Goal: Transaction & Acquisition: Purchase product/service

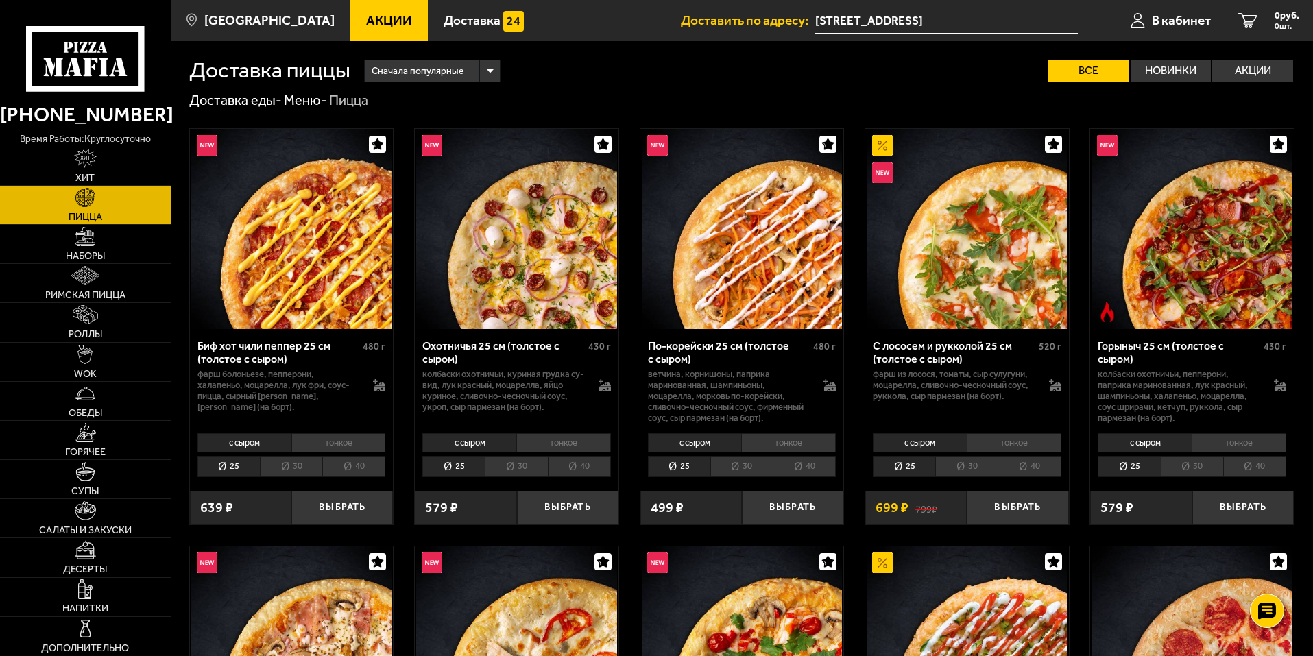
scroll to position [137, 0]
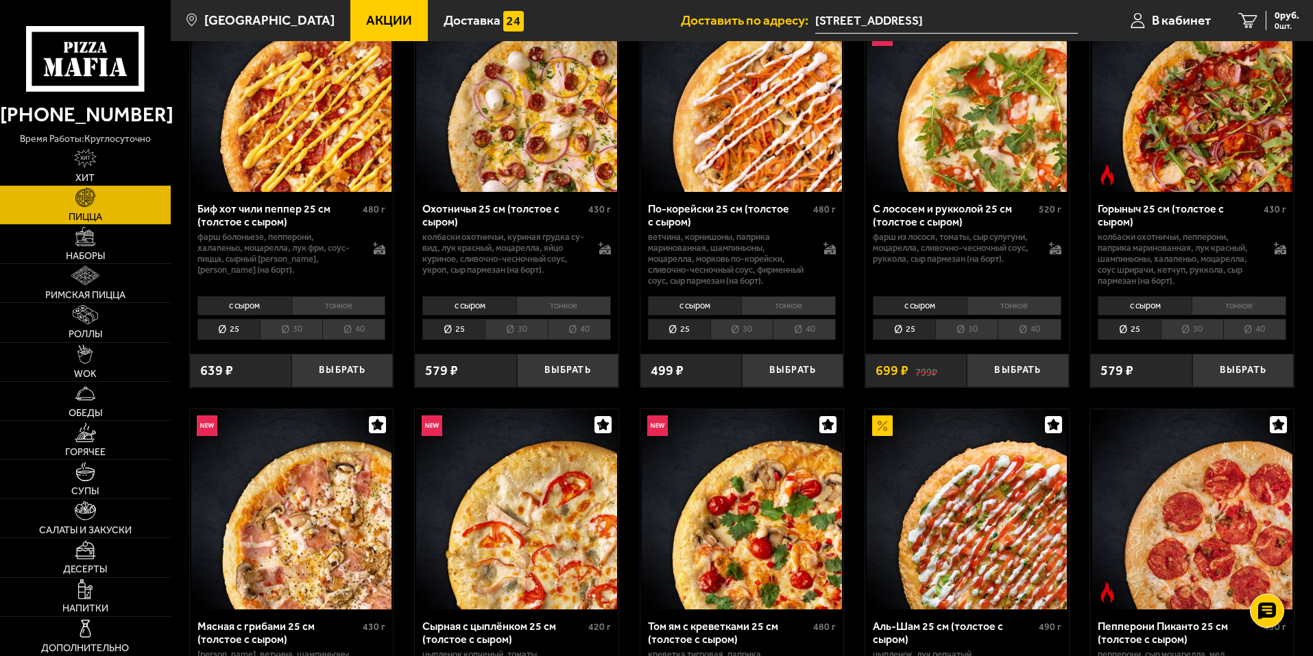
click at [729, 337] on li "30" at bounding box center [741, 329] width 62 height 21
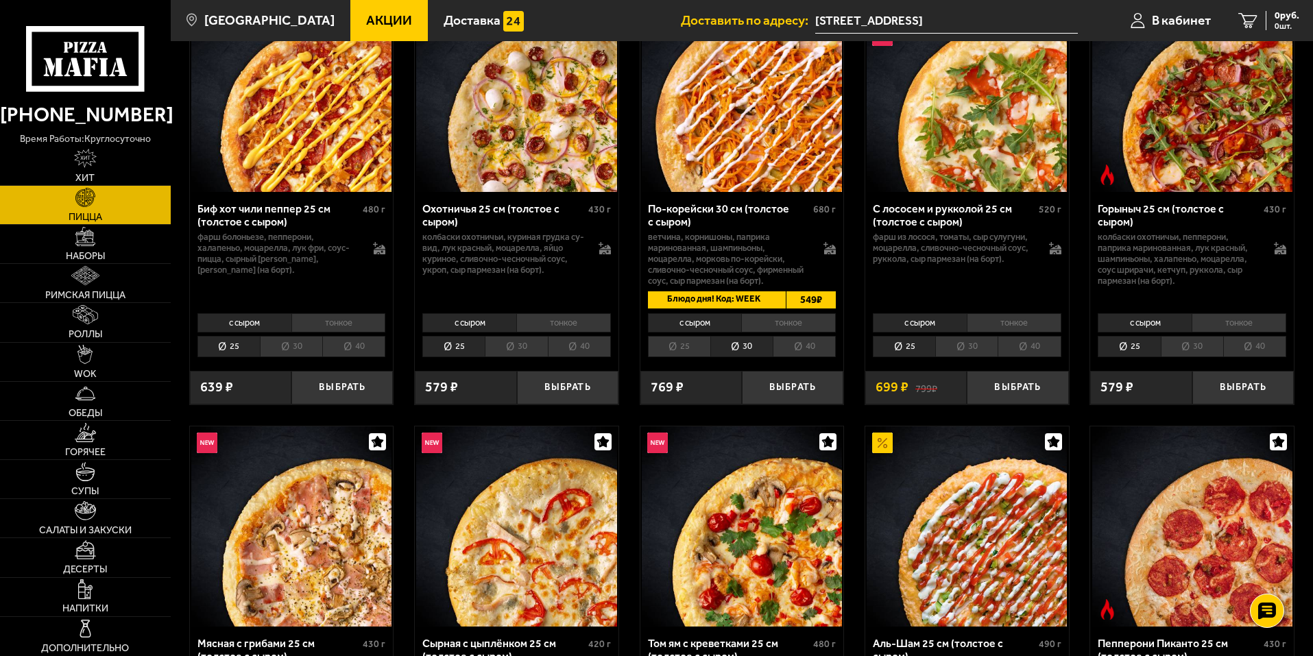
click at [752, 299] on span "Блюдо дня! Код: WEEK" at bounding box center [711, 299] width 126 height 17
copy span "WEEK"
click at [774, 391] on button "Выбрать" at bounding box center [792, 388] width 101 height 34
click at [778, 322] on li "тонкое" at bounding box center [788, 322] width 95 height 19
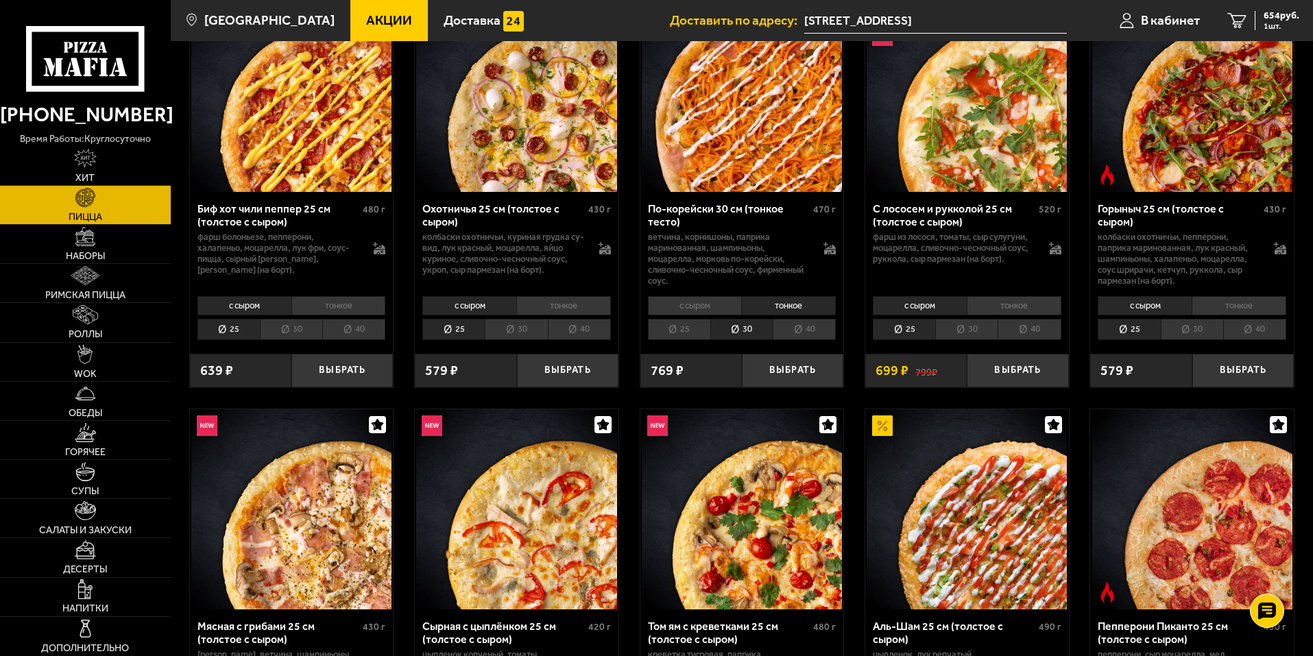
click at [722, 307] on li "с сыром" at bounding box center [695, 305] width 94 height 19
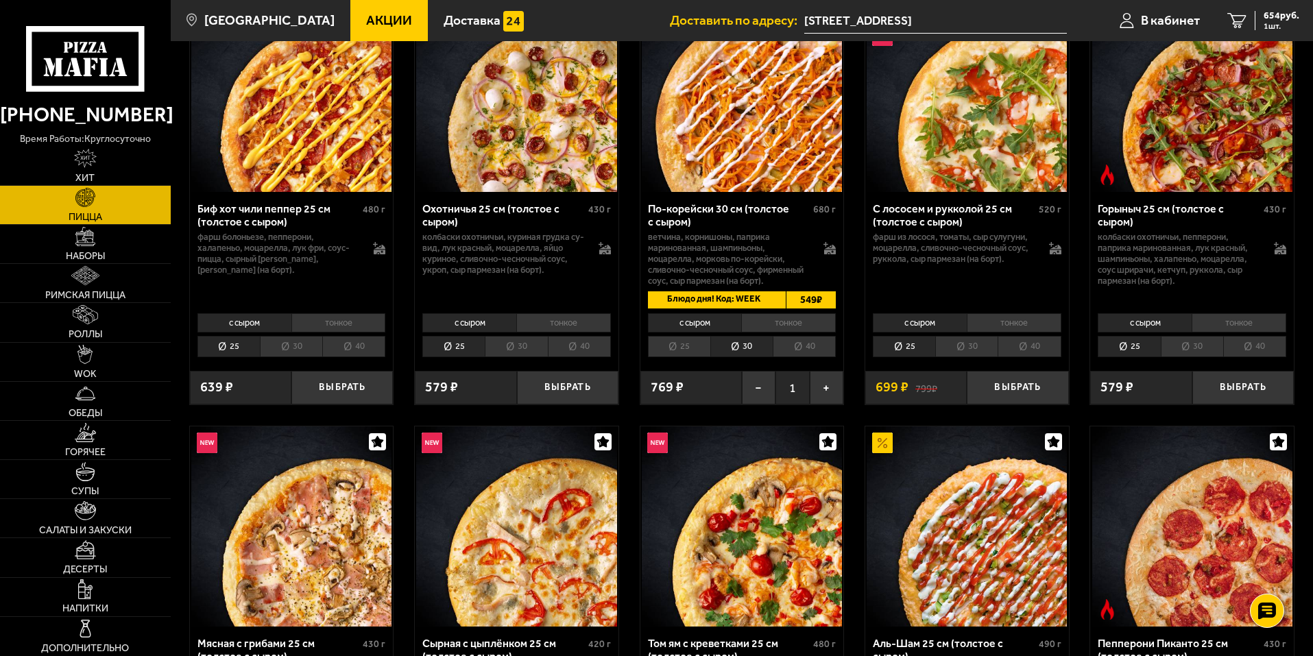
click at [753, 301] on span "Блюдо дня! Код: WEEK" at bounding box center [711, 299] width 126 height 17
copy span "WEEK"
click at [284, 353] on li "30" at bounding box center [291, 346] width 62 height 21
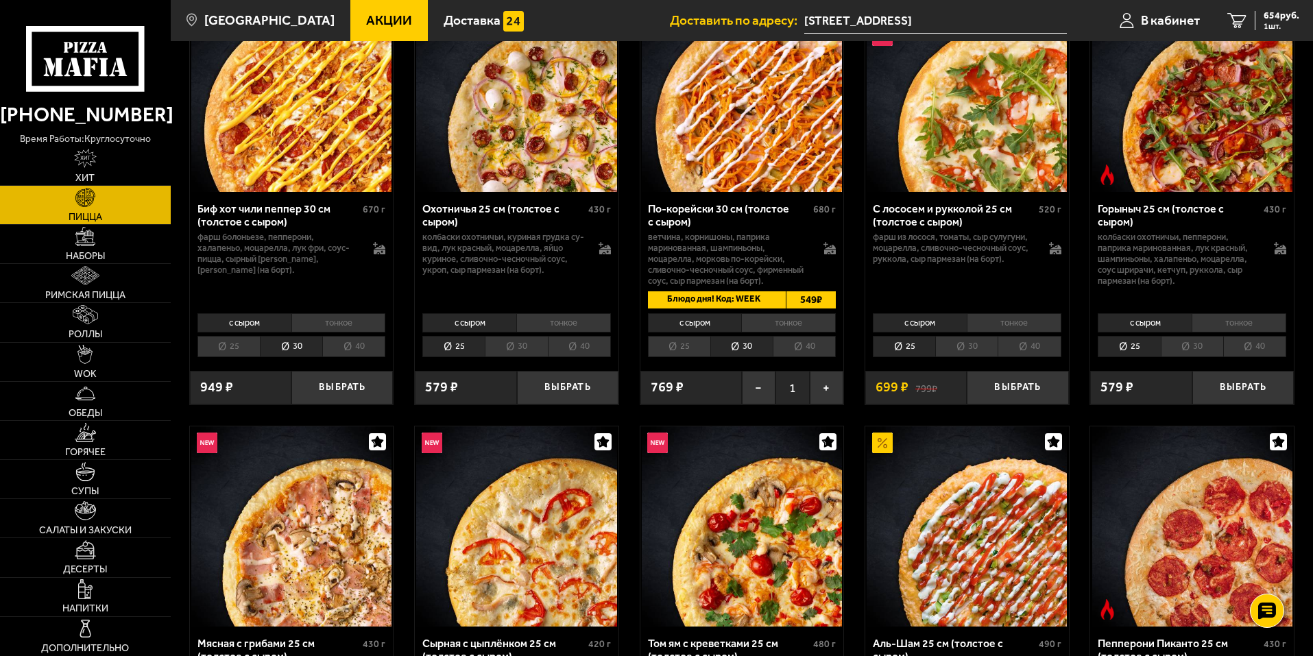
click at [243, 346] on li "25" at bounding box center [228, 346] width 62 height 21
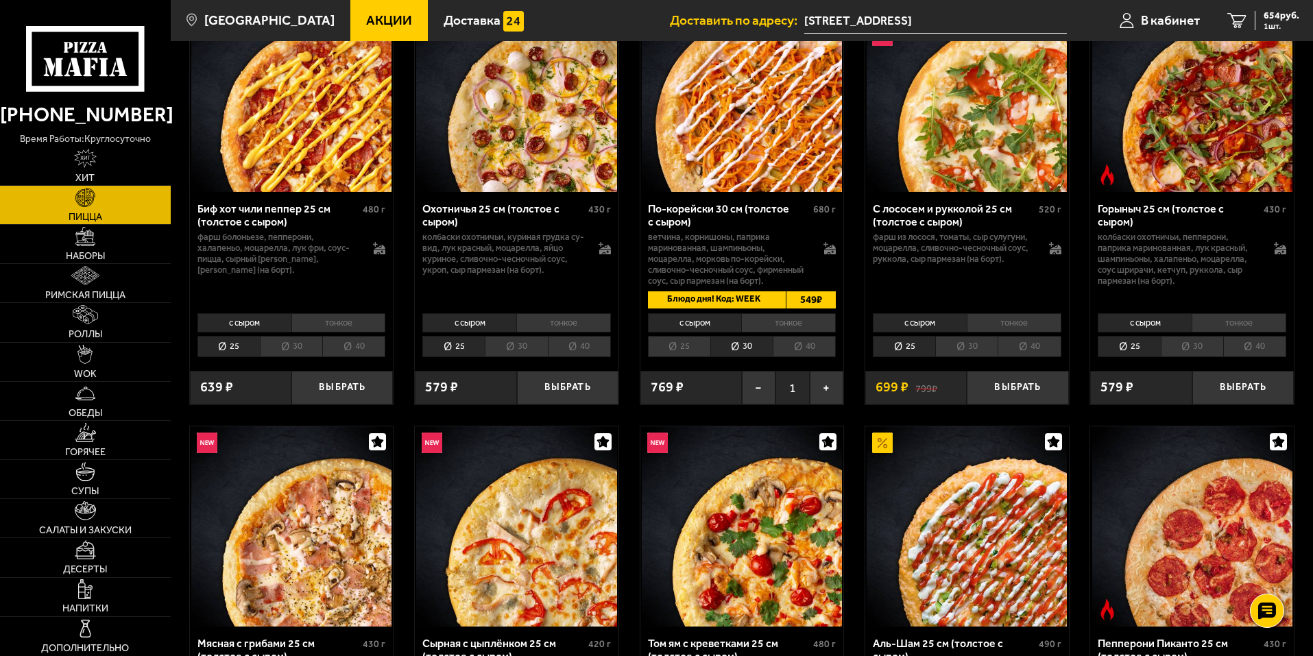
click at [332, 321] on li "тонкое" at bounding box center [338, 322] width 95 height 19
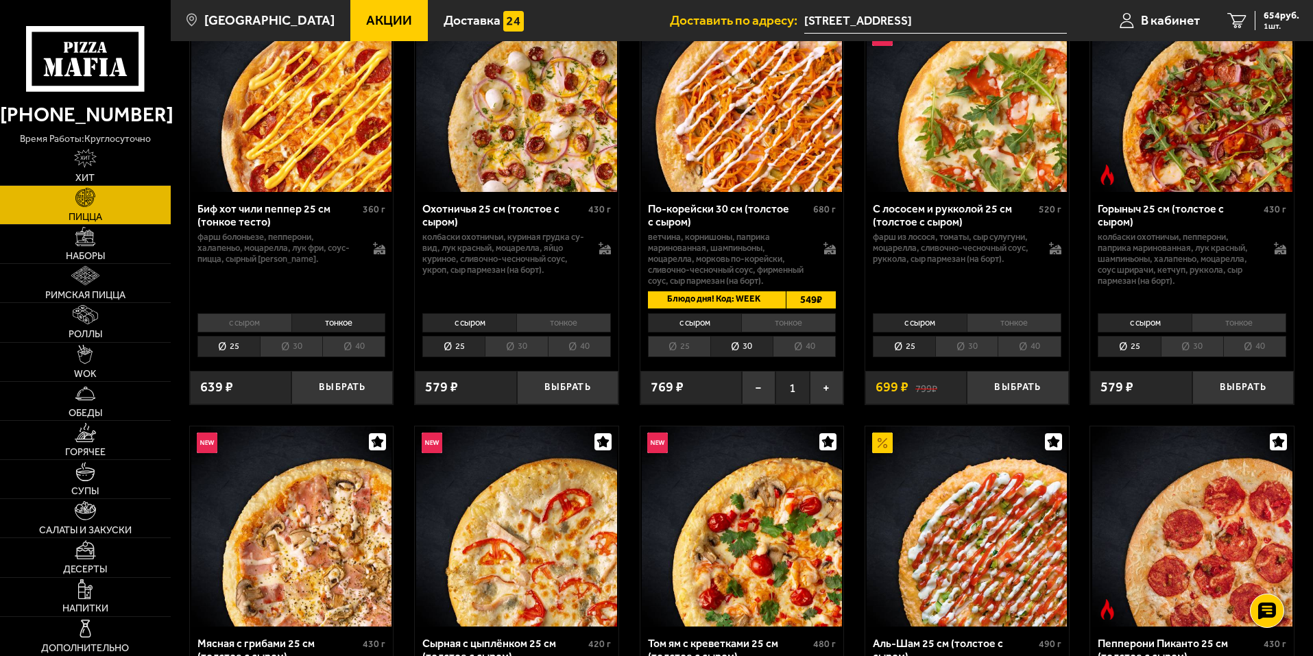
click at [265, 327] on li "с сыром" at bounding box center [244, 322] width 94 height 19
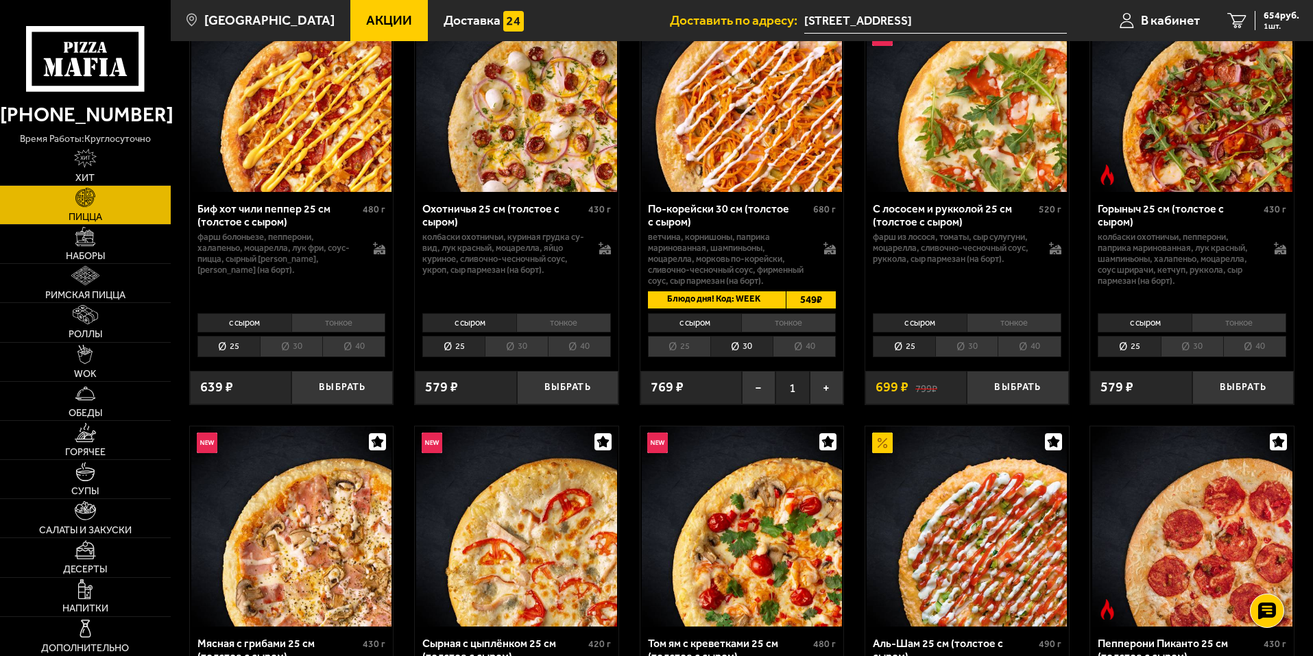
click at [269, 354] on li "30" at bounding box center [291, 346] width 62 height 21
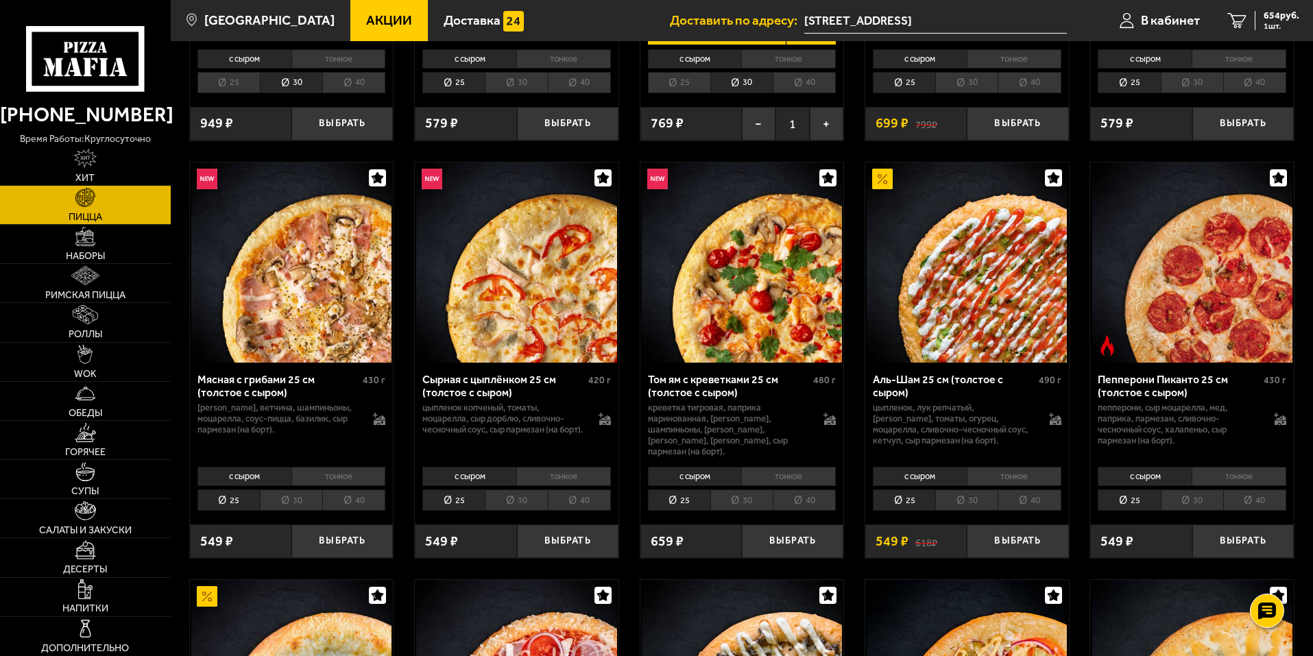
scroll to position [480, 0]
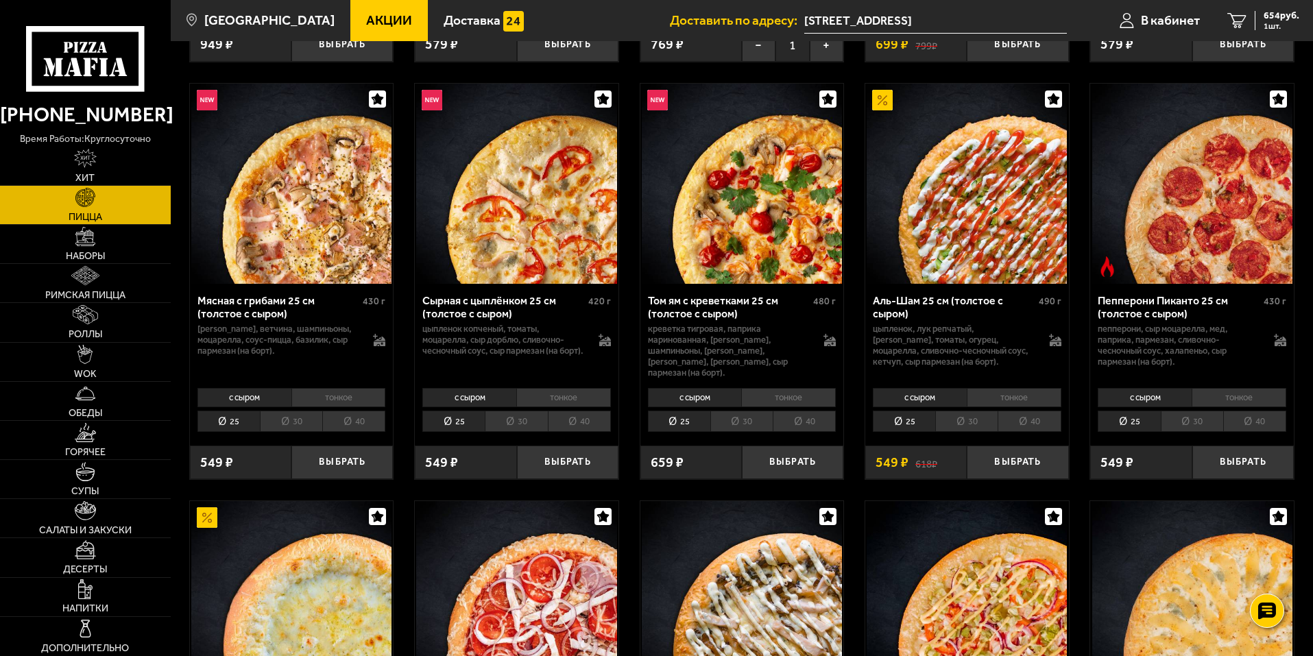
click at [286, 411] on li "30" at bounding box center [291, 421] width 62 height 21
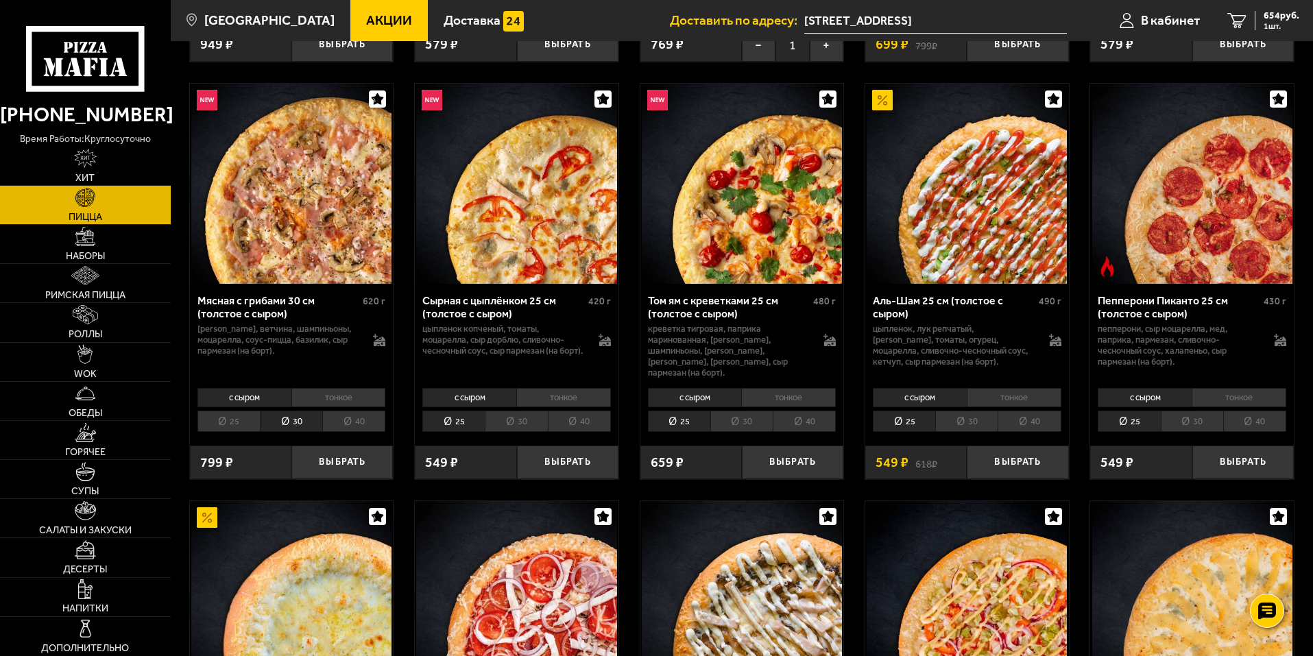
click at [513, 414] on li "30" at bounding box center [516, 421] width 62 height 21
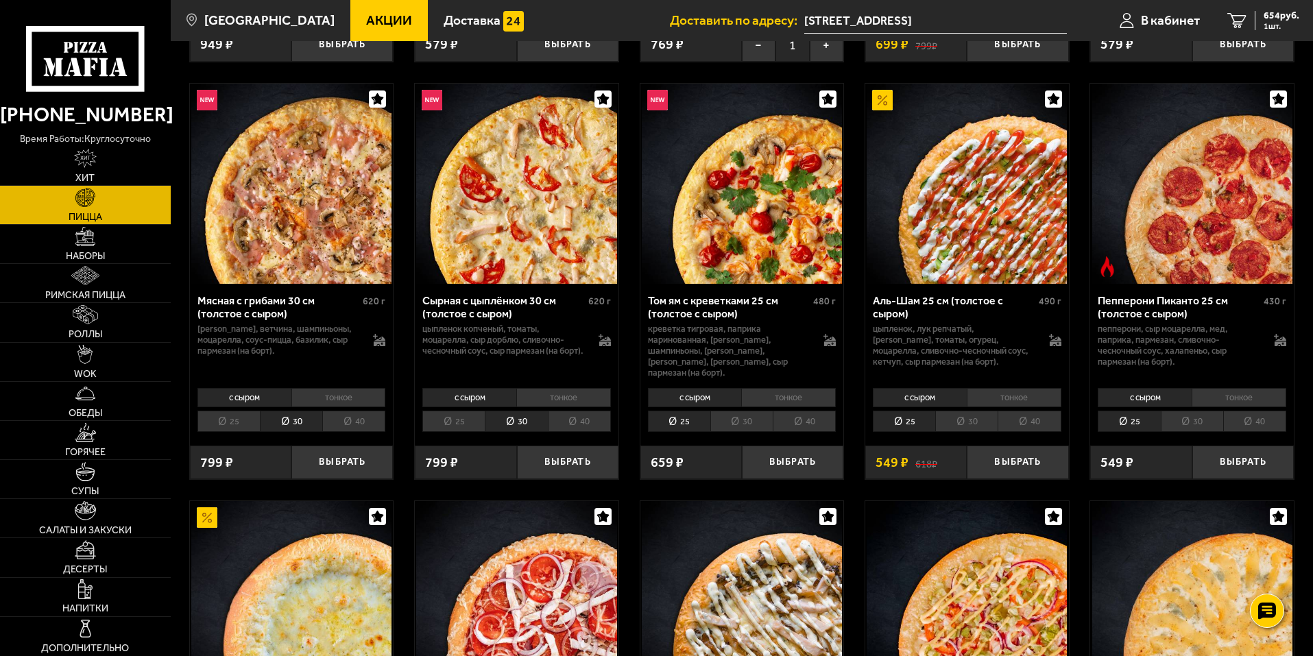
click at [474, 421] on li "25" at bounding box center [453, 421] width 62 height 21
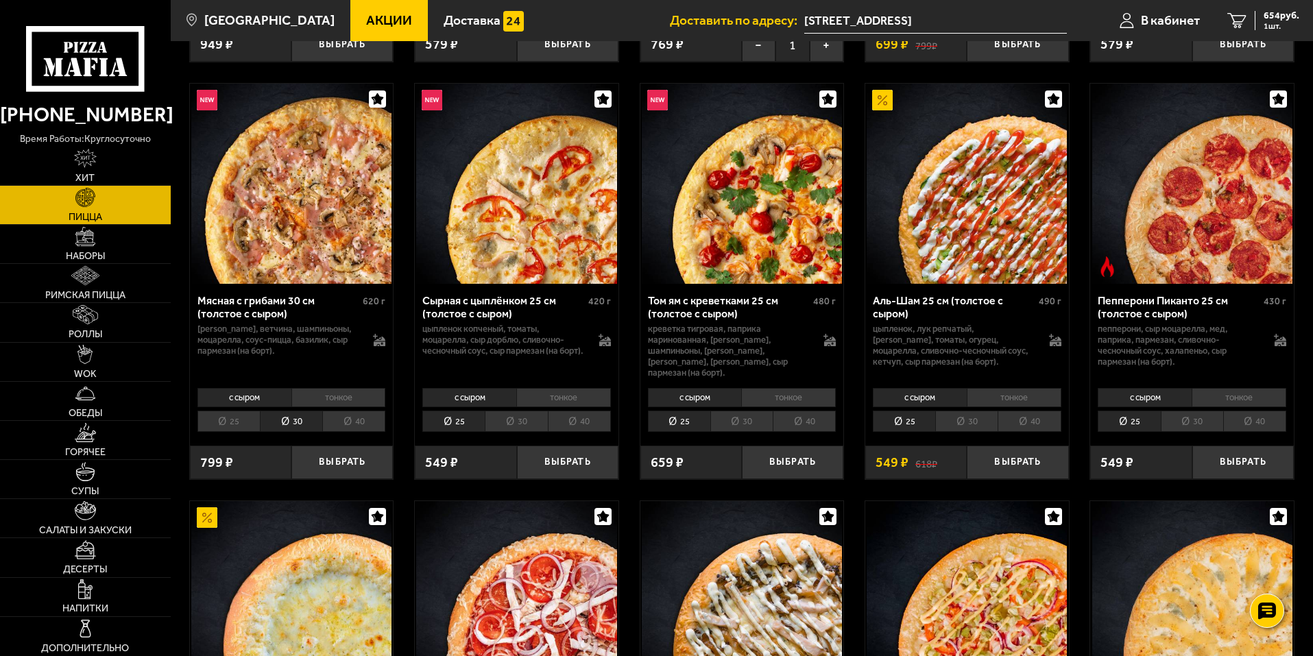
click at [509, 415] on li "30" at bounding box center [516, 421] width 62 height 21
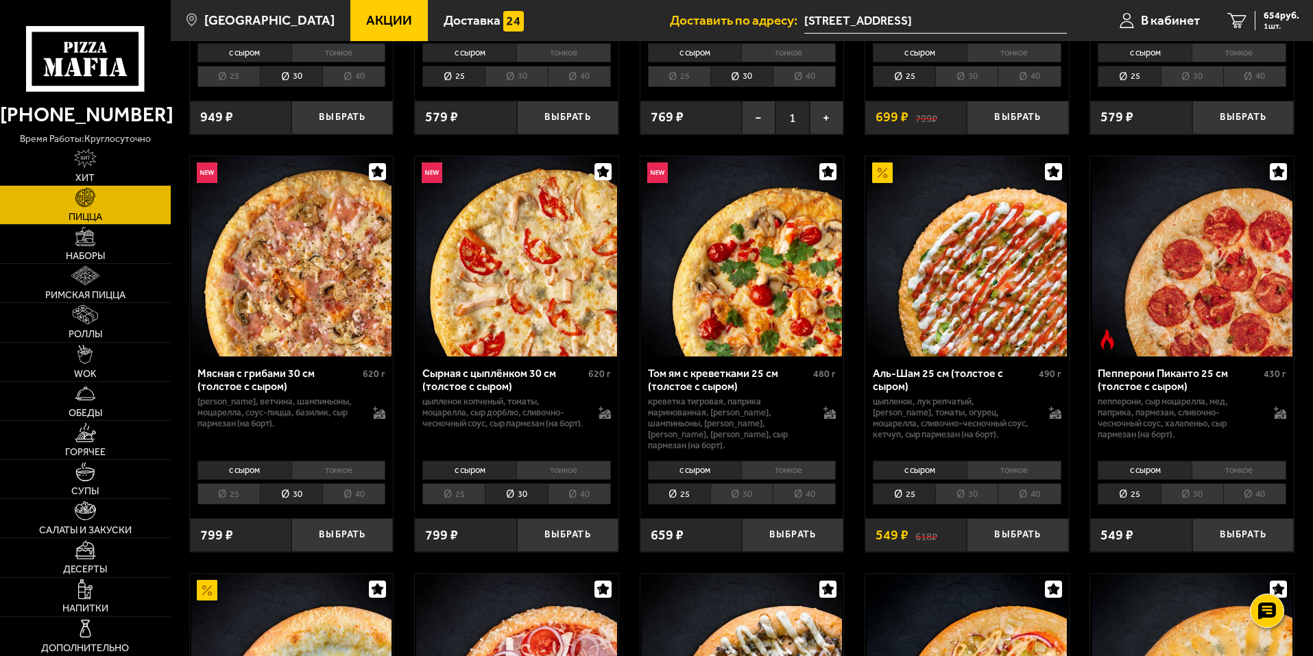
scroll to position [411, 0]
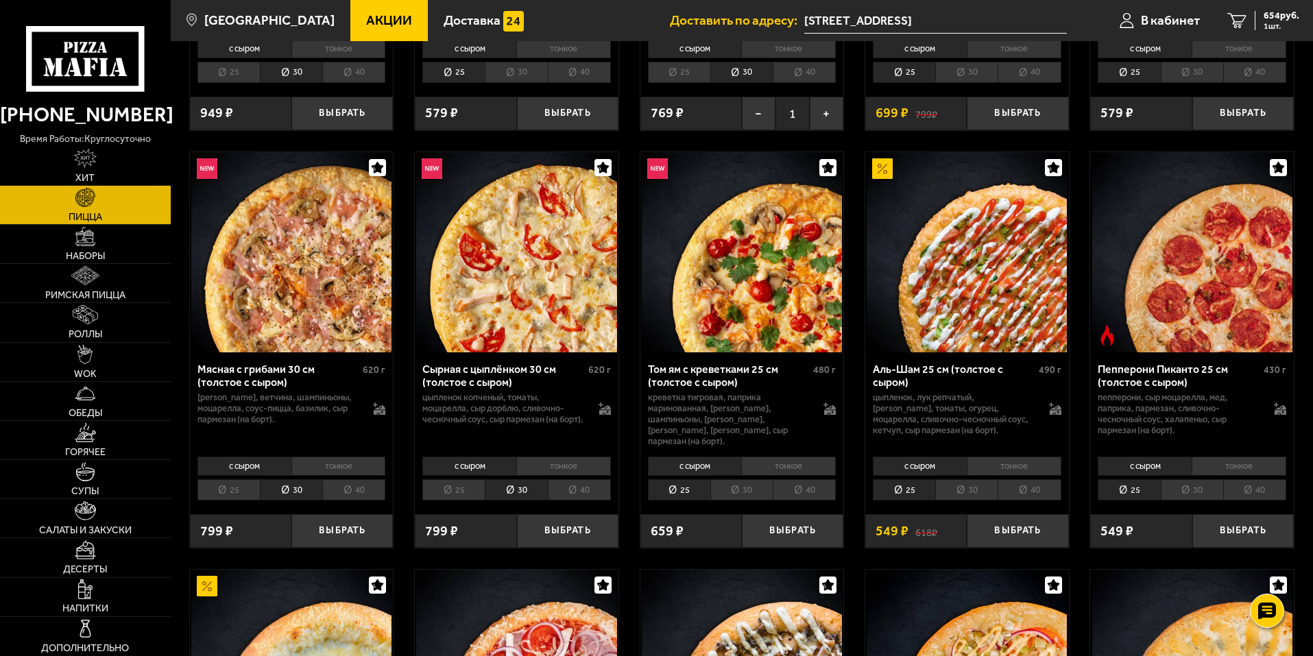
click at [729, 481] on li "30" at bounding box center [741, 489] width 62 height 21
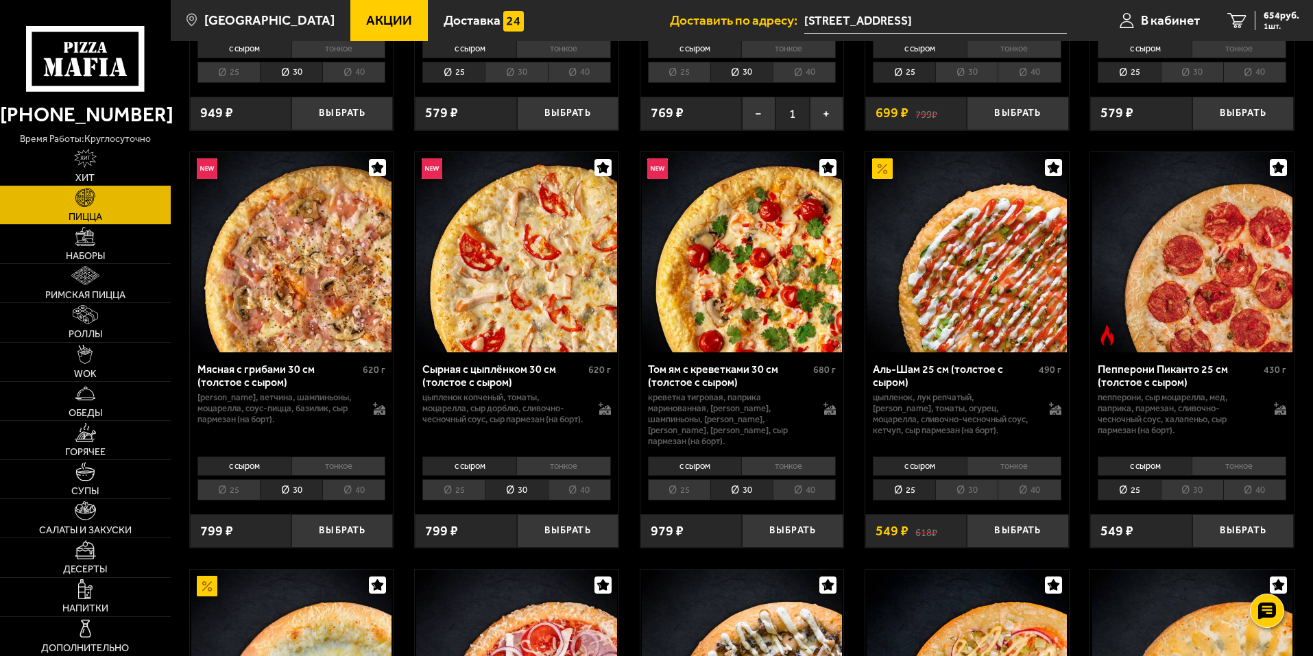
click at [692, 487] on li "25" at bounding box center [679, 489] width 62 height 21
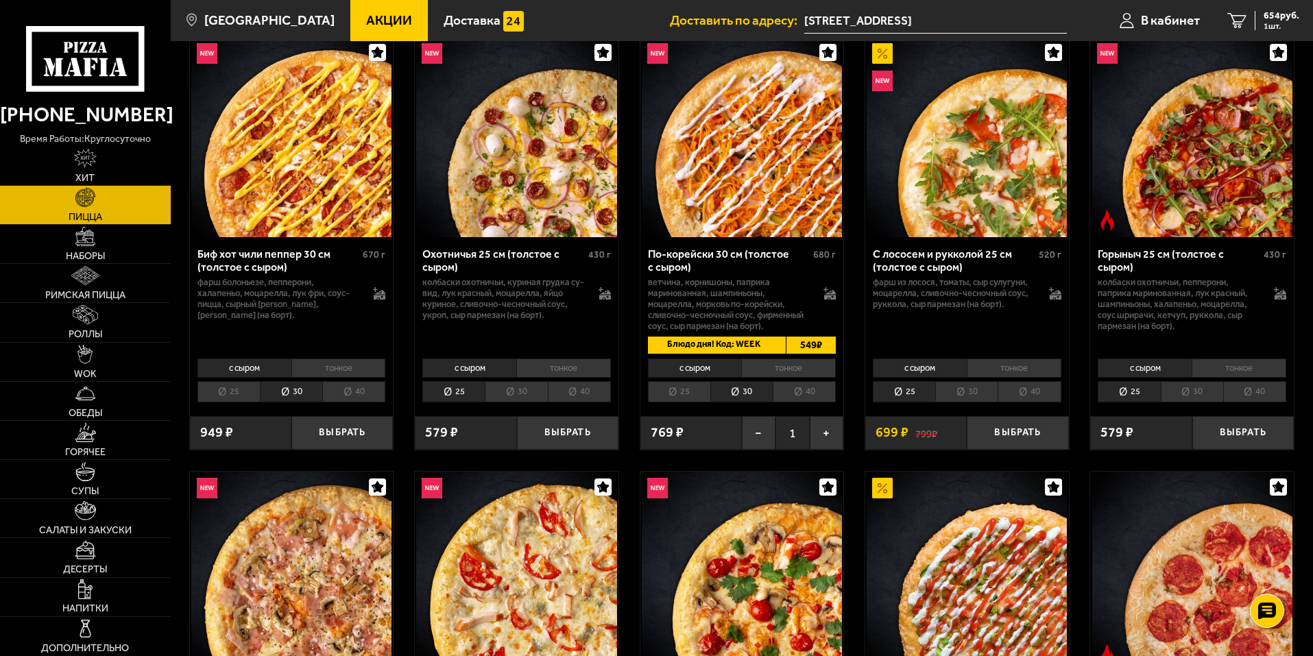
scroll to position [69, 0]
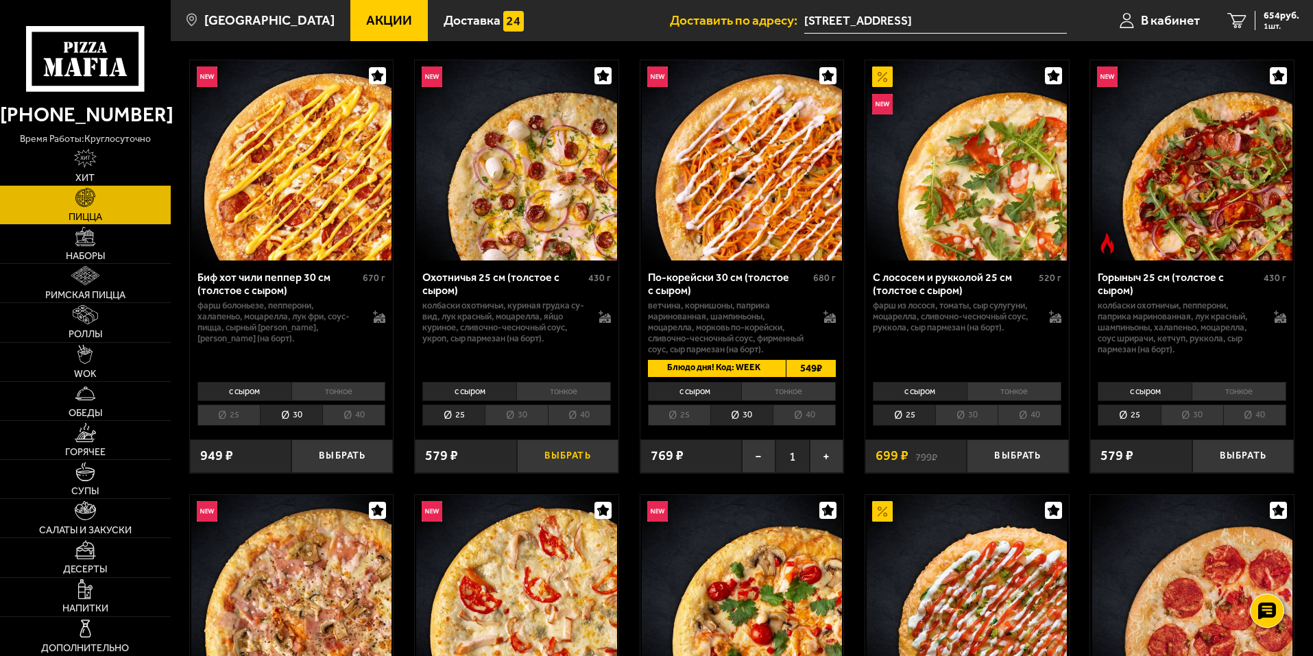
click at [577, 452] on button "Выбрать" at bounding box center [567, 456] width 101 height 34
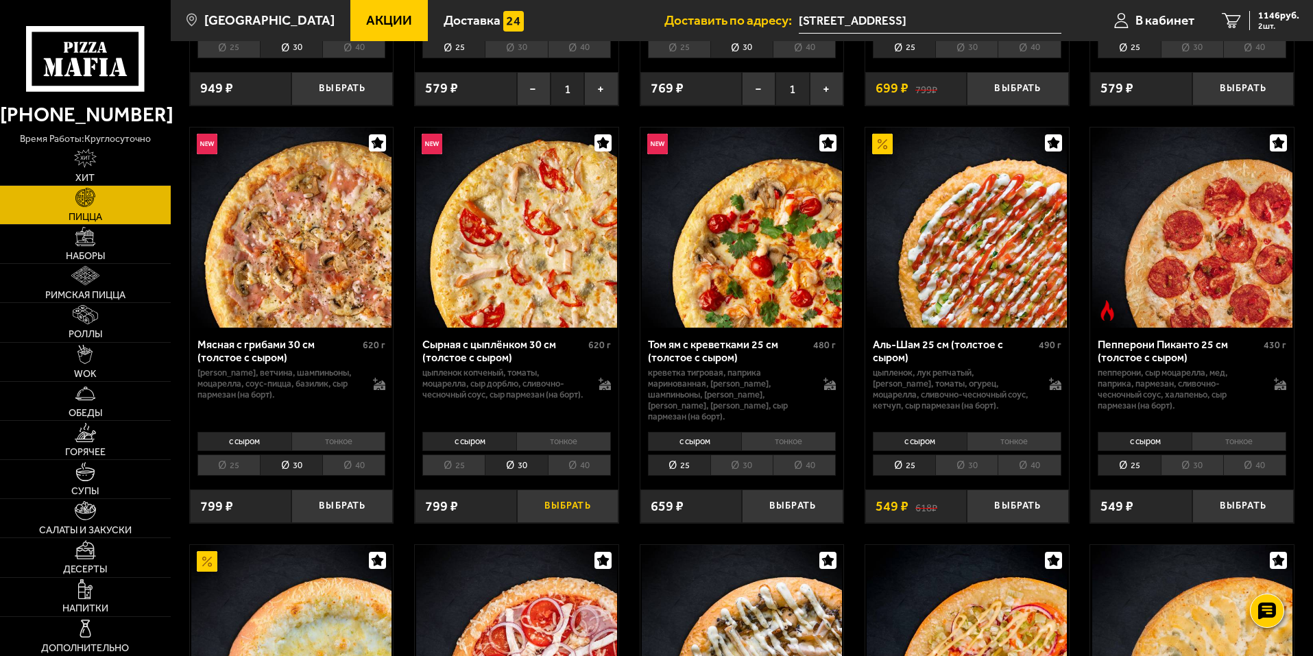
scroll to position [548, 0]
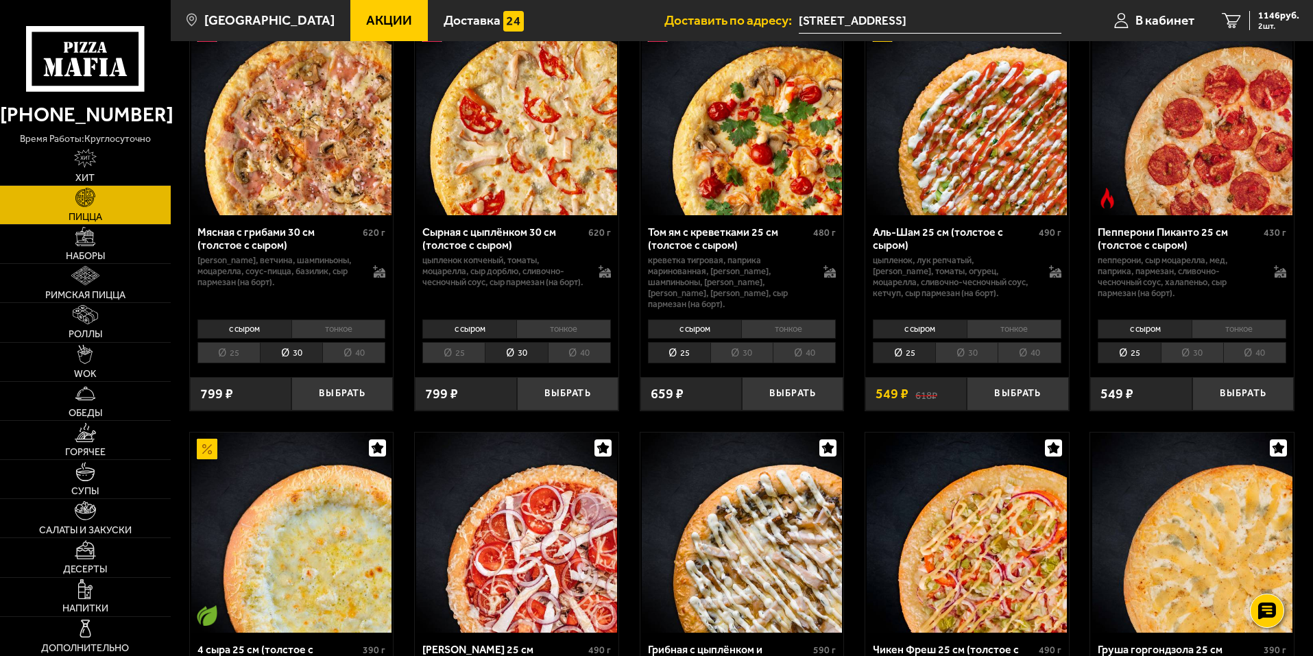
drag, startPoint x: 444, startPoint y: 340, endPoint x: 450, endPoint y: 350, distance: 11.4
click at [450, 350] on li "25" at bounding box center [453, 352] width 62 height 21
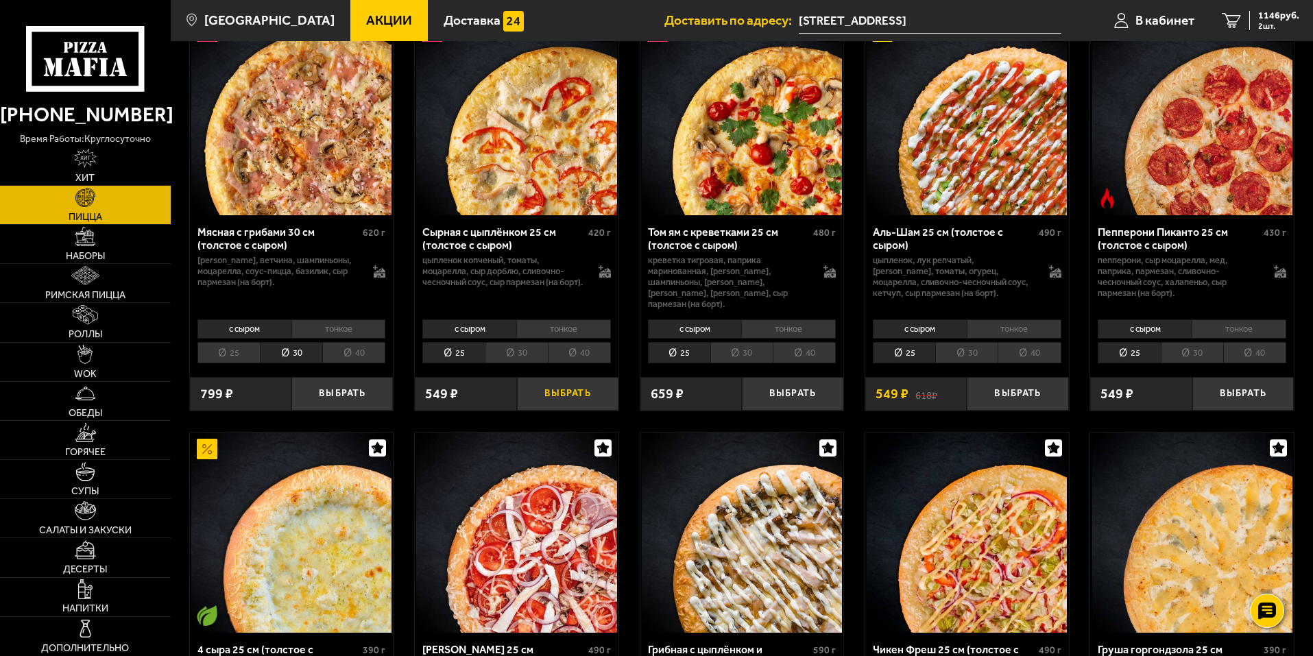
click at [592, 384] on button "Выбрать" at bounding box center [567, 394] width 101 height 34
click at [780, 387] on button "Выбрать" at bounding box center [792, 394] width 101 height 34
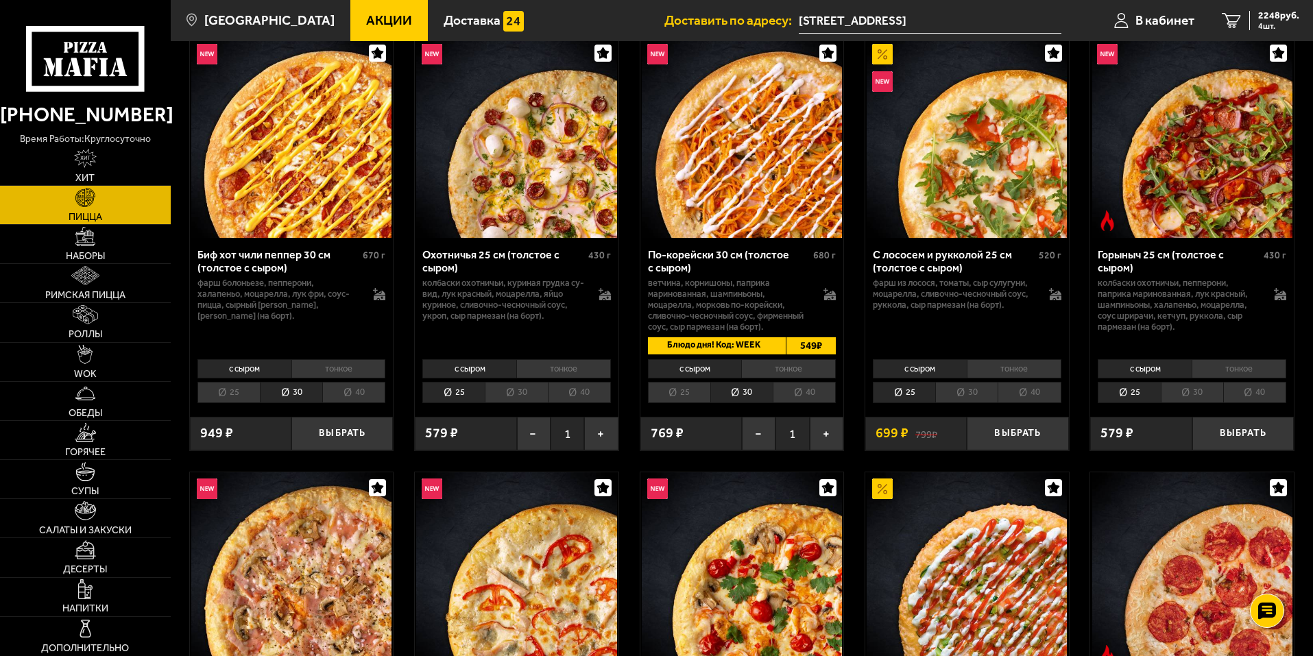
scroll to position [0, 0]
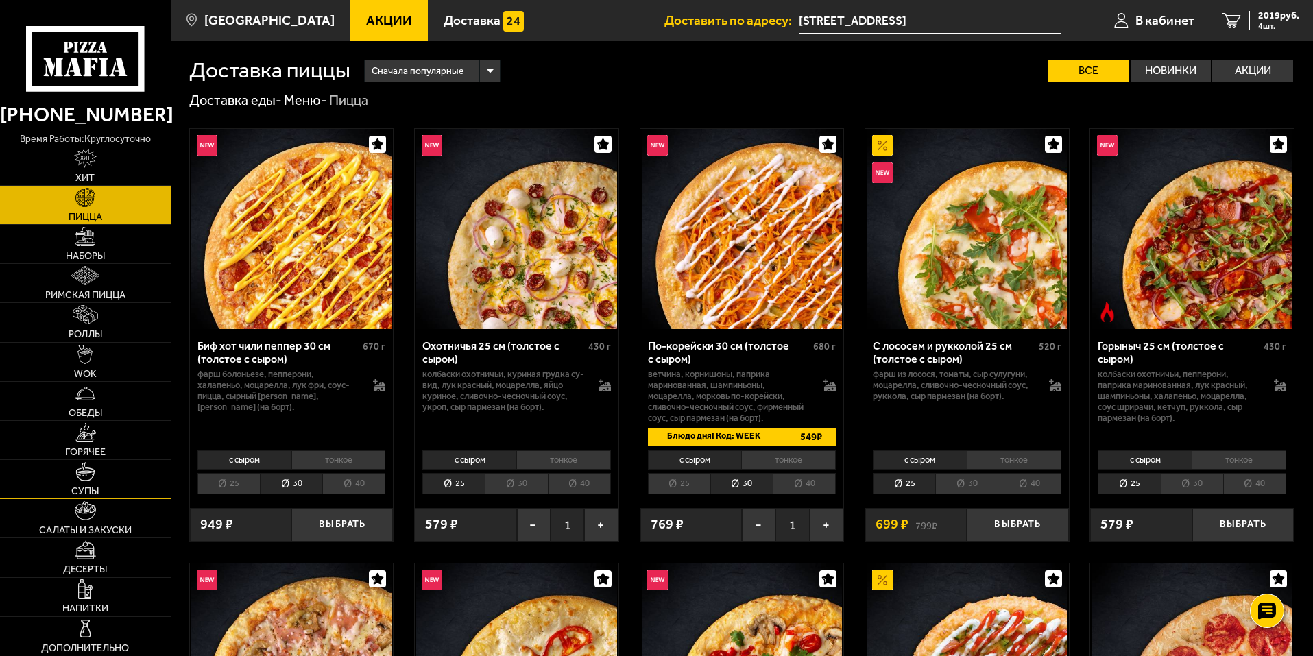
click at [108, 467] on link "Супы" at bounding box center [85, 479] width 171 height 38
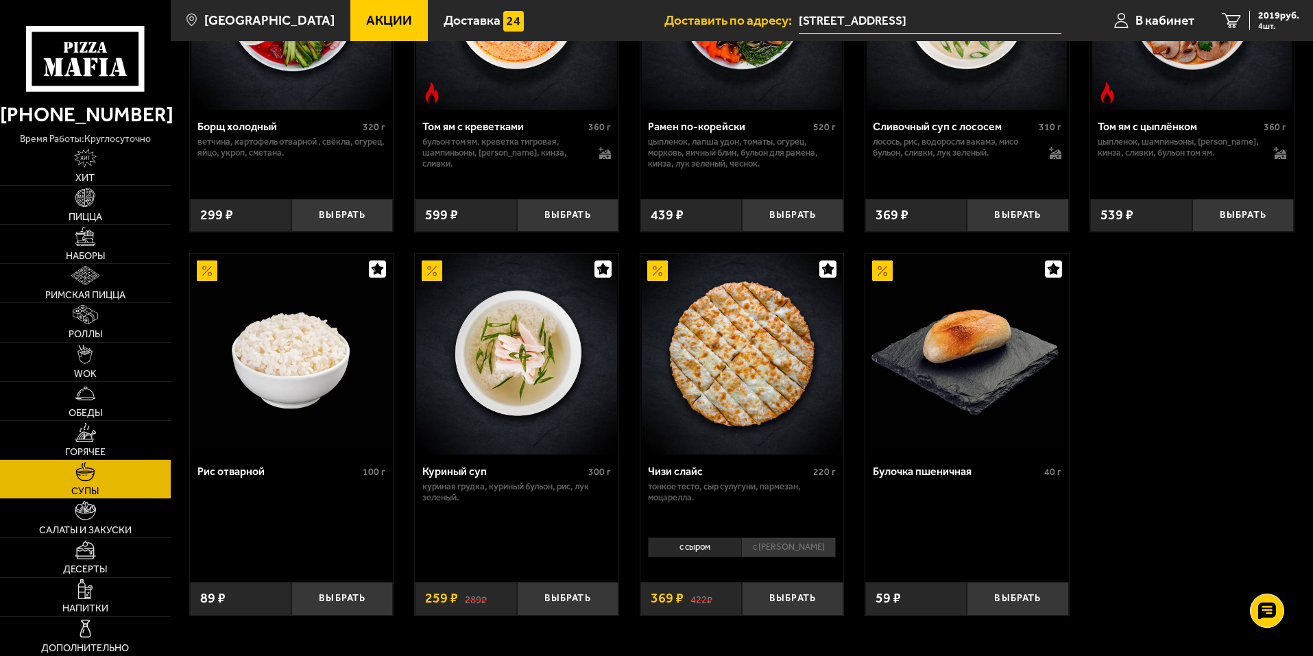
scroll to position [472, 0]
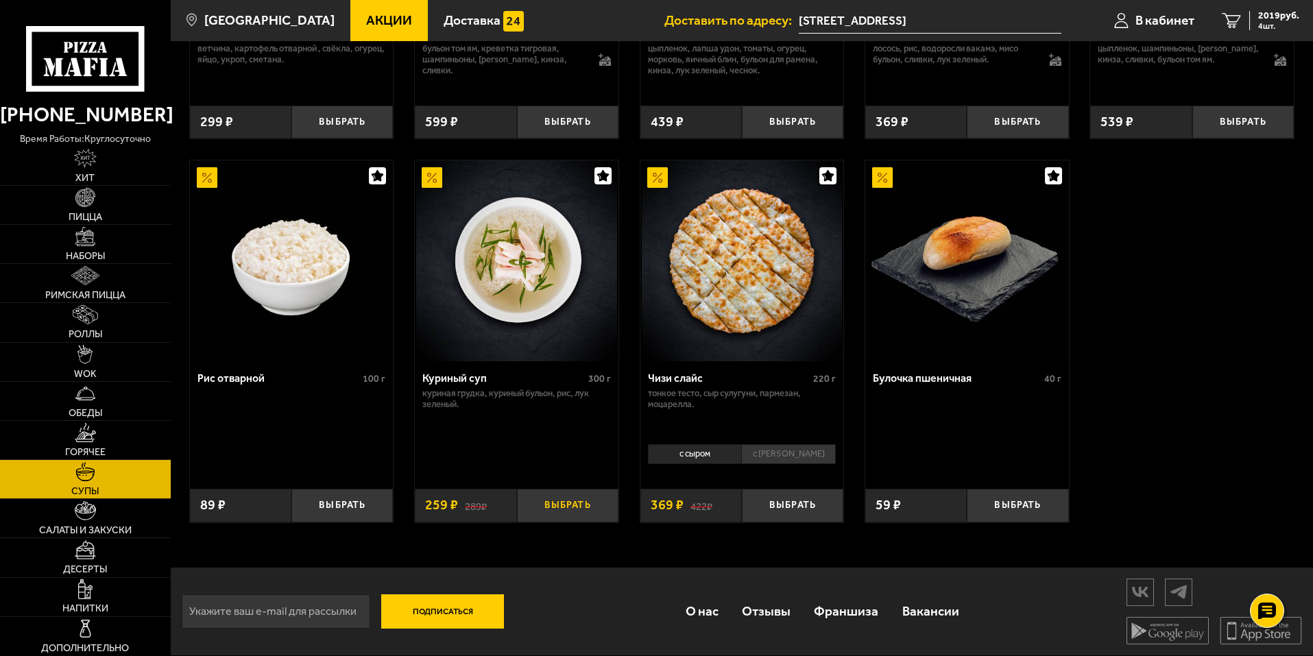
click at [564, 510] on button "Выбрать" at bounding box center [567, 506] width 101 height 34
click at [1257, 23] on div "2278 руб. 5 шт." at bounding box center [1274, 20] width 50 height 19
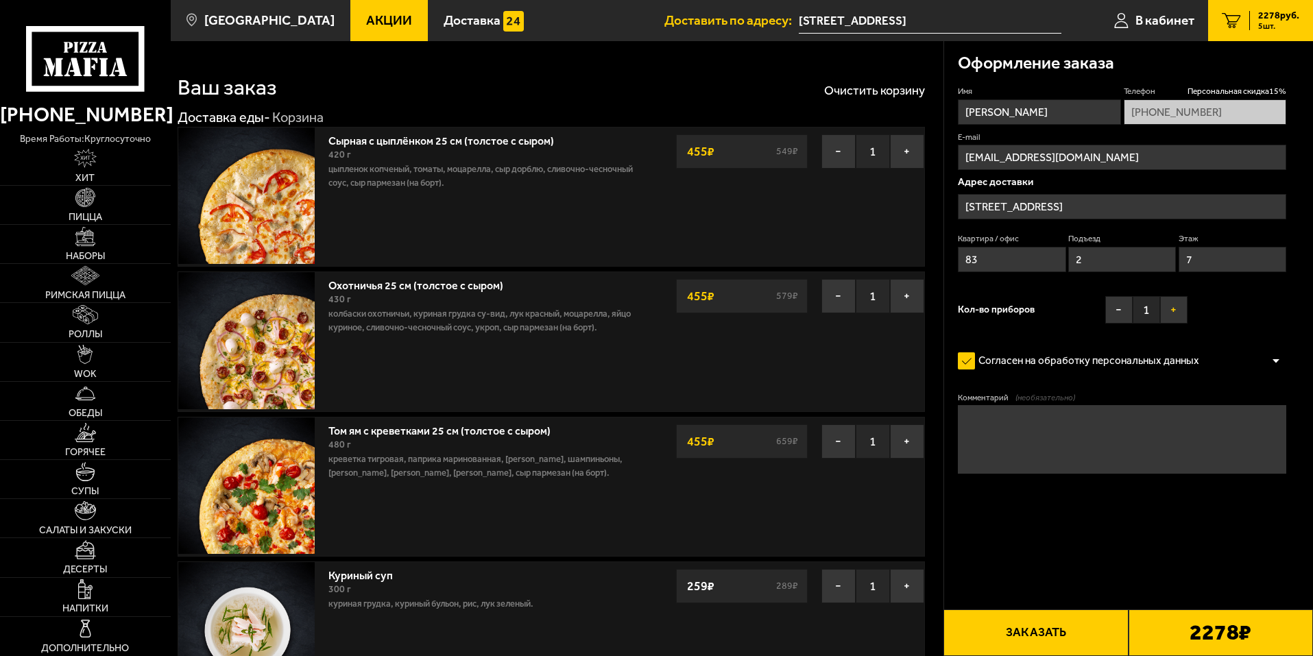
click at [1170, 304] on button "+" at bounding box center [1173, 309] width 27 height 27
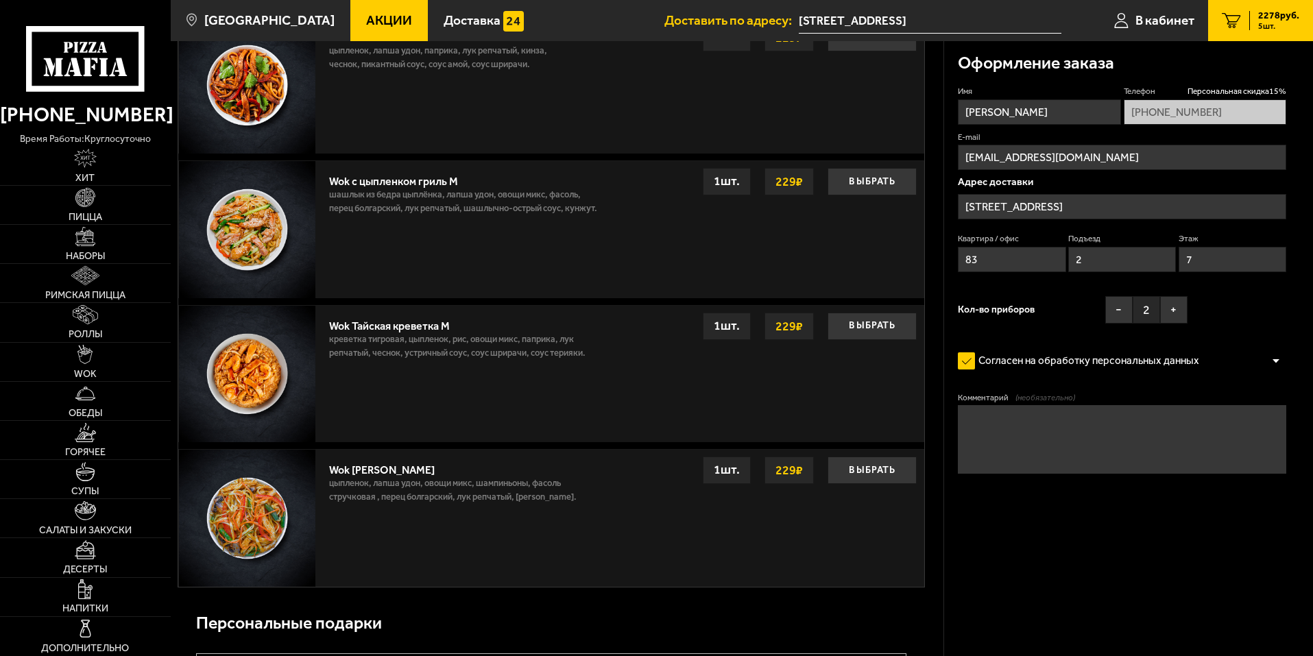
scroll to position [1851, 0]
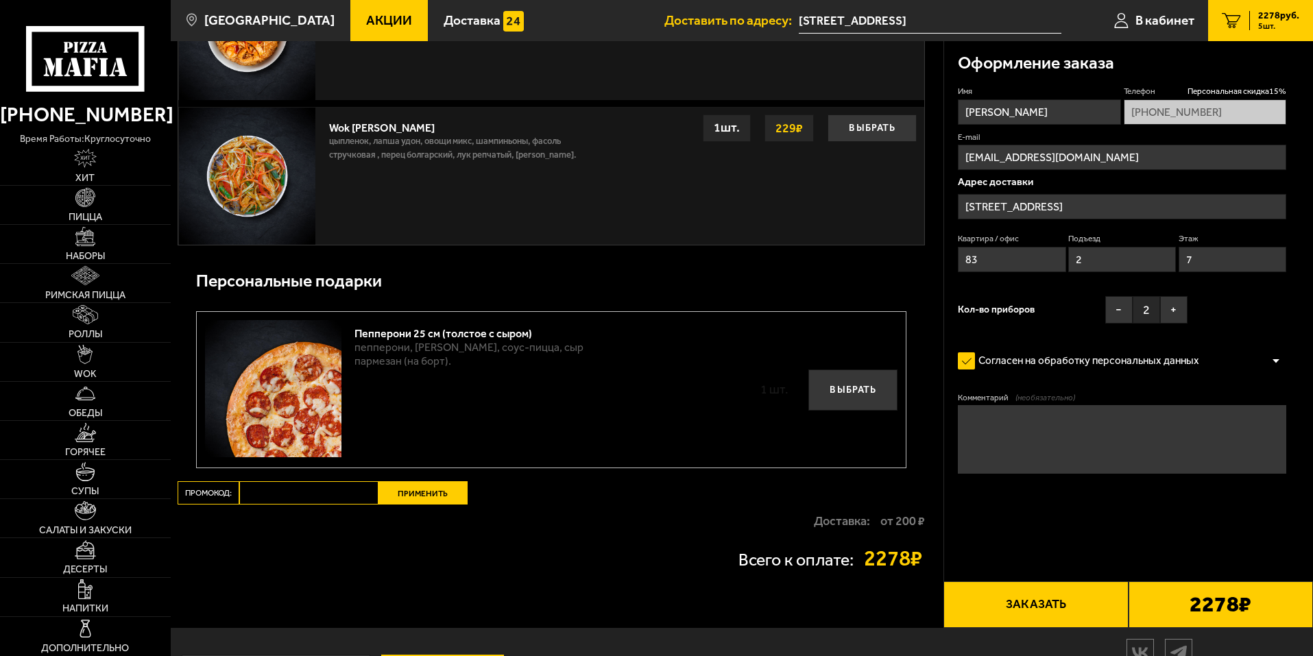
click at [302, 498] on input "Промокод:" at bounding box center [308, 492] width 139 height 23
paste input "WEEK"
type input "WEEK"
click at [418, 503] on button "Применить" at bounding box center [422, 492] width 89 height 23
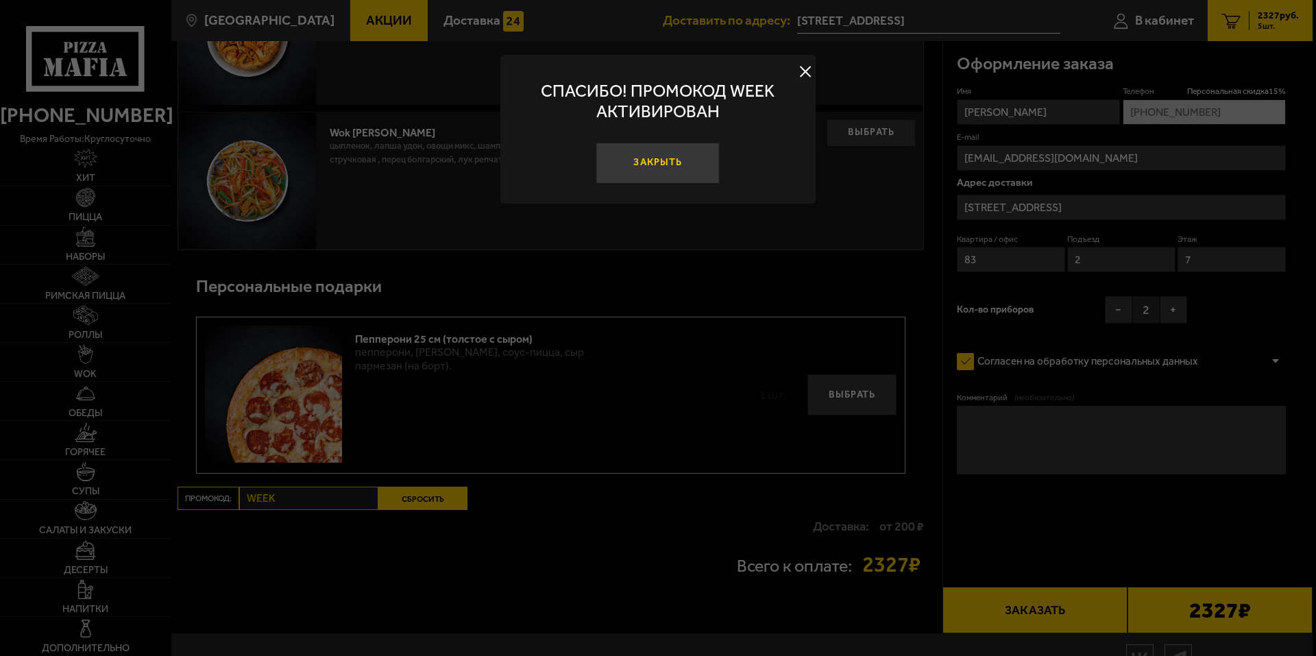
click at [655, 173] on button "Закрыть" at bounding box center [657, 163] width 123 height 41
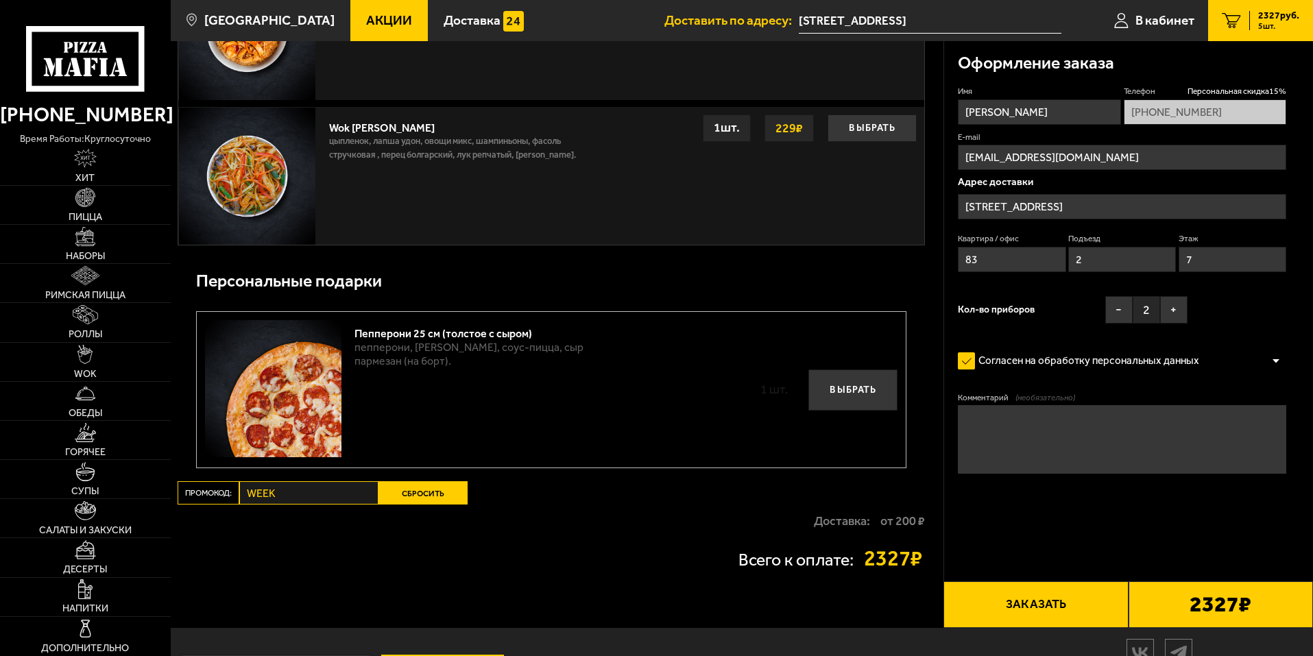
click at [410, 496] on button "Сбросить" at bounding box center [422, 492] width 89 height 23
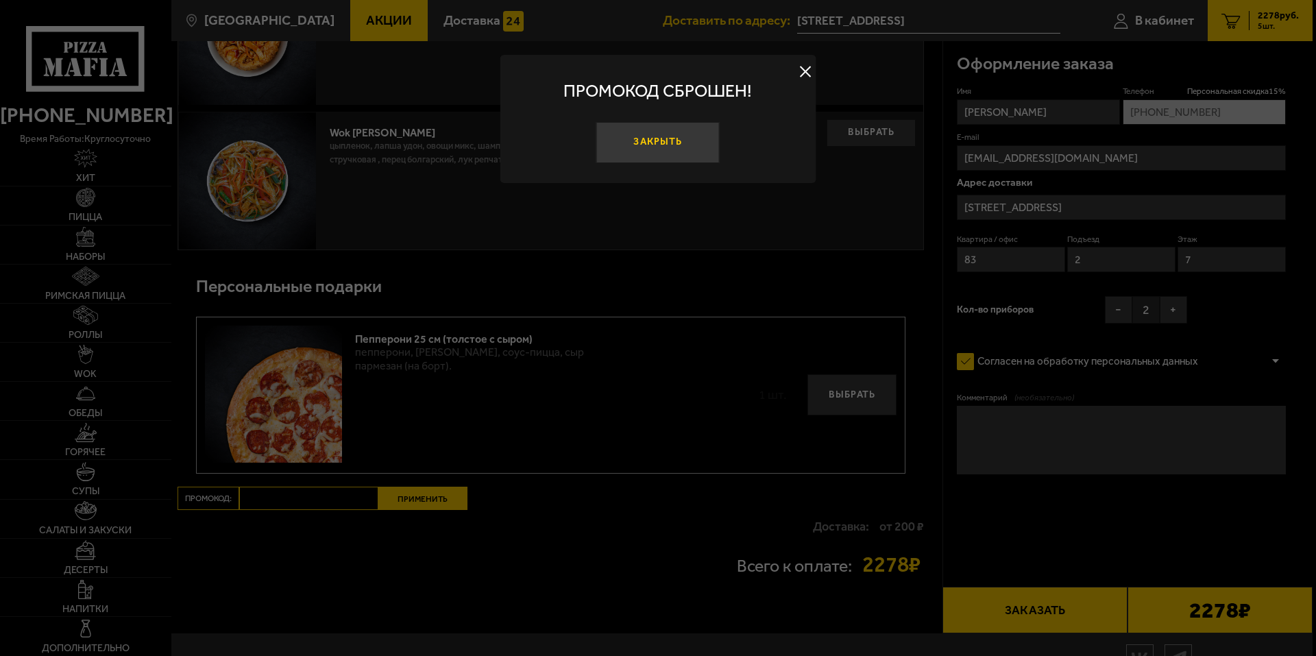
click at [661, 156] on button "Закрыть" at bounding box center [657, 142] width 123 height 41
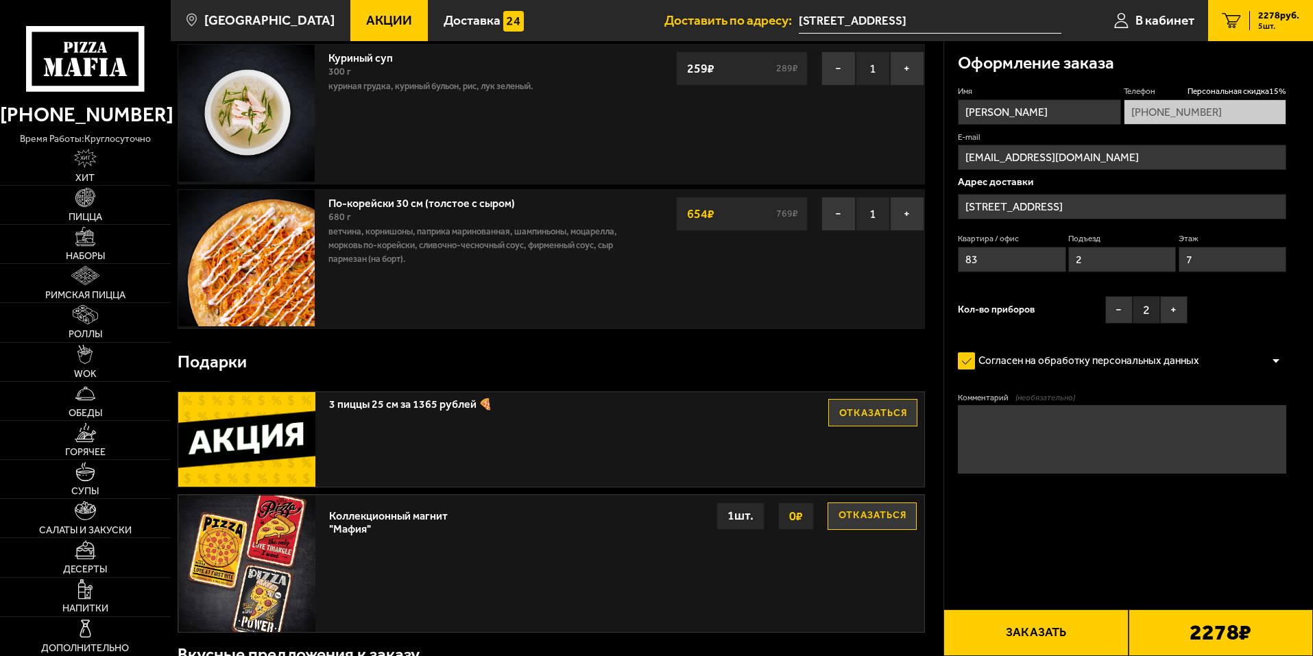
scroll to position [548, 0]
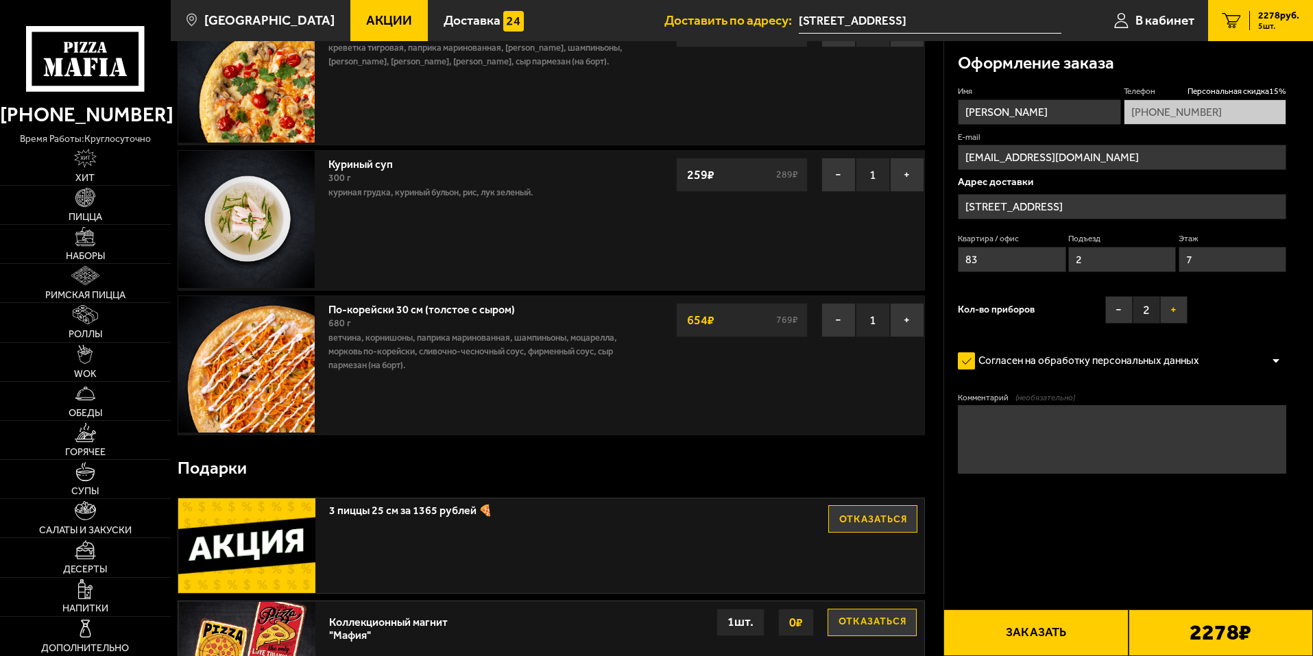
click at [1171, 317] on button "+" at bounding box center [1173, 309] width 27 height 27
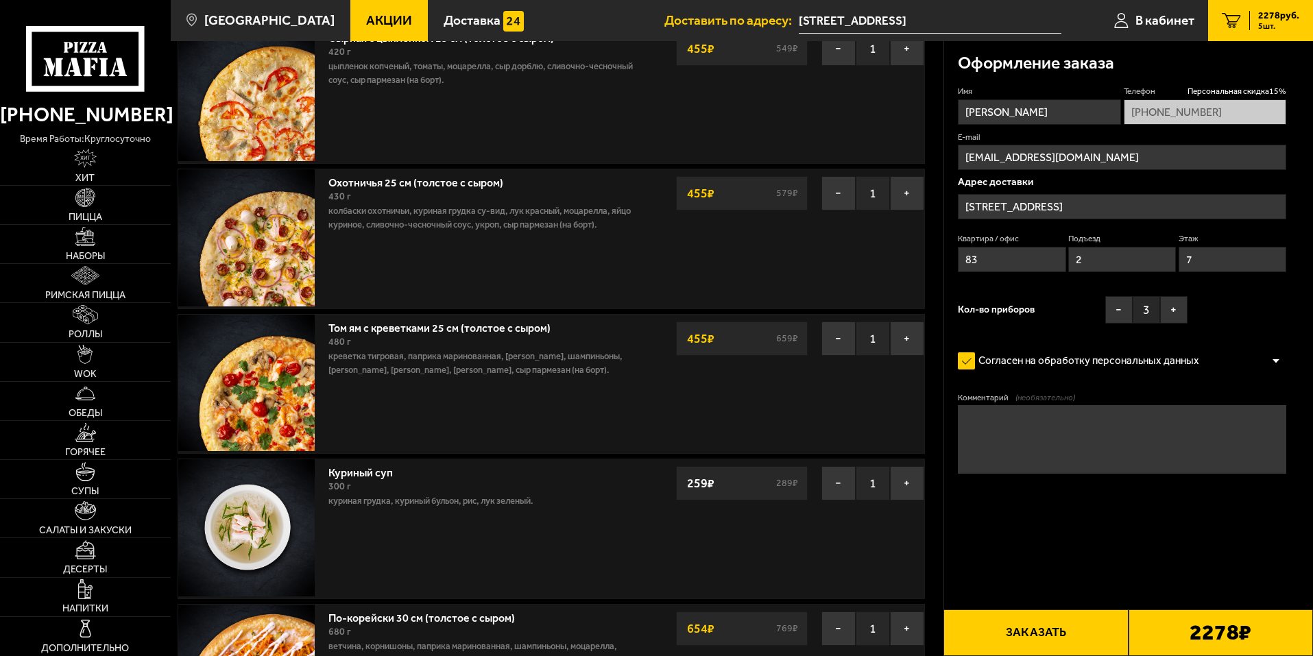
scroll to position [0, 0]
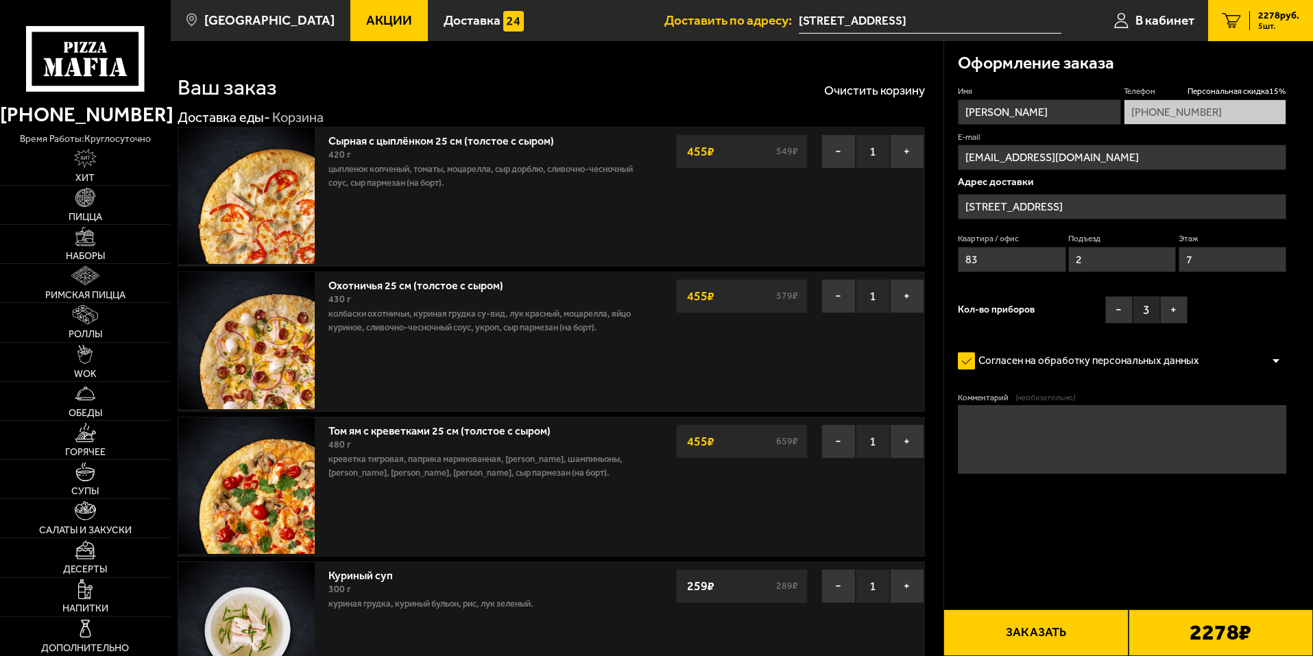
click at [1060, 635] on button "Заказать" at bounding box center [1035, 632] width 184 height 47
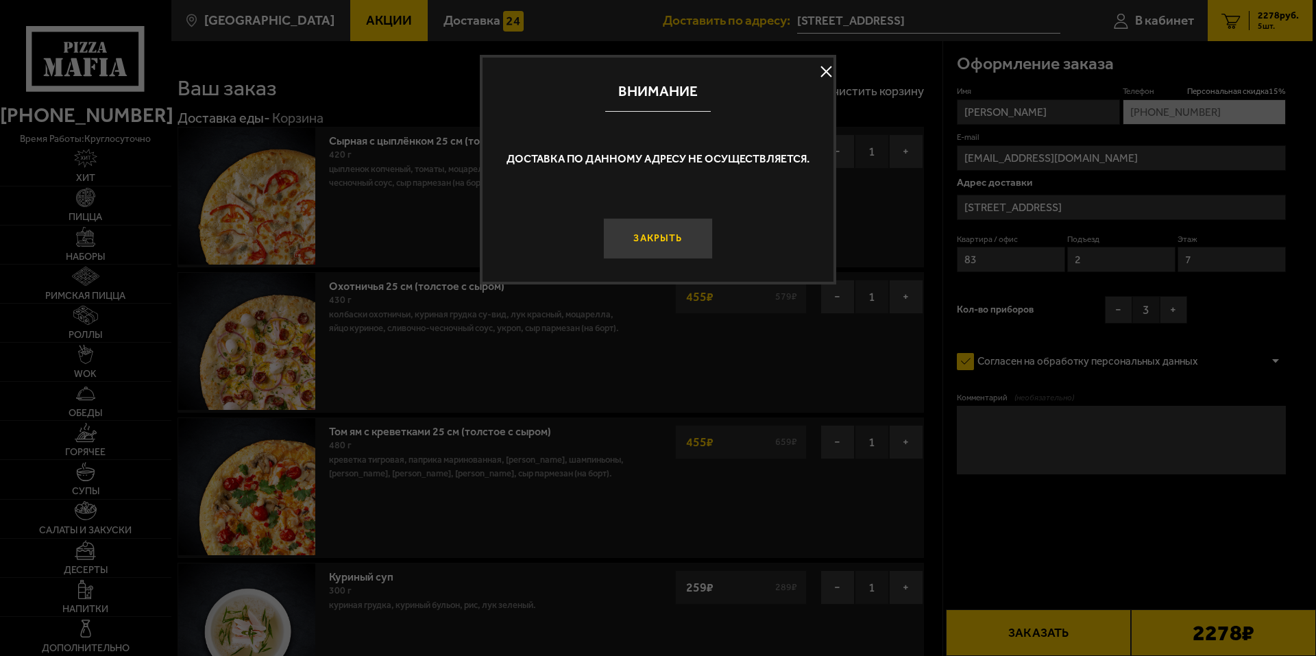
click at [675, 234] on button "Закрыть" at bounding box center [658, 238] width 110 height 41
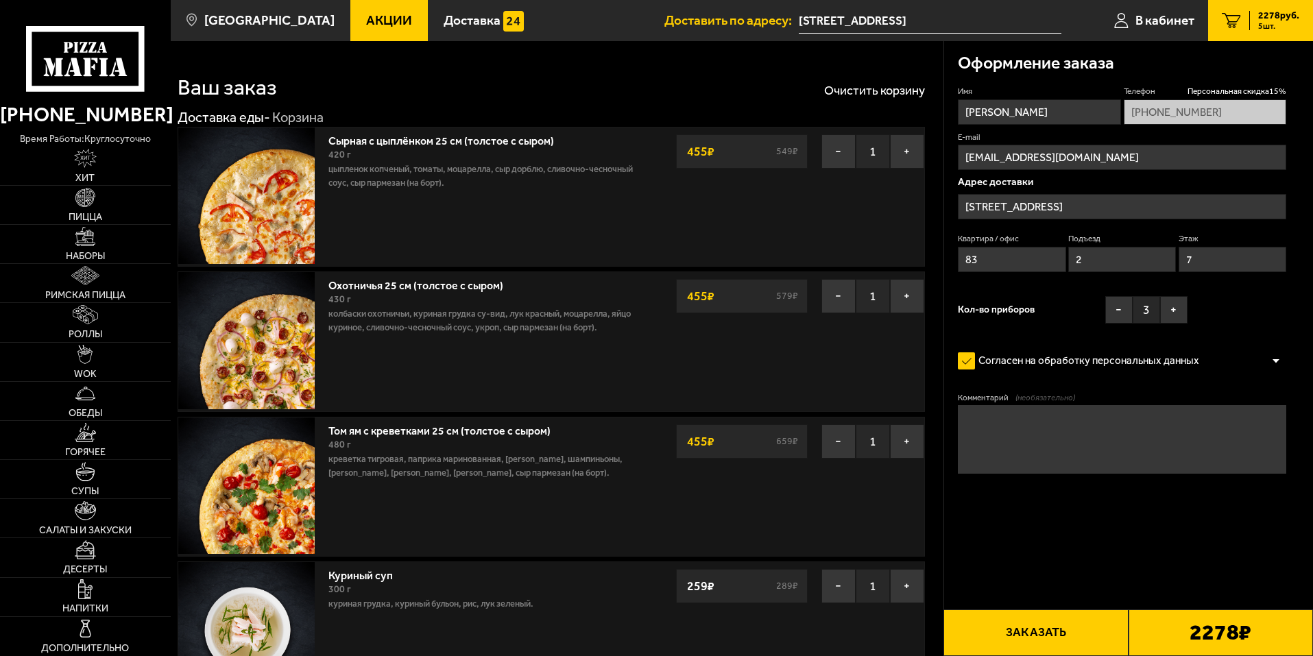
click at [908, 27] on input "[STREET_ADDRESS]" at bounding box center [930, 20] width 263 height 25
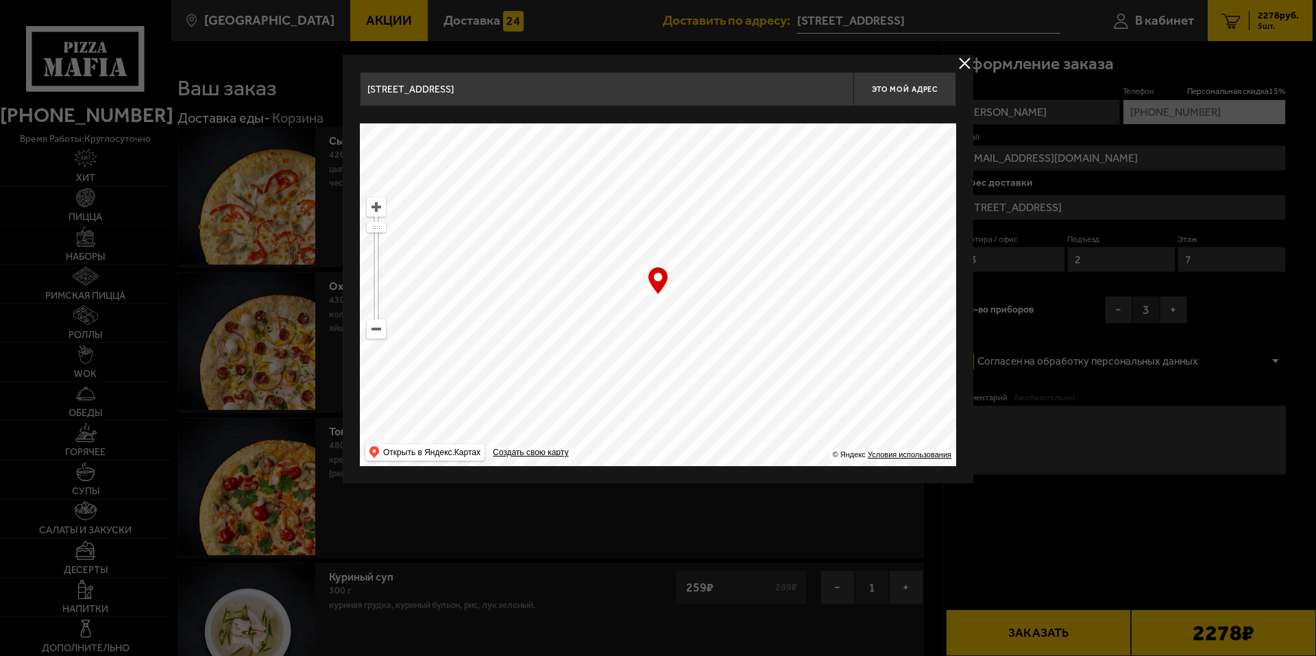
click at [728, 291] on ymaps at bounding box center [658, 294] width 596 height 343
type input "[STREET_ADDRESS]"
click at [891, 85] on span "Это мой адрес" at bounding box center [905, 89] width 66 height 9
click at [962, 66] on button "delivery type" at bounding box center [964, 63] width 17 height 17
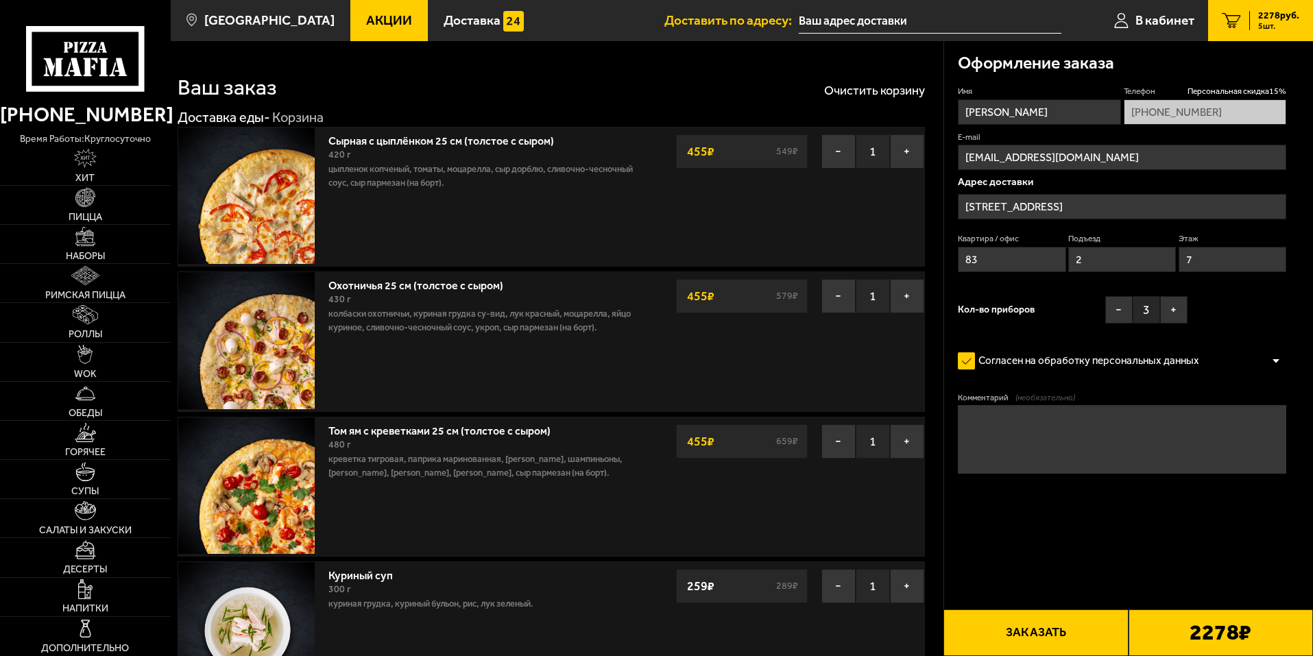
type input "[STREET_ADDRESS]"
click at [1068, 633] on button "Заказать" at bounding box center [1035, 632] width 184 height 47
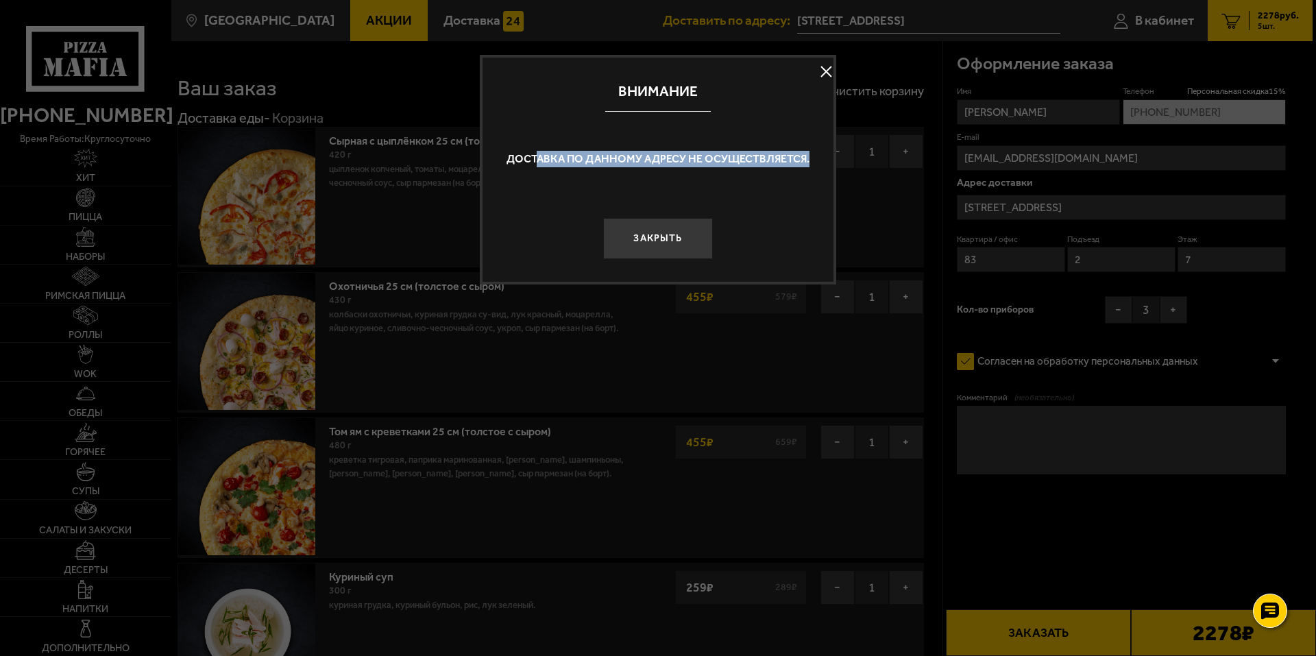
drag, startPoint x: 579, startPoint y: 156, endPoint x: 834, endPoint y: 162, distance: 254.4
click at [834, 162] on div "Внимание Доставка по данному адресу не осуществляется. Закрыть" at bounding box center [658, 170] width 356 height 230
drag, startPoint x: 834, startPoint y: 162, endPoint x: 824, endPoint y: 69, distance: 93.7
click at [824, 69] on button at bounding box center [826, 72] width 21 height 21
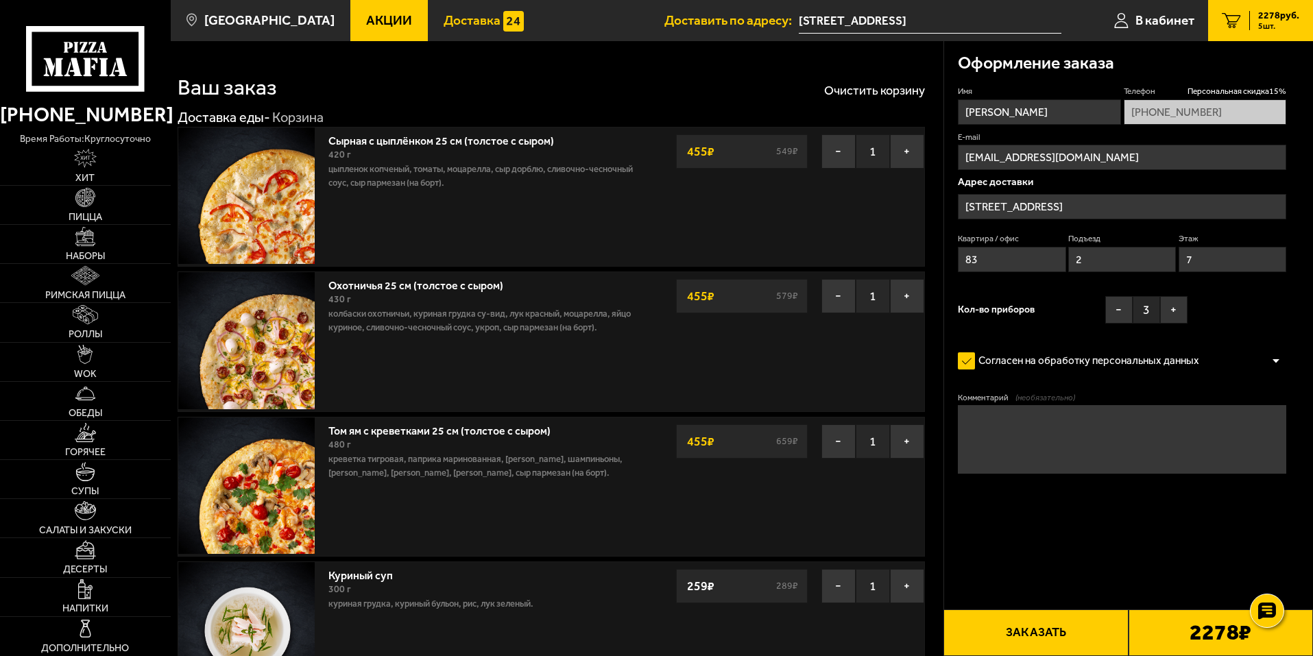
click at [467, 21] on span "Доставка" at bounding box center [472, 20] width 57 height 13
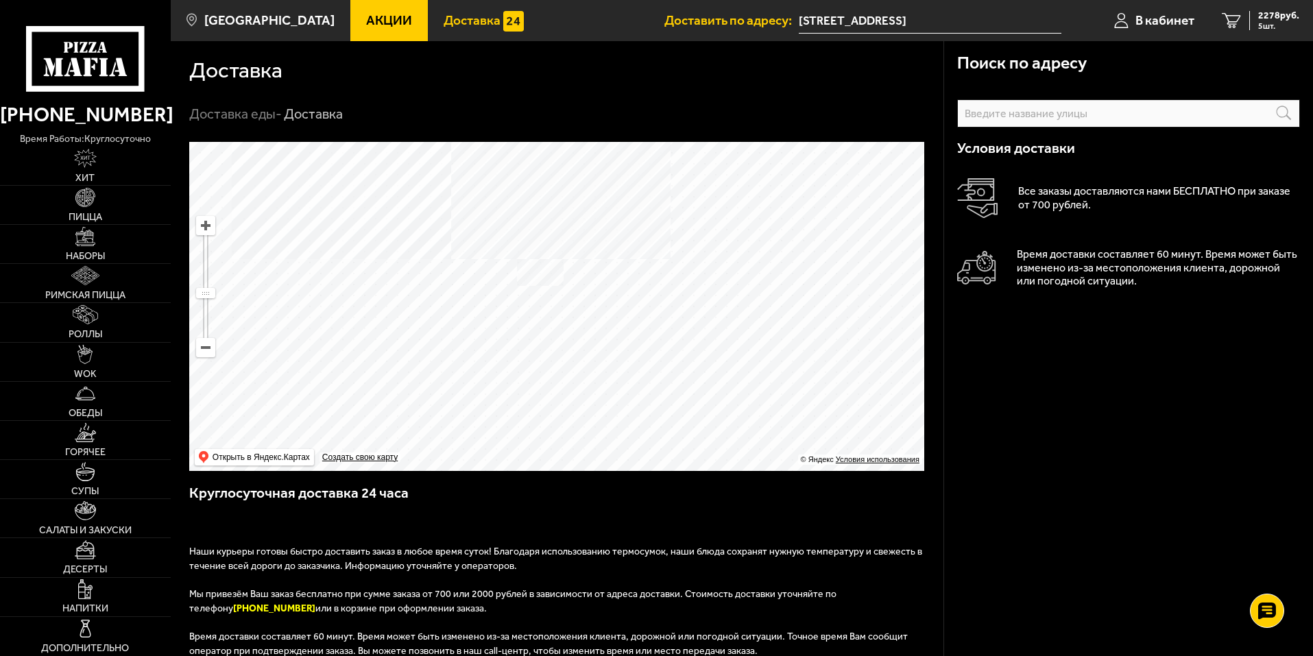
drag, startPoint x: 650, startPoint y: 346, endPoint x: 627, endPoint y: 245, distance: 102.6
click at [626, 222] on ymaps at bounding box center [556, 306] width 735 height 329
click at [567, 353] on ymaps at bounding box center [556, 306] width 735 height 329
click at [581, 367] on ymaps at bounding box center [556, 306] width 735 height 329
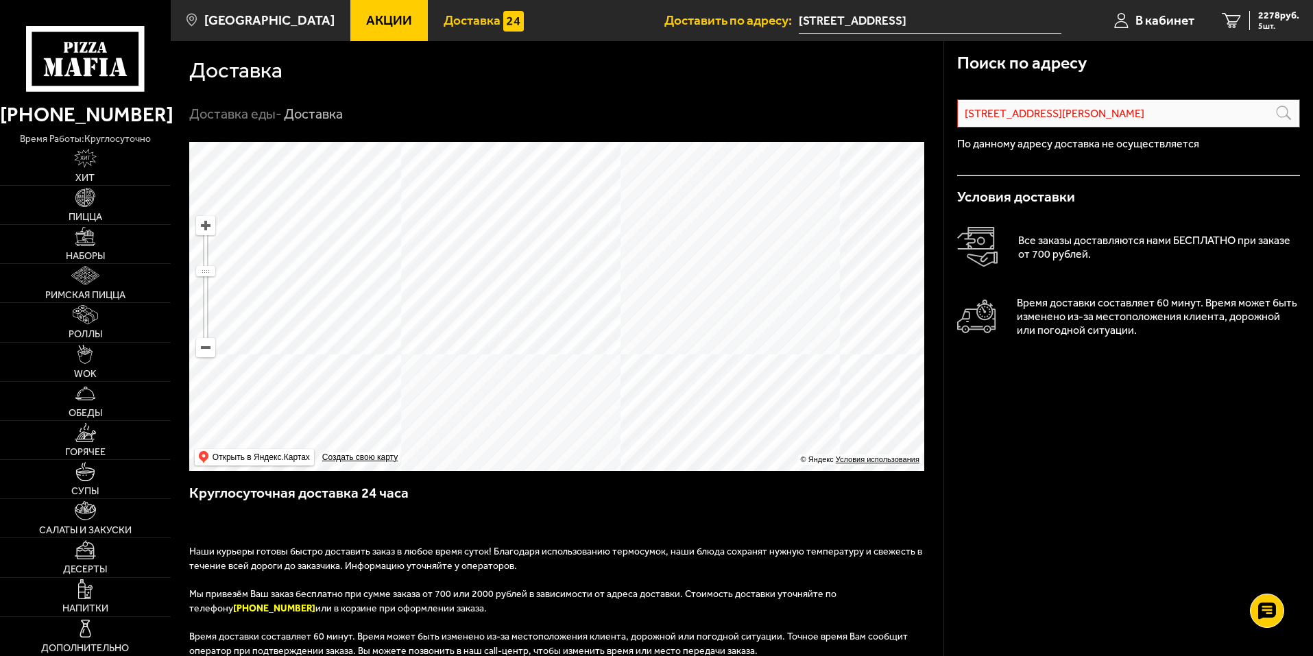
click at [477, 271] on ymaps at bounding box center [556, 306] width 735 height 329
click at [381, 302] on ymaps at bounding box center [556, 306] width 735 height 329
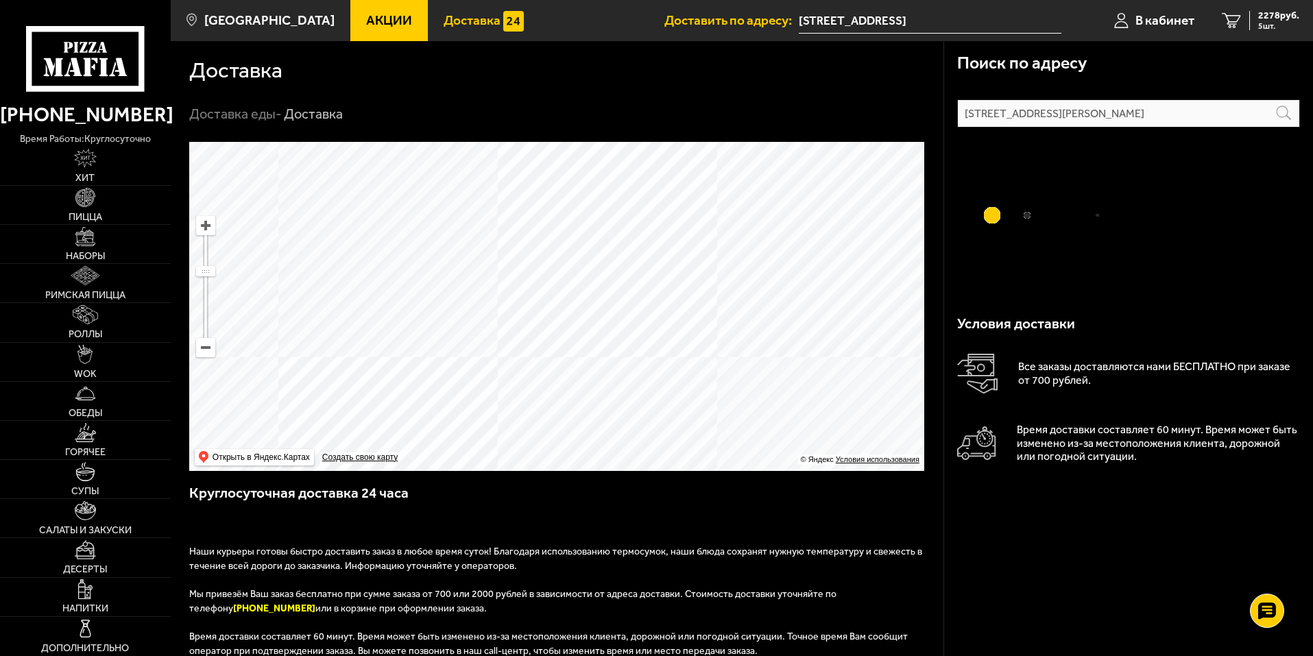
drag, startPoint x: 451, startPoint y: 311, endPoint x: 522, endPoint y: 300, distance: 71.5
click at [522, 300] on ymaps at bounding box center [556, 306] width 735 height 329
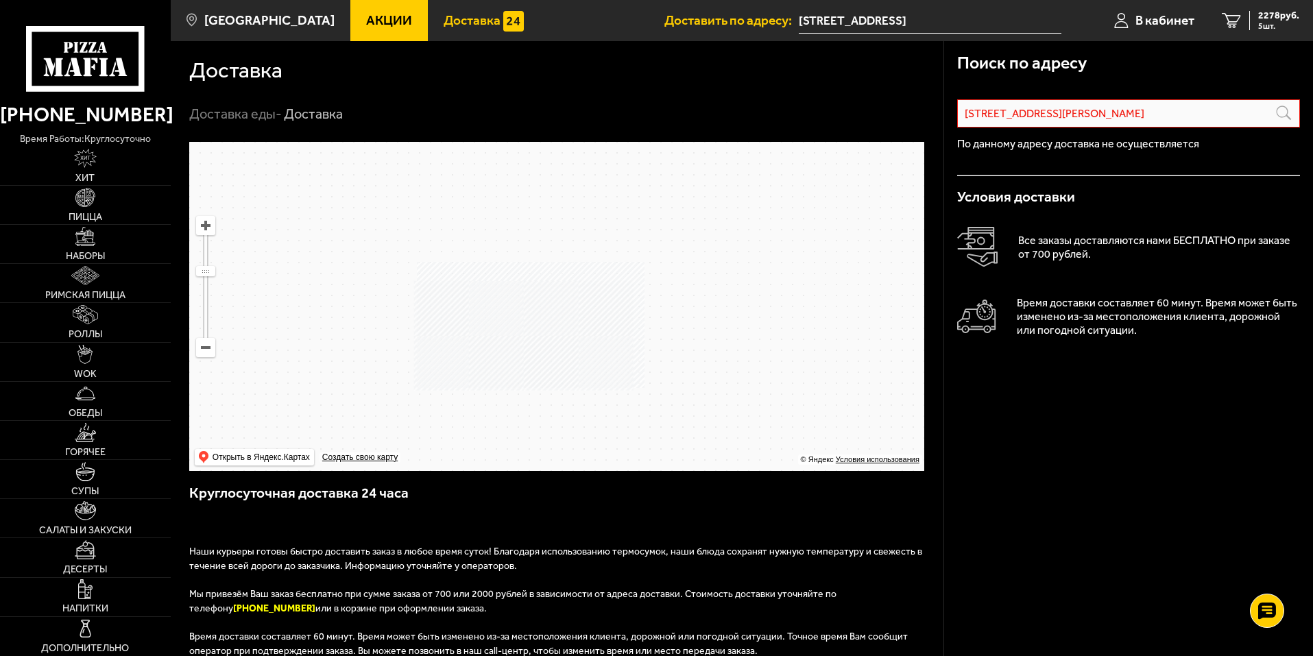
drag, startPoint x: 529, startPoint y: 341, endPoint x: 618, endPoint y: 226, distance: 144.7
click at [612, 230] on ymaps at bounding box center [556, 306] width 735 height 329
click at [505, 250] on ymaps at bounding box center [556, 306] width 735 height 329
click at [527, 289] on ymaps at bounding box center [556, 306] width 735 height 329
click at [537, 273] on ymaps at bounding box center [556, 306] width 735 height 329
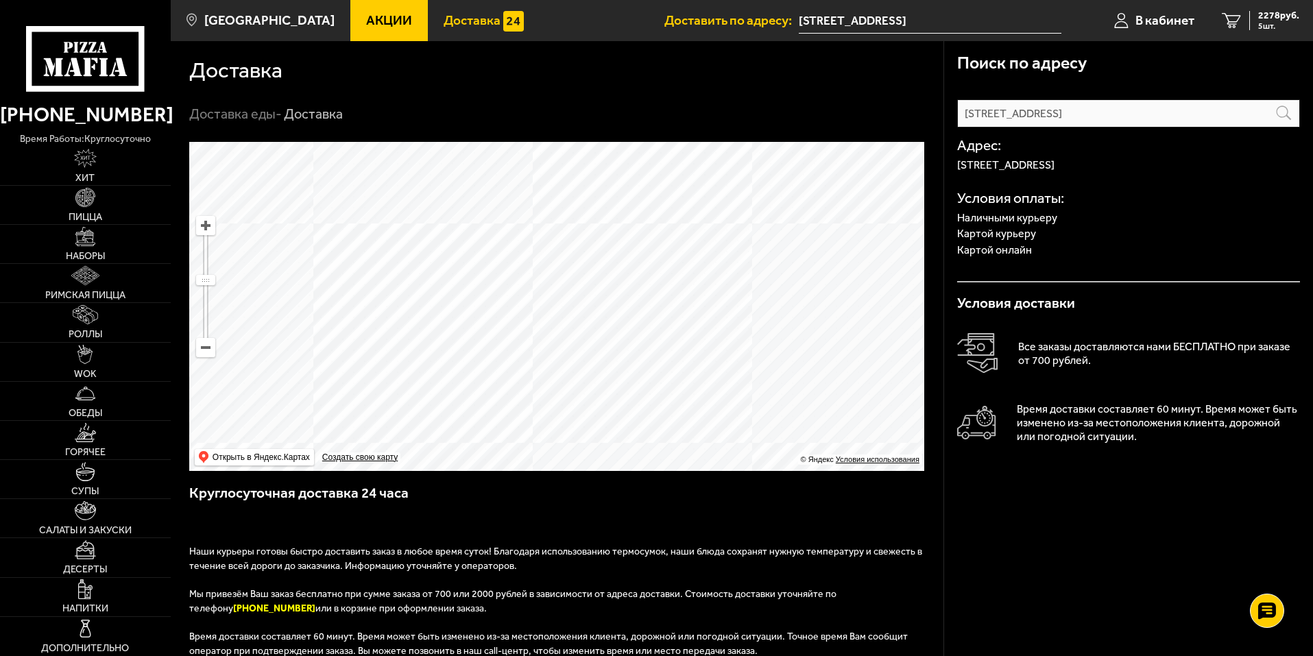
drag, startPoint x: 592, startPoint y: 272, endPoint x: 487, endPoint y: 381, distance: 151.3
click at [484, 384] on ymaps at bounding box center [556, 306] width 735 height 329
drag, startPoint x: 515, startPoint y: 332, endPoint x: 558, endPoint y: 350, distance: 46.7
click at [558, 350] on ymaps at bounding box center [556, 306] width 735 height 329
drag, startPoint x: 566, startPoint y: 365, endPoint x: 558, endPoint y: 402, distance: 37.1
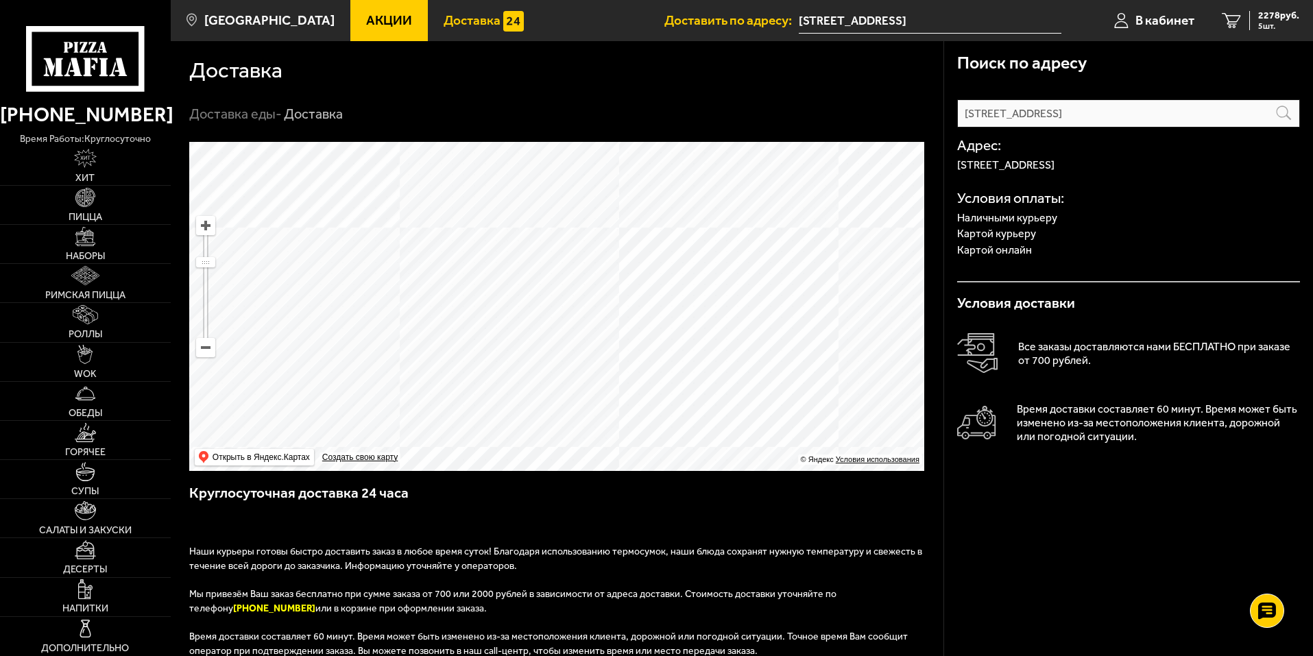
click at [558, 402] on ymaps at bounding box center [556, 306] width 735 height 329
click at [577, 309] on ymaps at bounding box center [556, 306] width 735 height 329
type input "Россия, Ленинградская область, Всеволожск, Василеозерская улица, 1к2"
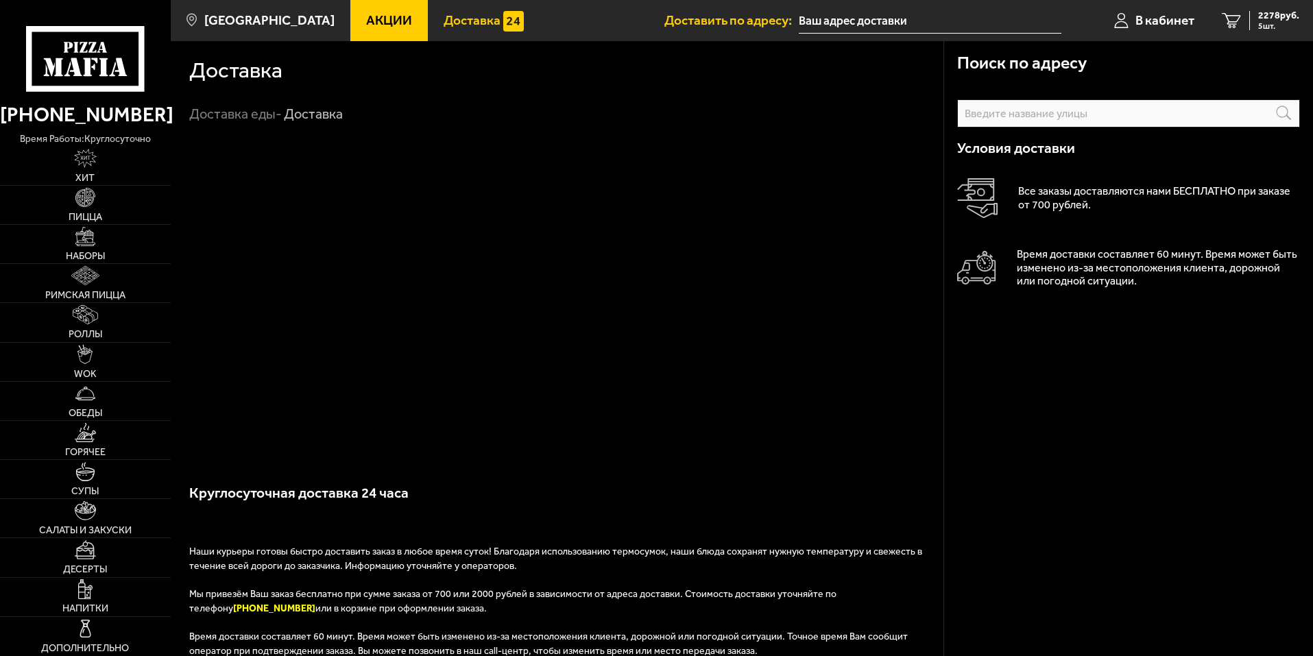
type input "[STREET_ADDRESS]"
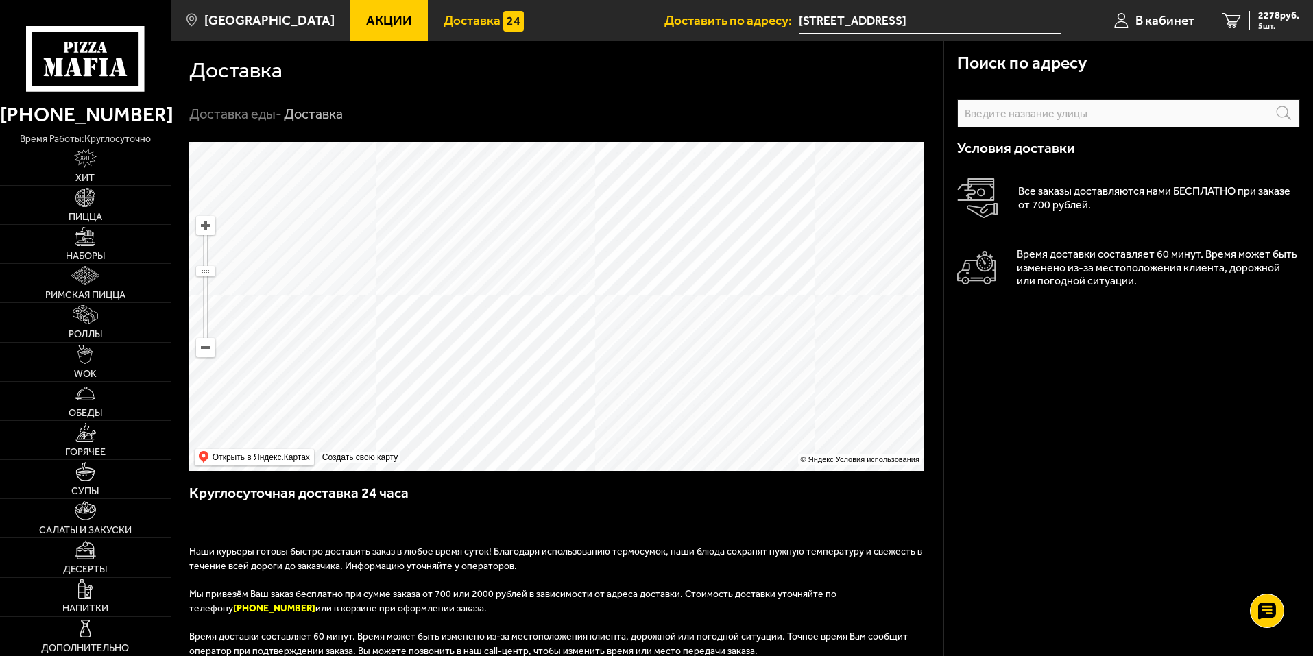
drag, startPoint x: 522, startPoint y: 236, endPoint x: 550, endPoint y: 341, distance: 108.6
click at [550, 341] on ymaps at bounding box center [556, 306] width 735 height 329
click at [583, 263] on ymaps at bounding box center [556, 306] width 735 height 329
type input "Россия, Ленинградская область, Всеволожск, Межевая улица, 21"
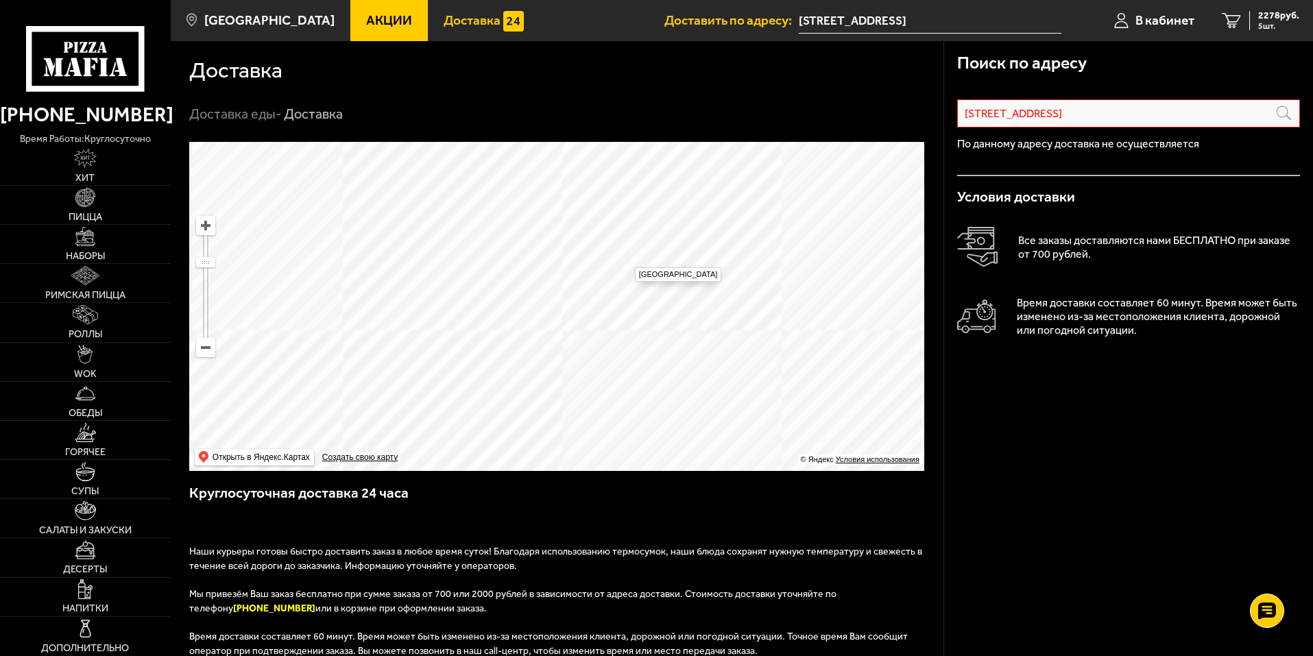
drag, startPoint x: 628, startPoint y: 261, endPoint x: 572, endPoint y: 337, distance: 95.2
click at [579, 335] on ymaps at bounding box center [556, 306] width 735 height 329
click at [119, 275] on link "Римская пицца" at bounding box center [85, 283] width 171 height 38
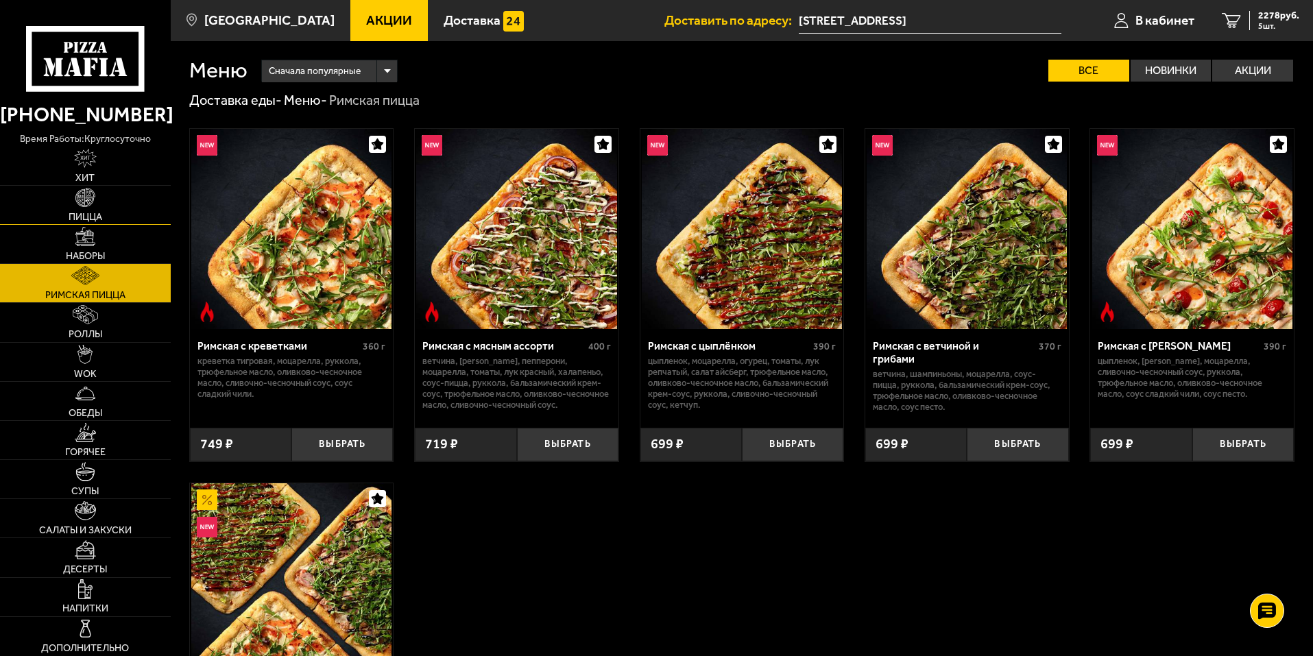
click at [112, 215] on link "Пицца" at bounding box center [85, 205] width 171 height 38
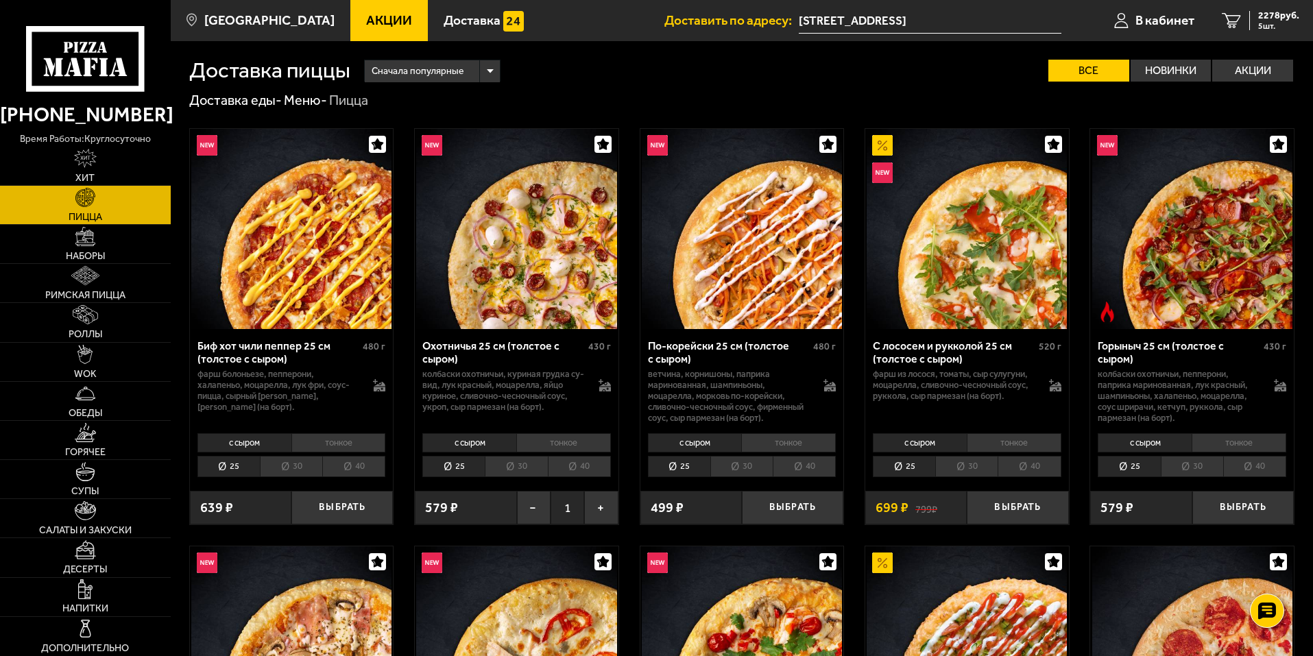
click at [1000, 55] on div "Доставка пиццы Сначала популярные Все Новинки Акции Пожелания Острое блюдо Веге…" at bounding box center [741, 61] width 1105 height 40
type input "[STREET_ADDRESS]"
click at [428, 14] on link "Доставка" at bounding box center [484, 20] width 112 height 41
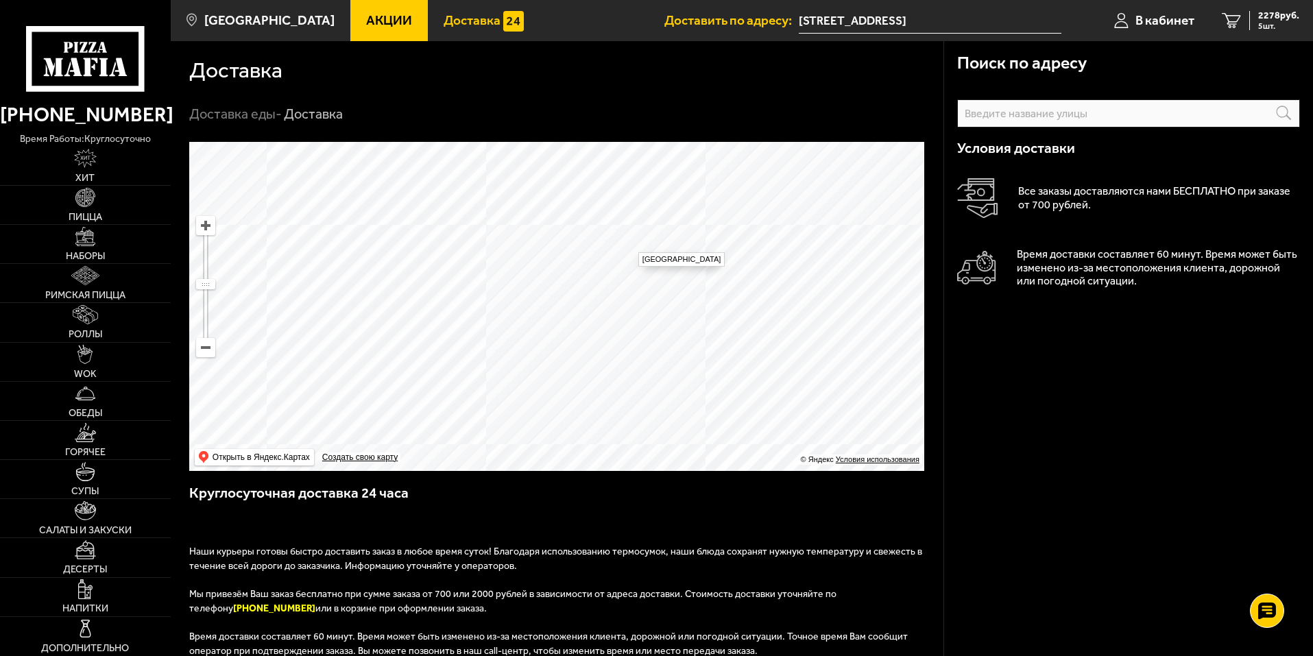
click at [631, 245] on ymaps at bounding box center [556, 306] width 735 height 329
click at [461, 237] on ymaps at bounding box center [556, 306] width 735 height 329
type input "Россия, Ленинградская область, Всеволожск, Василеозерская улица, 1к2"
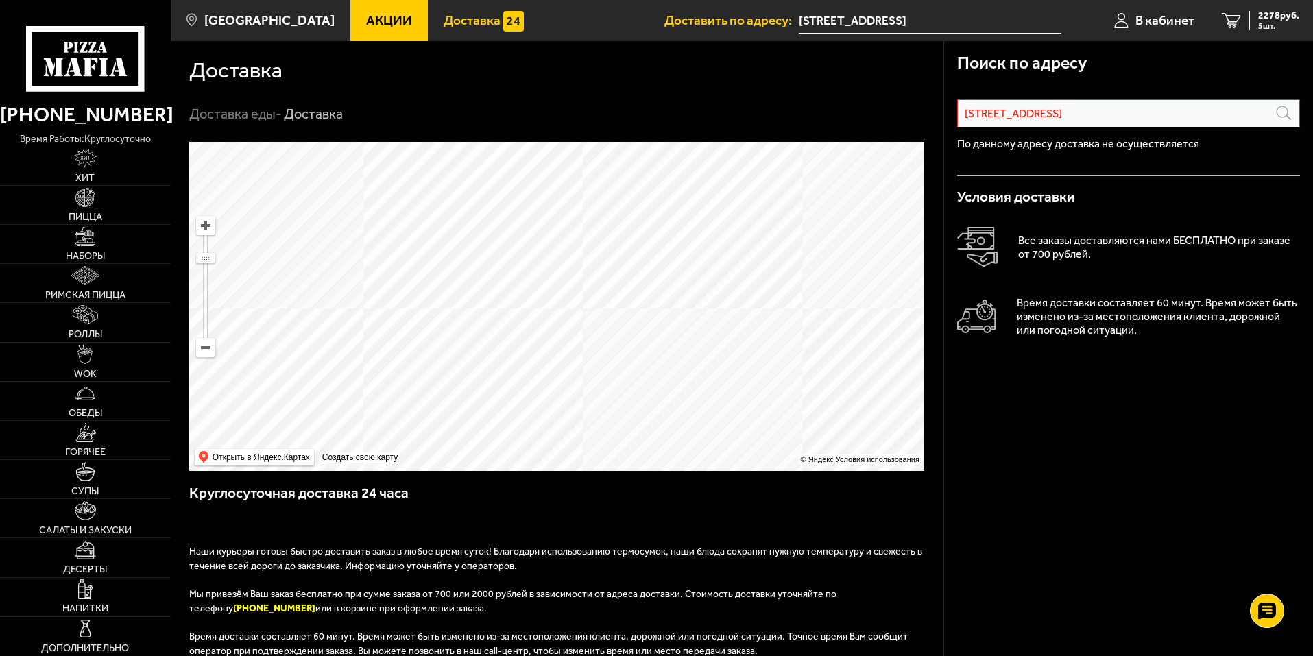
click at [574, 256] on ymaps at bounding box center [556, 306] width 735 height 329
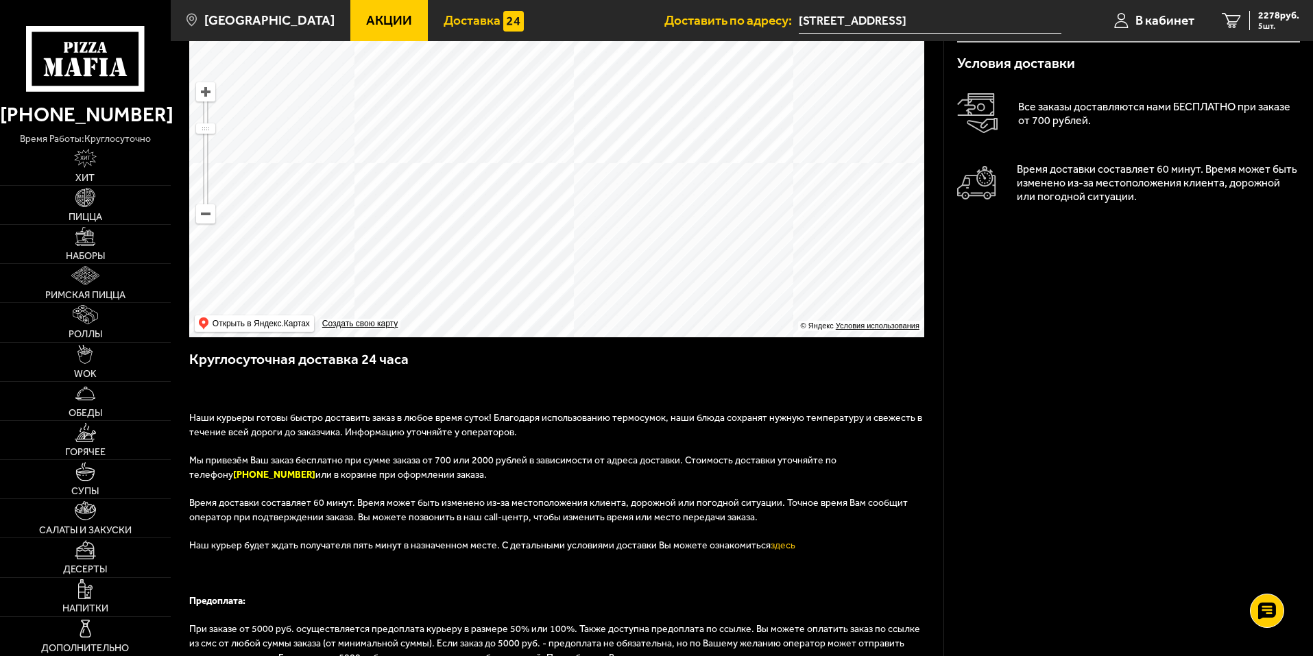
scroll to position [137, 0]
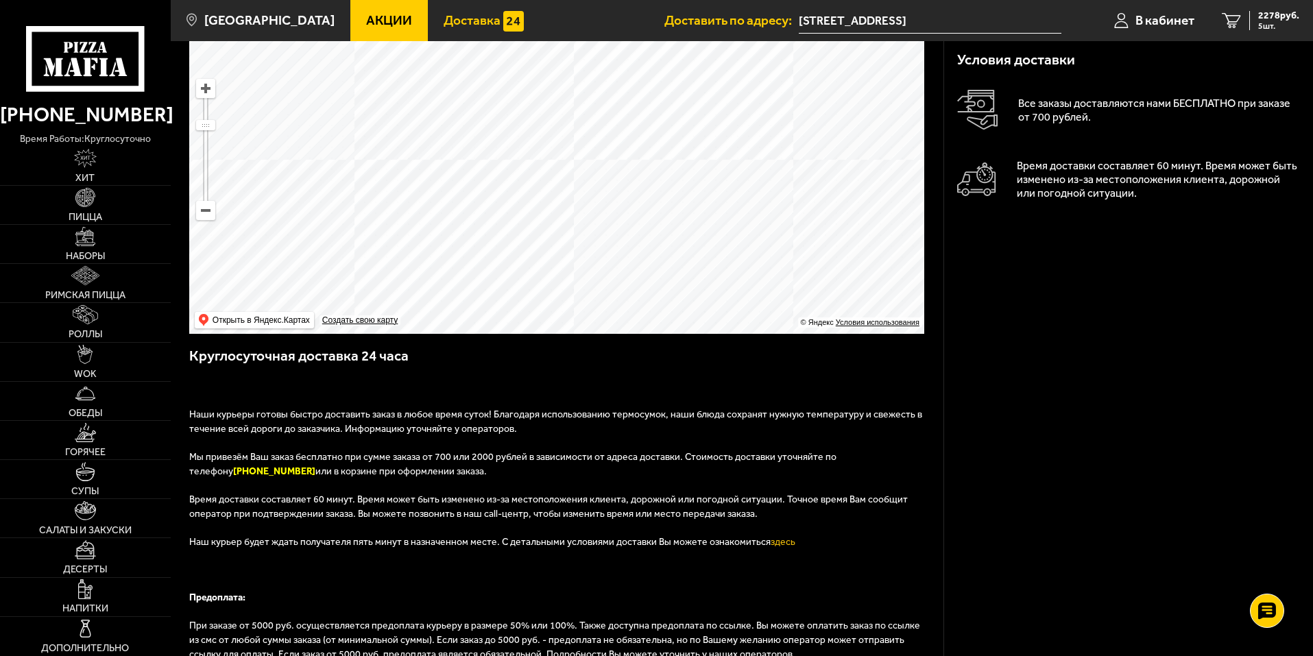
drag, startPoint x: 390, startPoint y: 461, endPoint x: 476, endPoint y: 479, distance: 87.5
click at [476, 479] on p "Мы привезём Ваш заказ бесплатно при сумме заказа от 700 или 2000 рублей в завис…" at bounding box center [557, 471] width 736 height 43
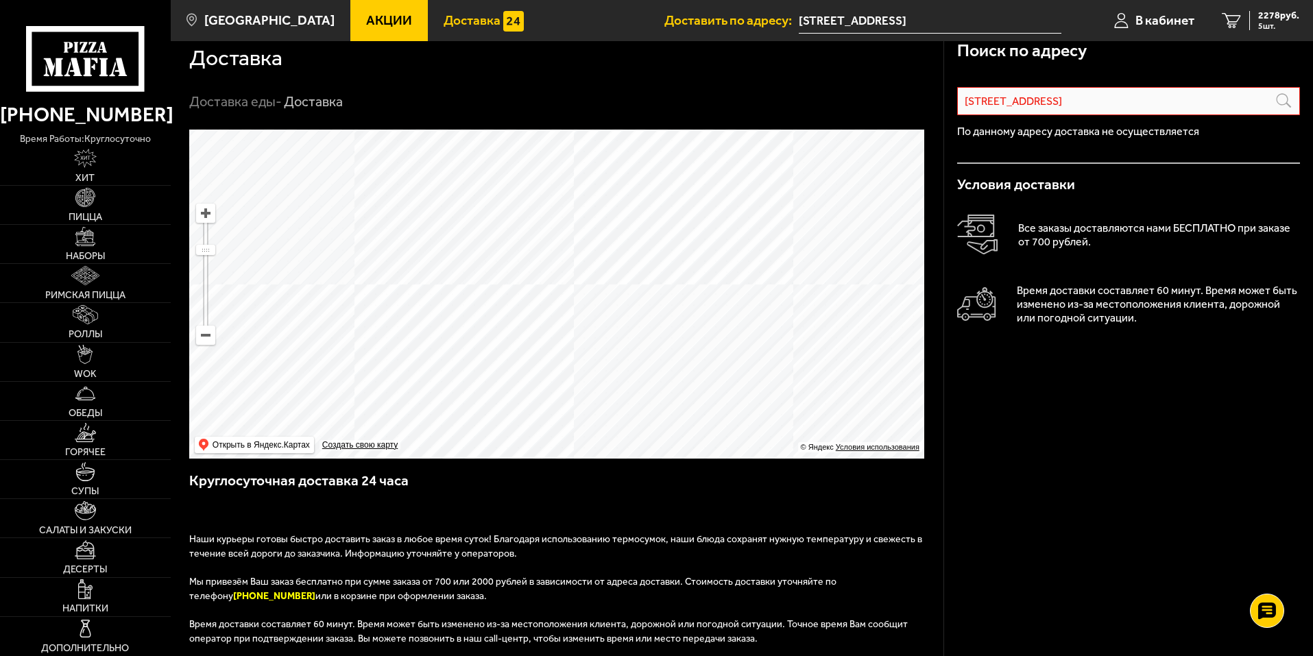
scroll to position [0, 0]
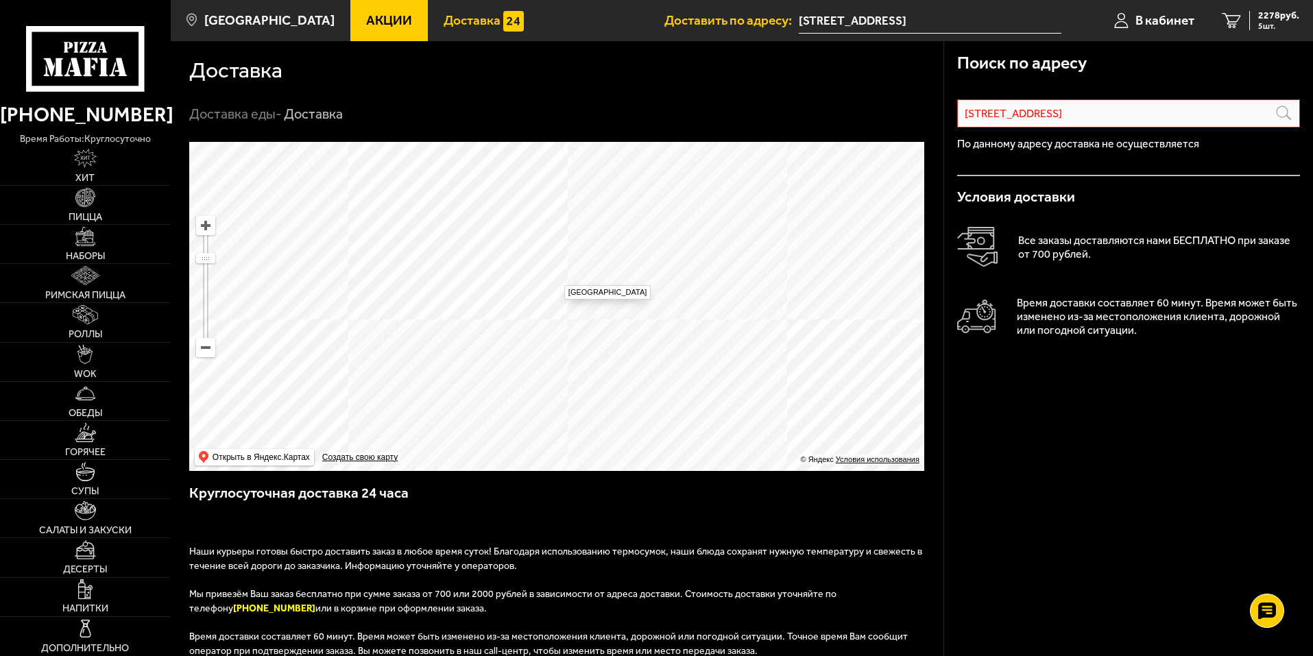
click at [557, 278] on ymaps at bounding box center [556, 306] width 735 height 329
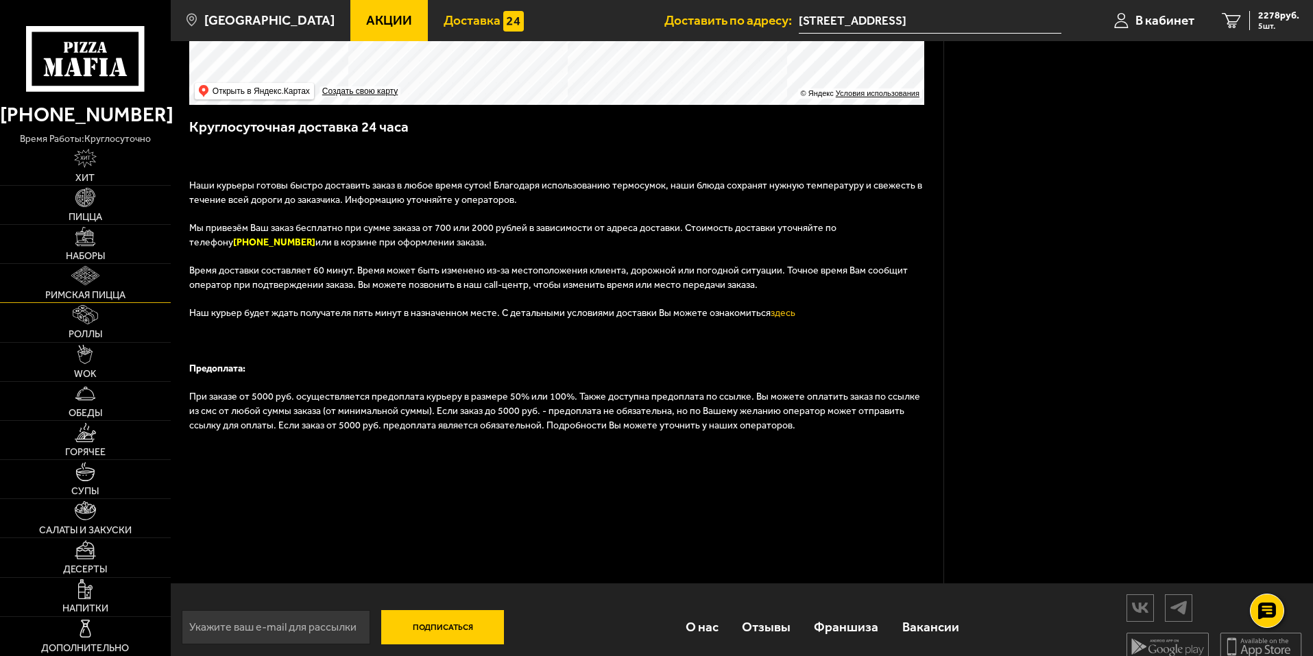
scroll to position [383, 0]
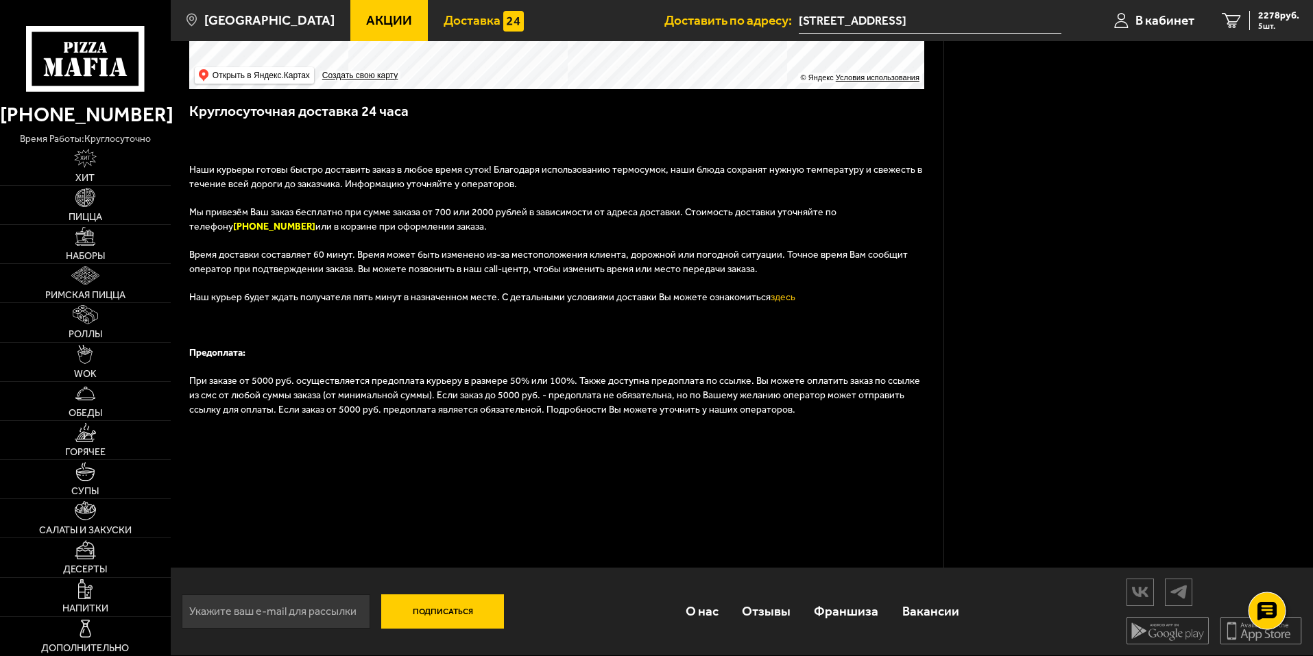
click at [1261, 603] on use at bounding box center [1267, 610] width 20 height 19
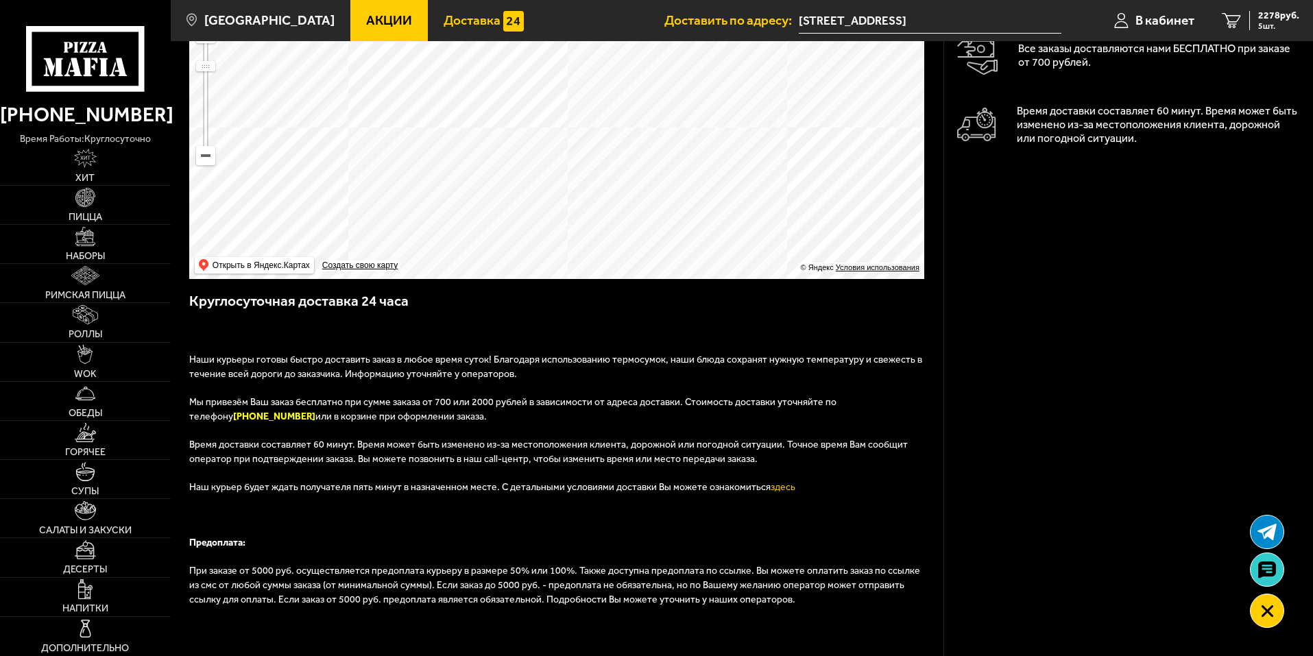
scroll to position [0, 0]
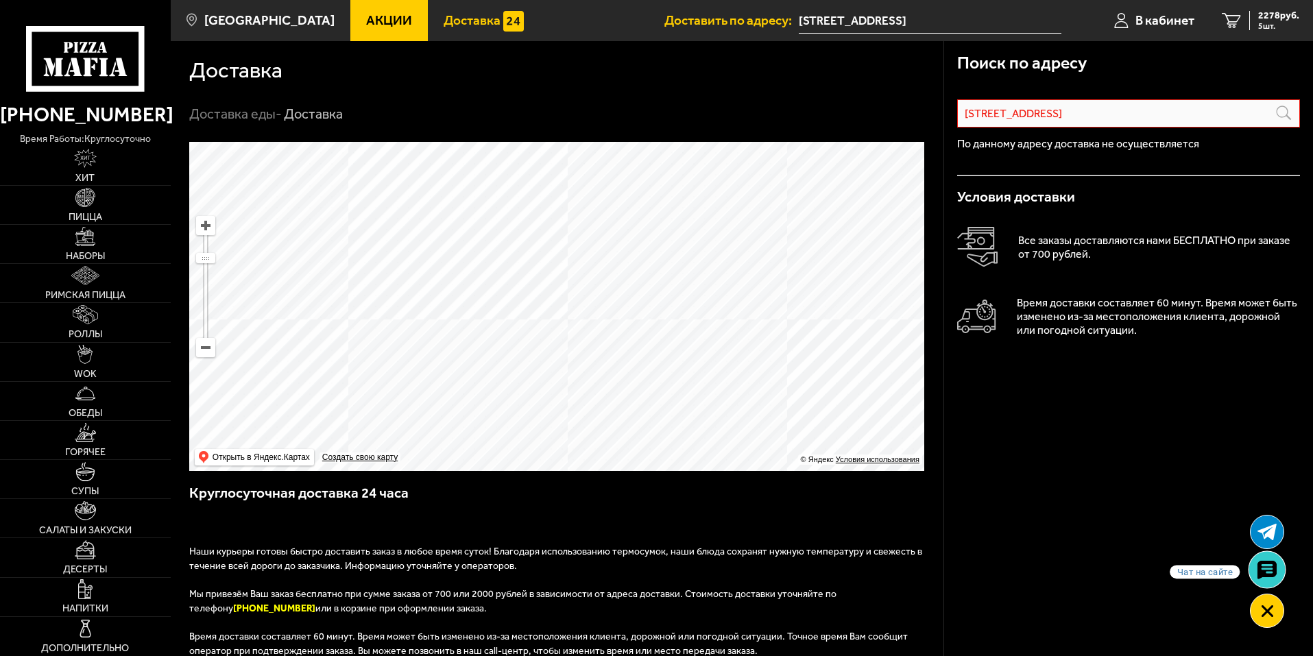
click at [1270, 568] on icon at bounding box center [1267, 569] width 20 height 19
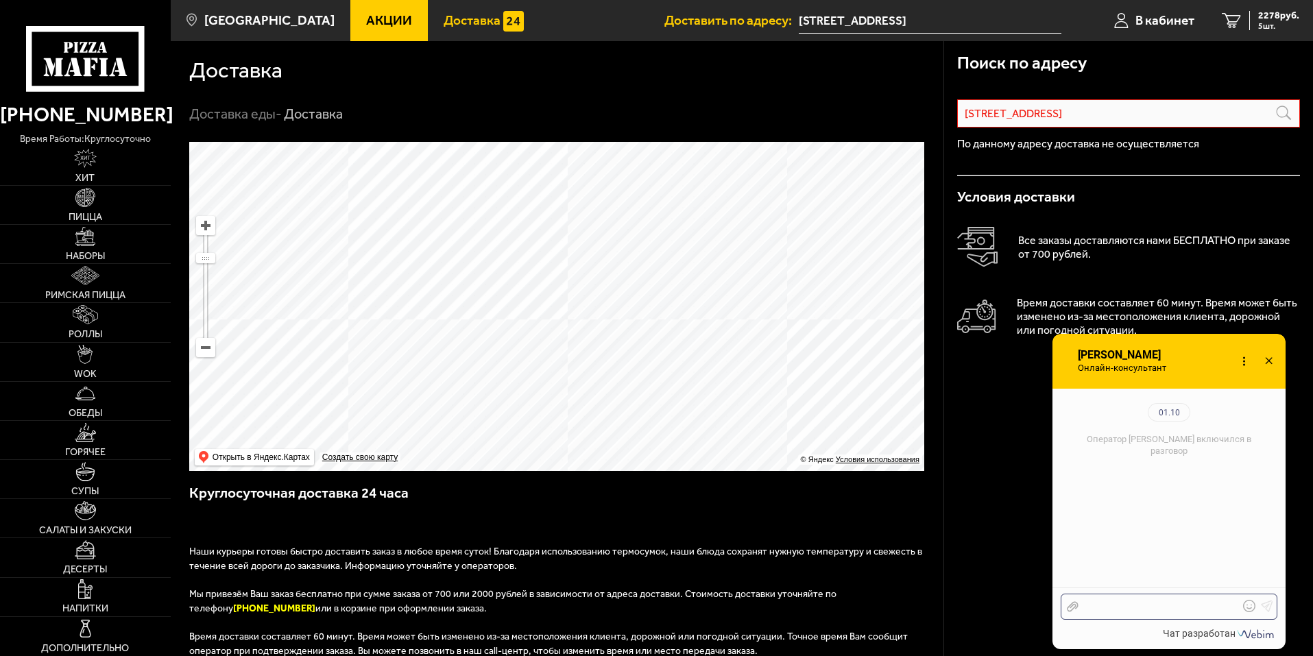
click at [1146, 609] on div at bounding box center [1158, 607] width 160 height 12
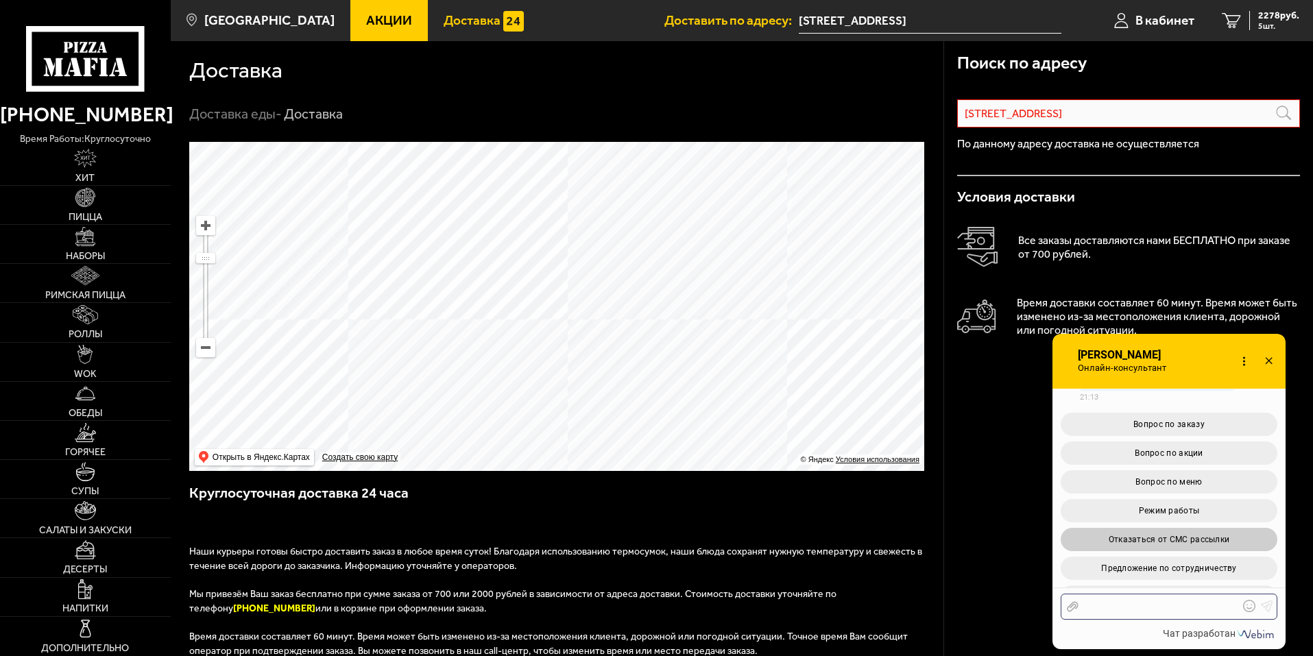
scroll to position [149, 0]
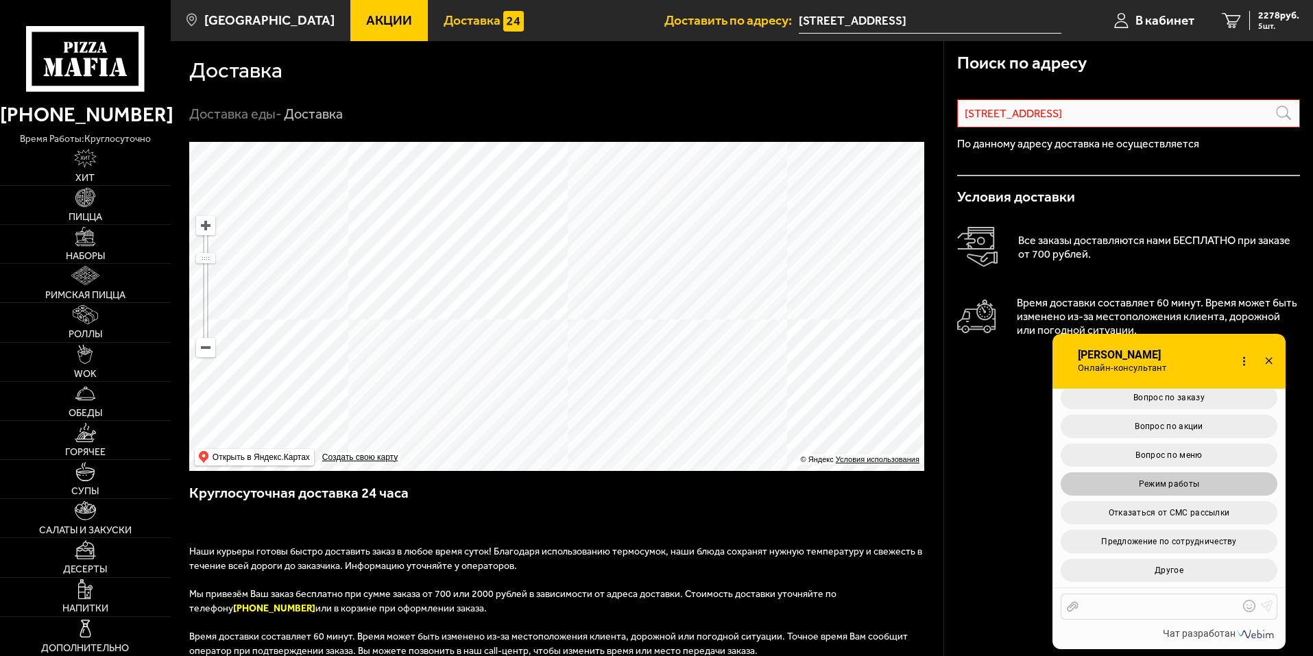
click at [1145, 479] on button "Режим работы" at bounding box center [1169, 483] width 217 height 23
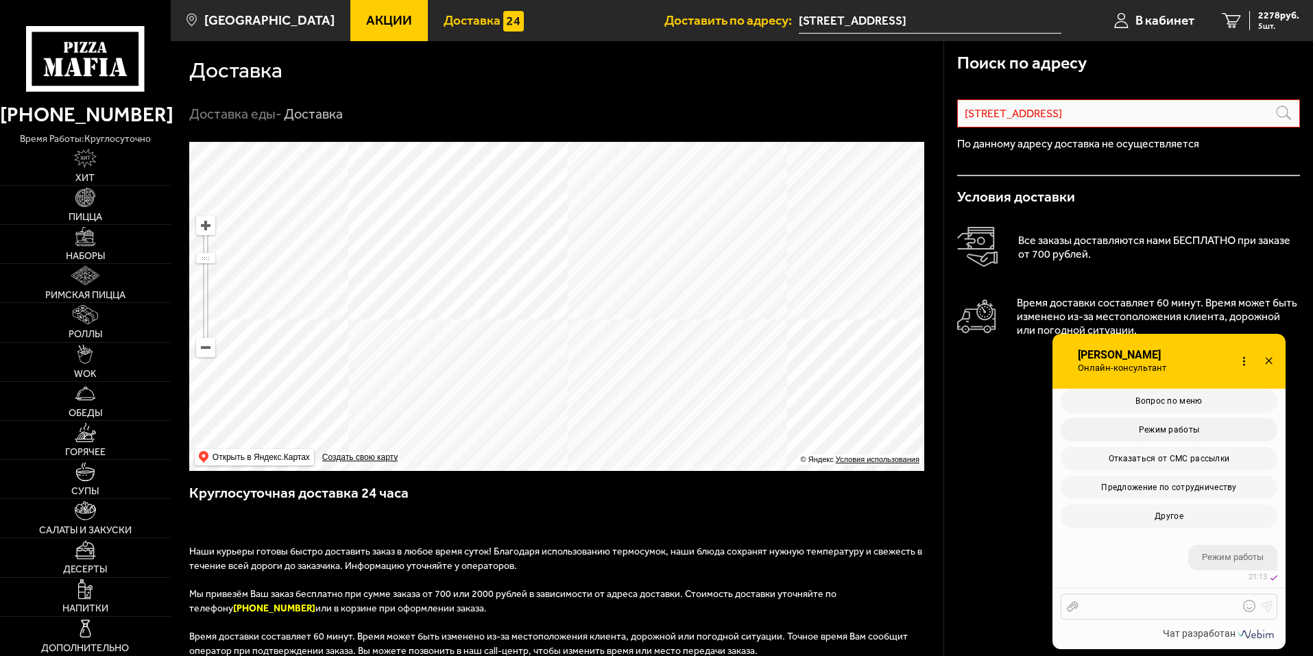
scroll to position [295, 0]
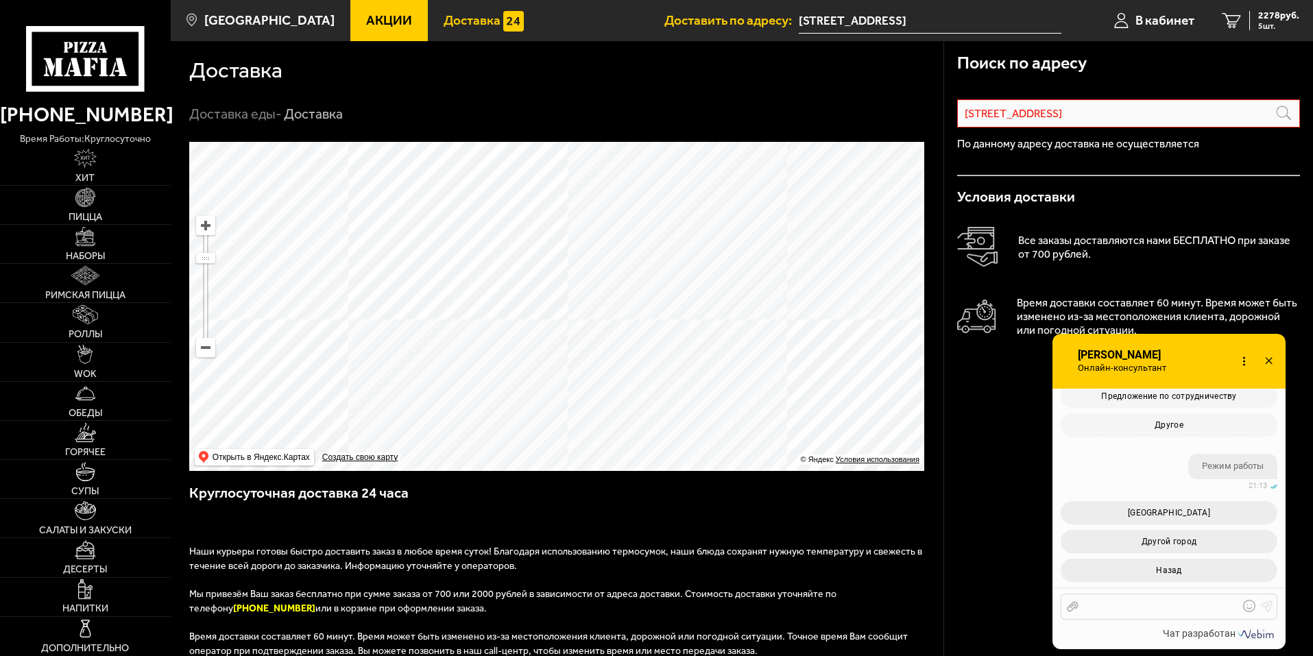
click at [1159, 599] on div "Отправить файл Текст..." at bounding box center [1169, 607] width 217 height 26
click at [1153, 513] on span "[GEOGRAPHIC_DATA]" at bounding box center [1169, 513] width 82 height 10
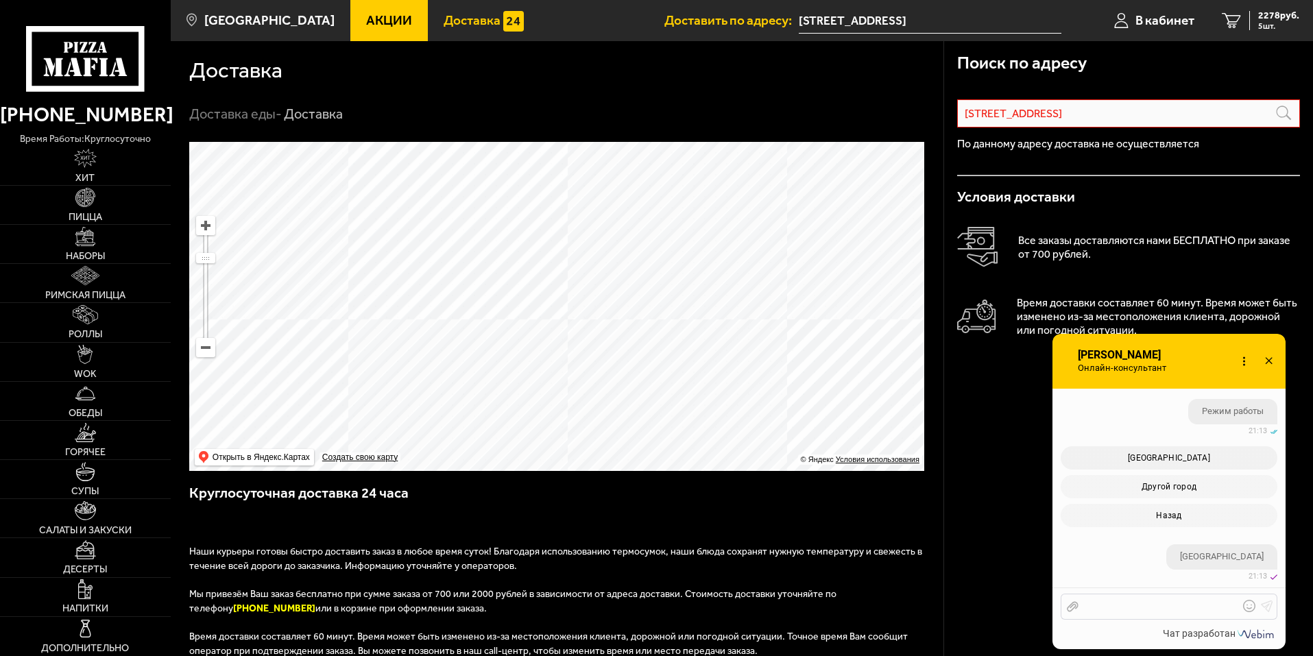
click at [1154, 522] on ul "Оператор Елизавета включился в разговор 01.10 21:13 01.10 21:13 01.10" at bounding box center [1168, 330] width 233 height 503
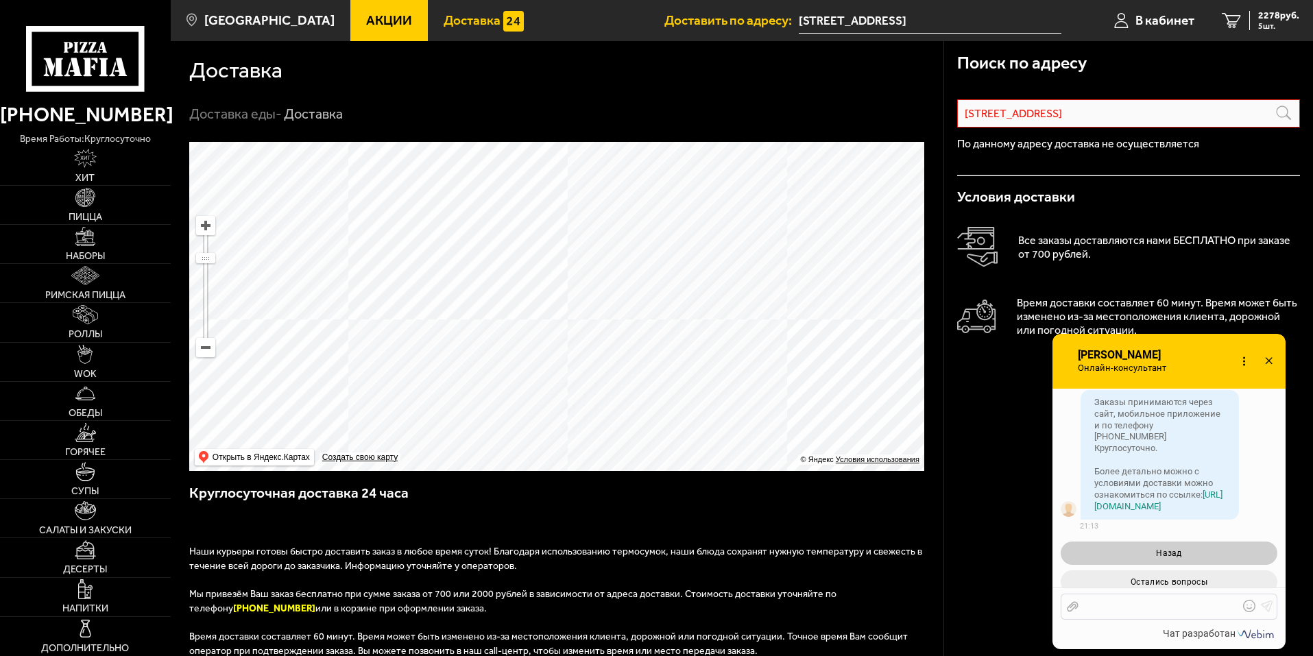
click at [1157, 547] on button "Назад" at bounding box center [1169, 553] width 217 height 23
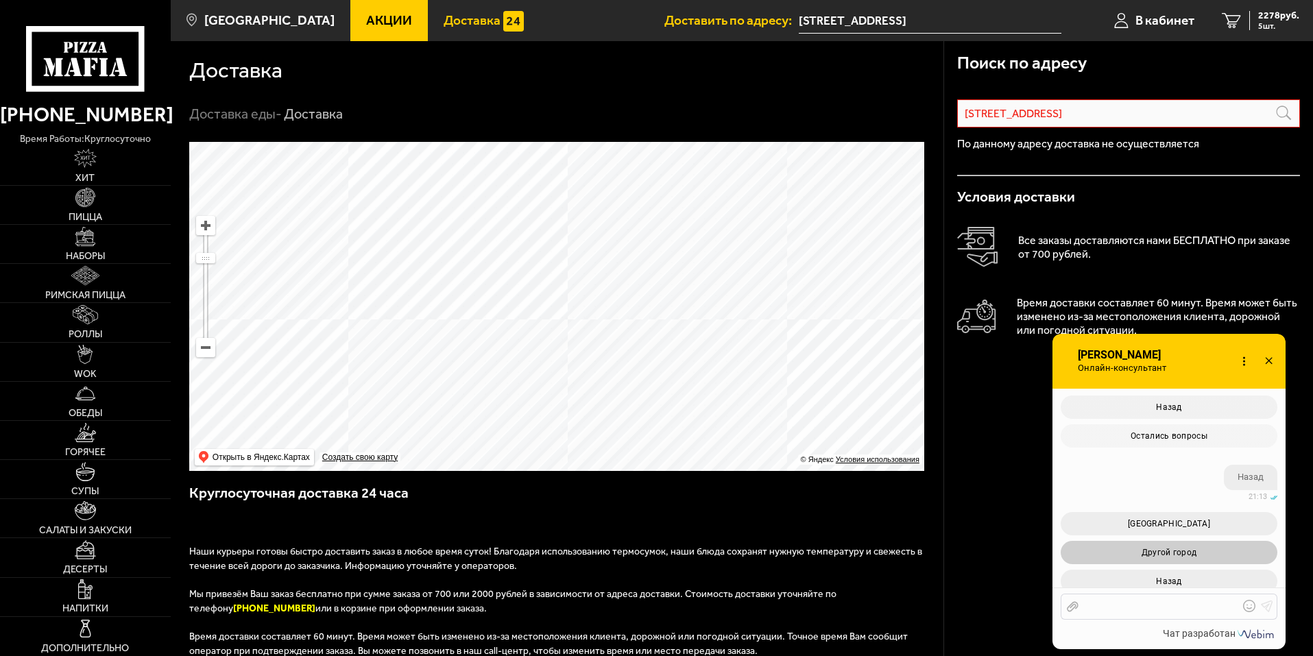
click at [1162, 541] on button "Другой город" at bounding box center [1169, 552] width 217 height 23
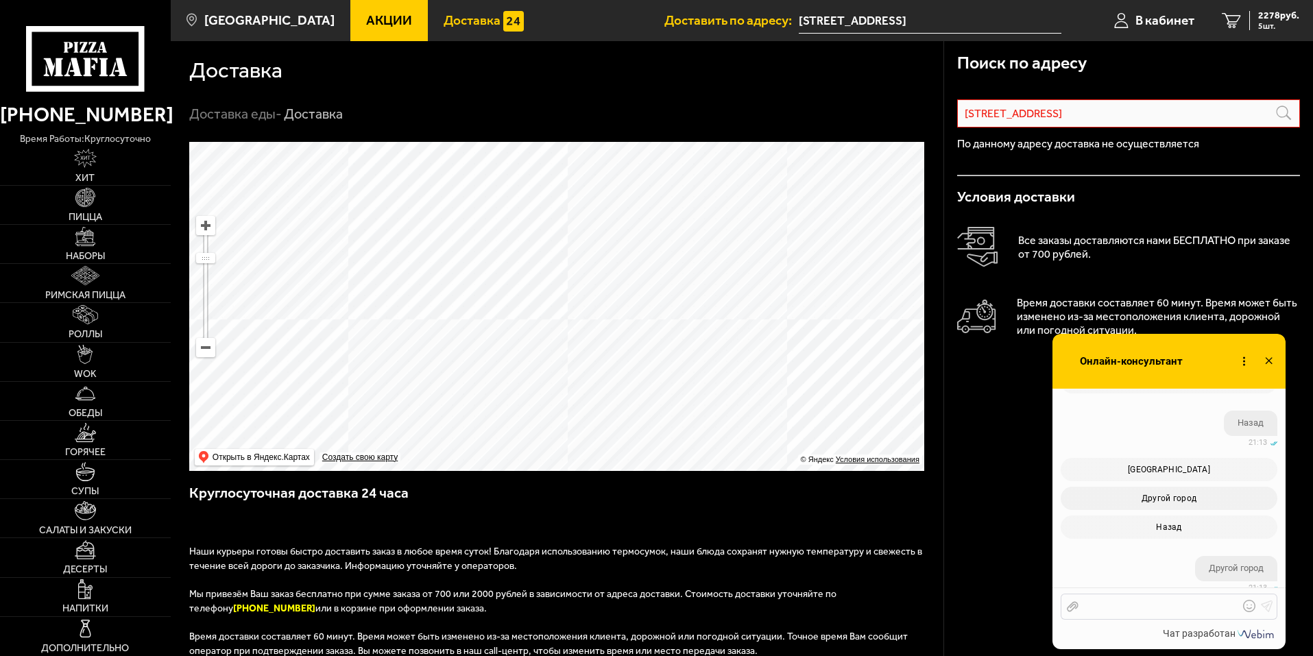
scroll to position [851, 0]
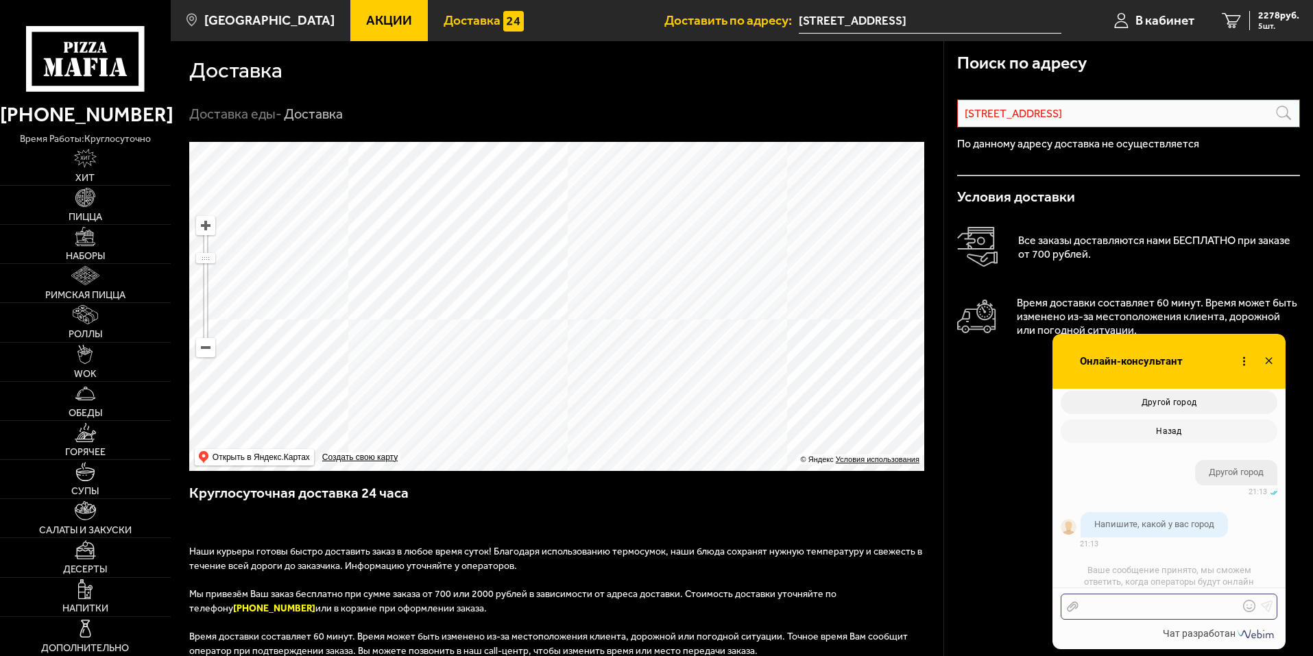
click at [1154, 607] on div at bounding box center [1158, 607] width 160 height 12
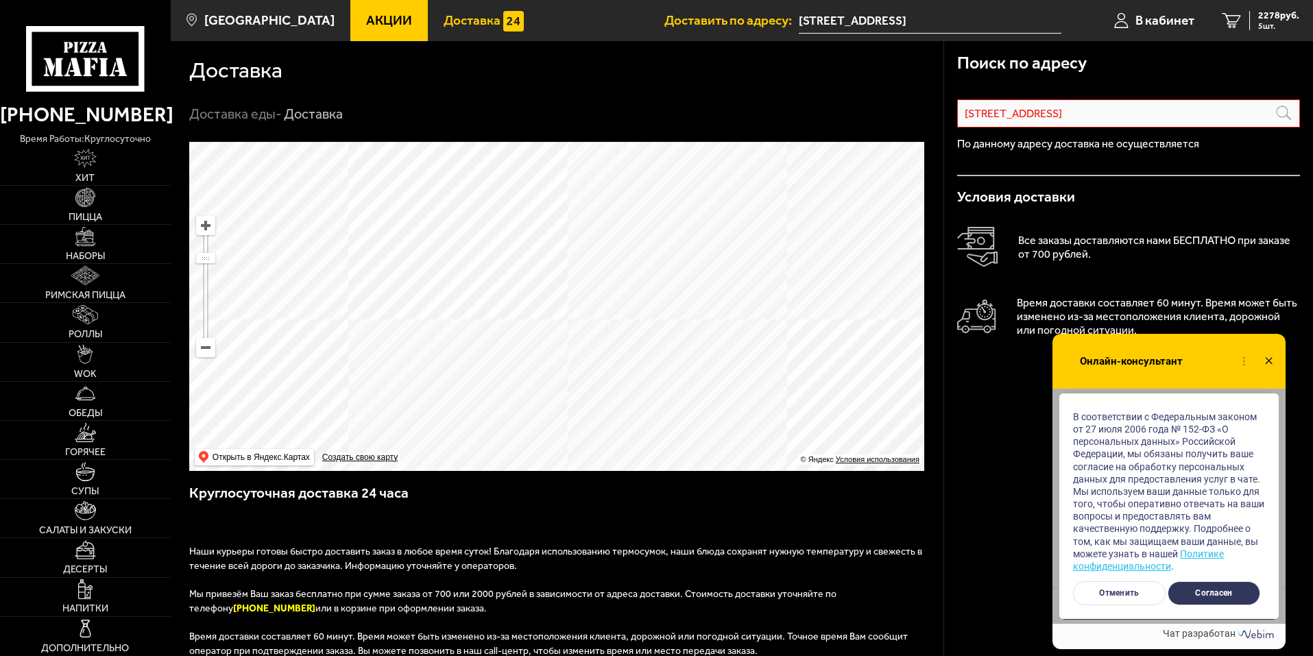
click at [1228, 596] on button "Согласен" at bounding box center [1213, 593] width 93 height 24
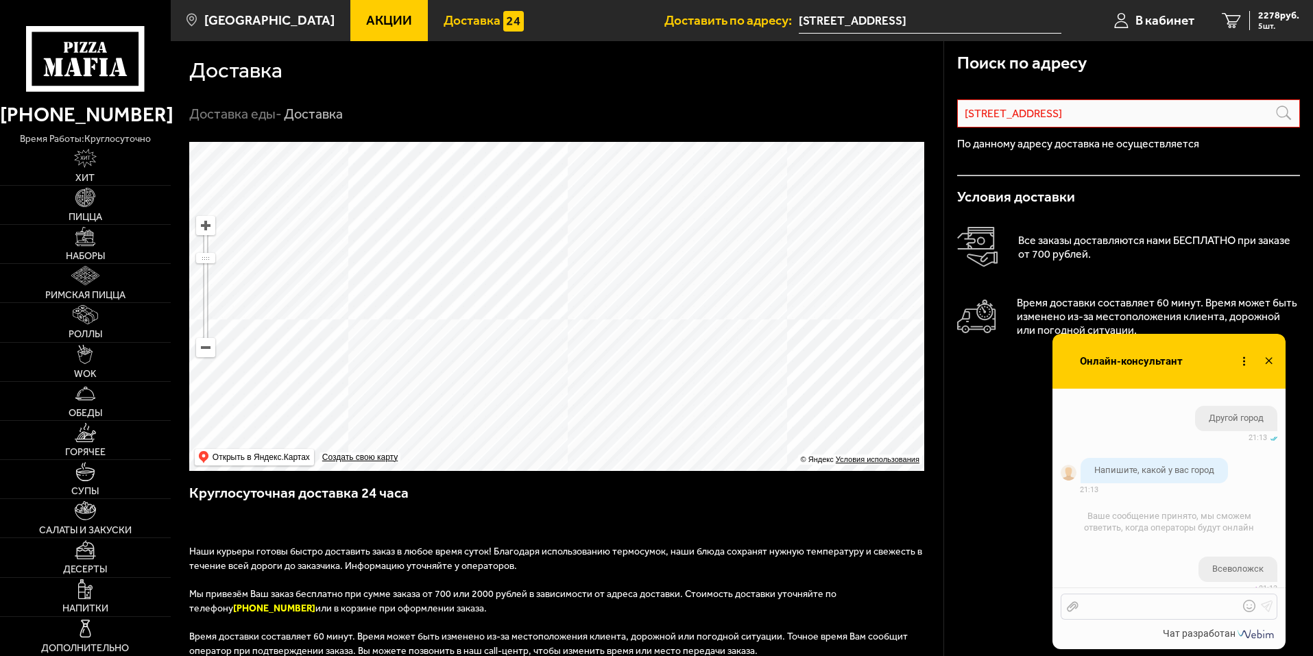
click at [1165, 611] on div at bounding box center [1158, 607] width 160 height 12
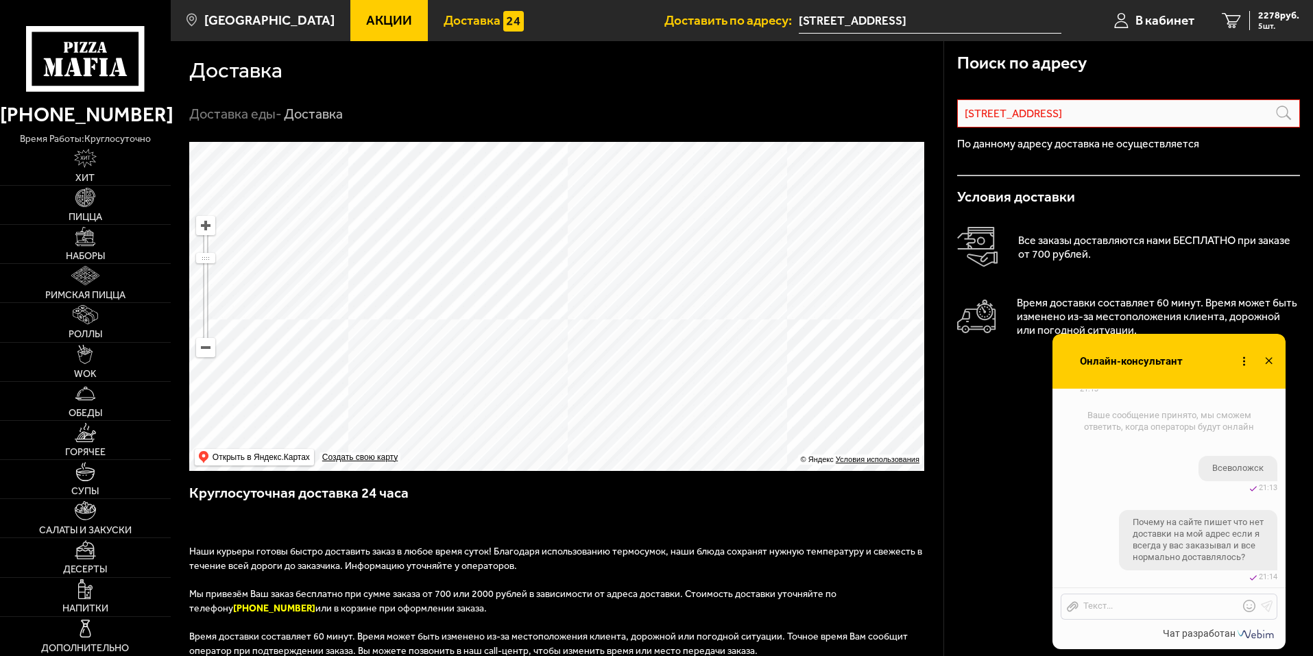
click at [1128, 483] on ul "Оператор Елизавета включился в разговор 01.10 21:13 01.10 21:13 01.10" at bounding box center [1168, 2] width 233 height 1160
click at [1250, 363] on icon at bounding box center [1244, 362] width 20 height 20
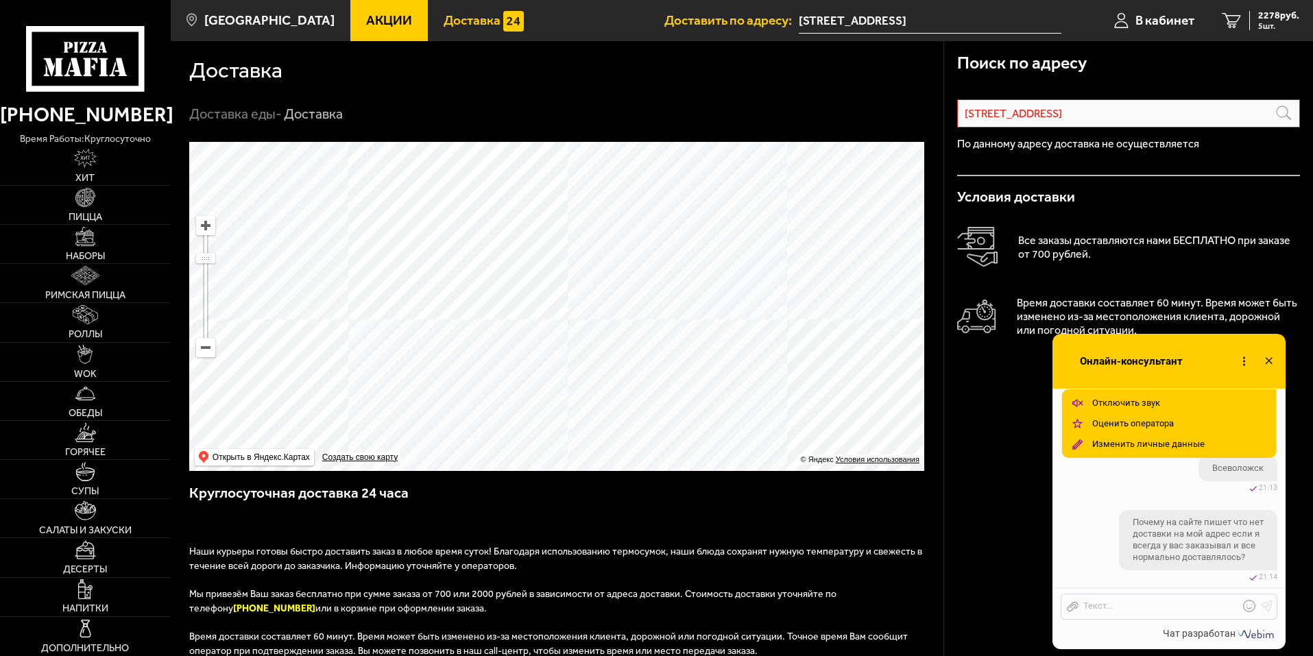
click at [1250, 363] on icon at bounding box center [1244, 362] width 20 height 20
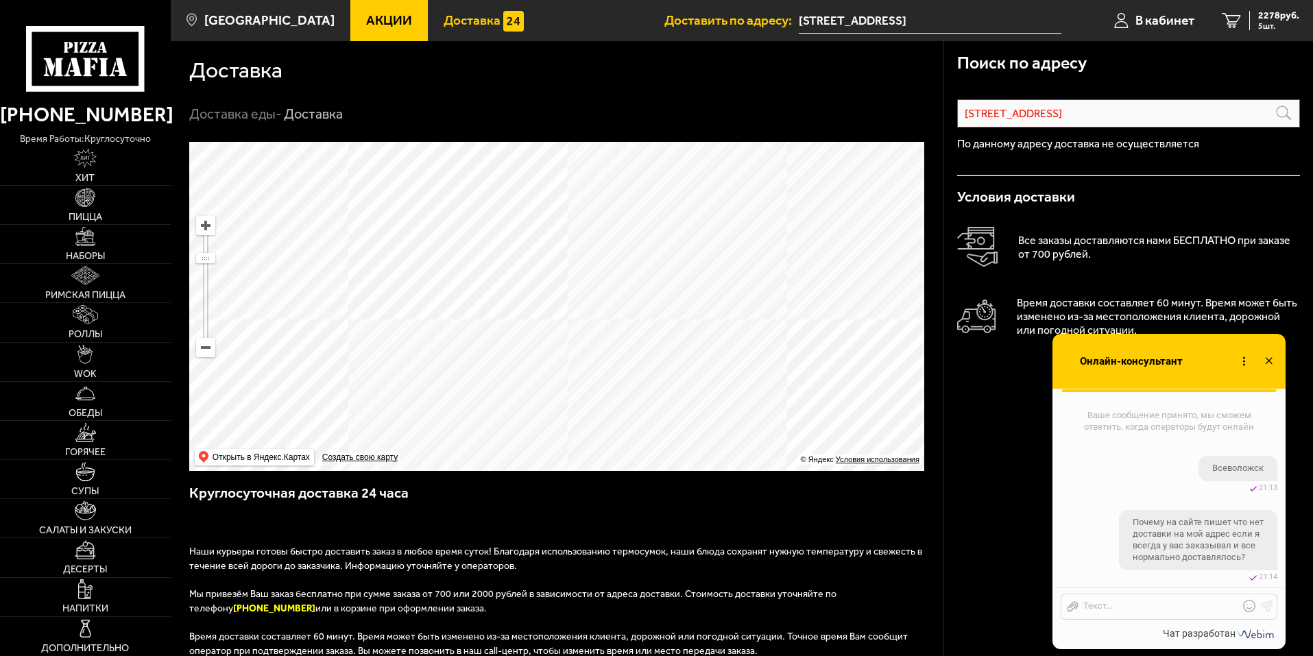
click at [1281, 361] on div at bounding box center [1268, 362] width 27 height 24
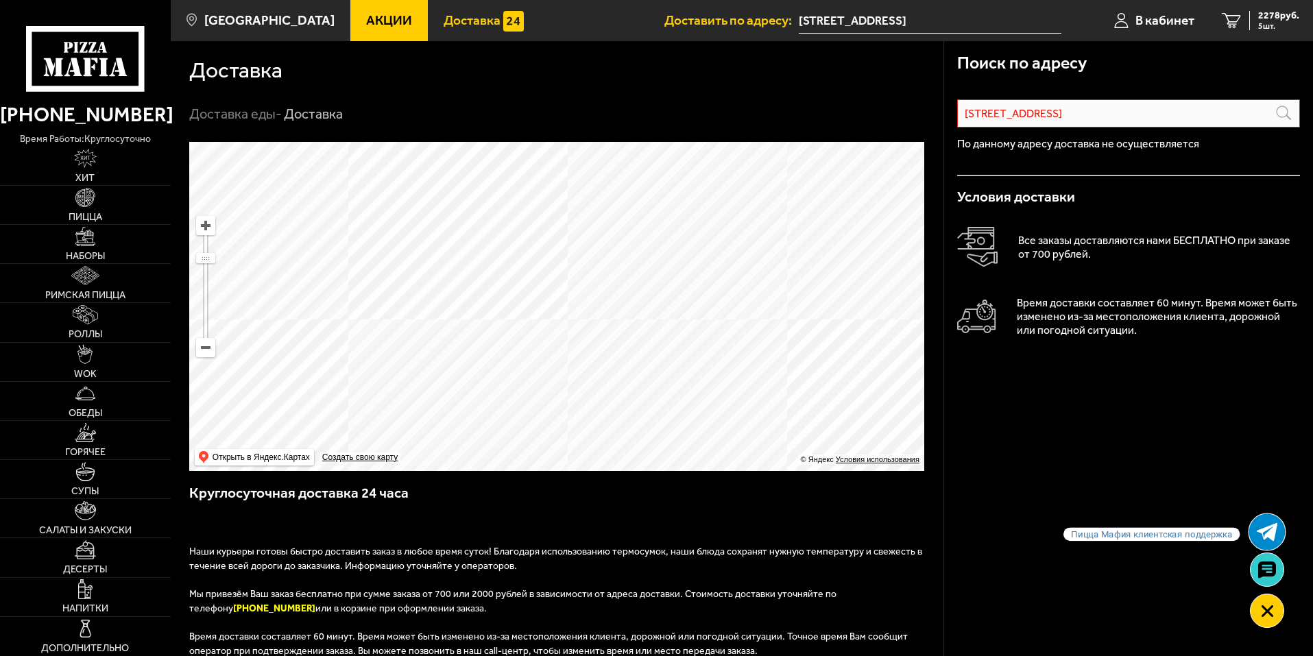
click at [1258, 522] on icon at bounding box center [1267, 532] width 21 height 21
checkbox input "true"
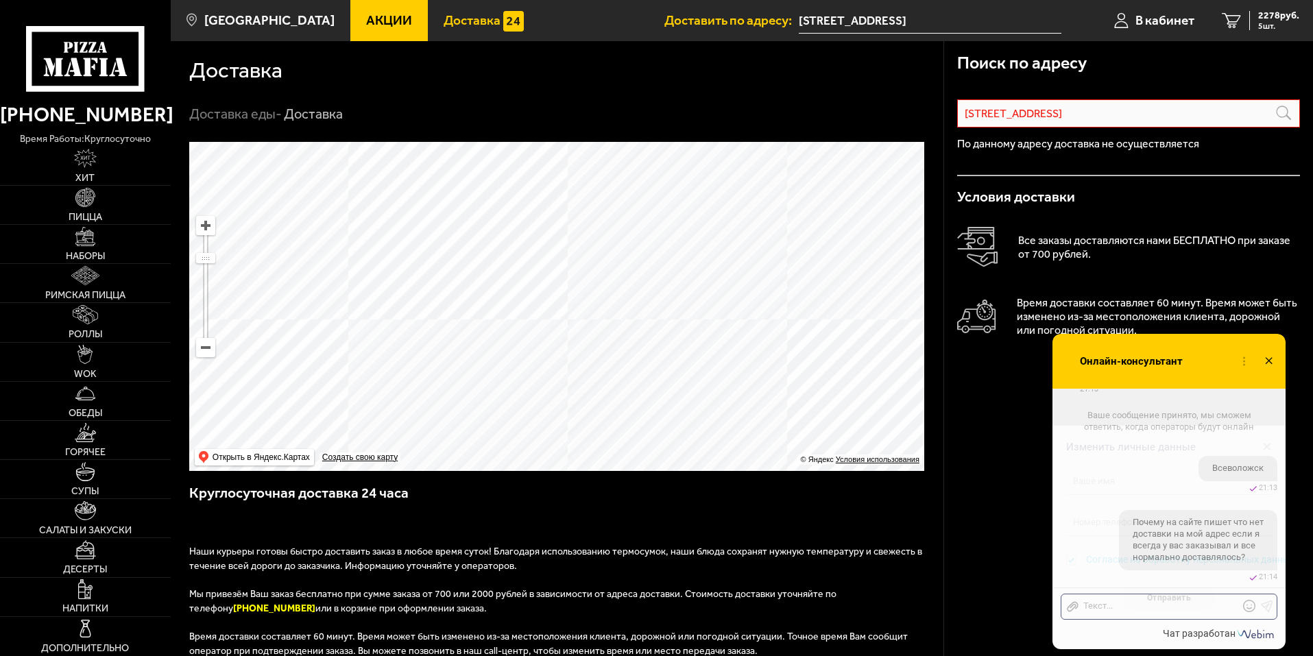
scroll to position [1051, 0]
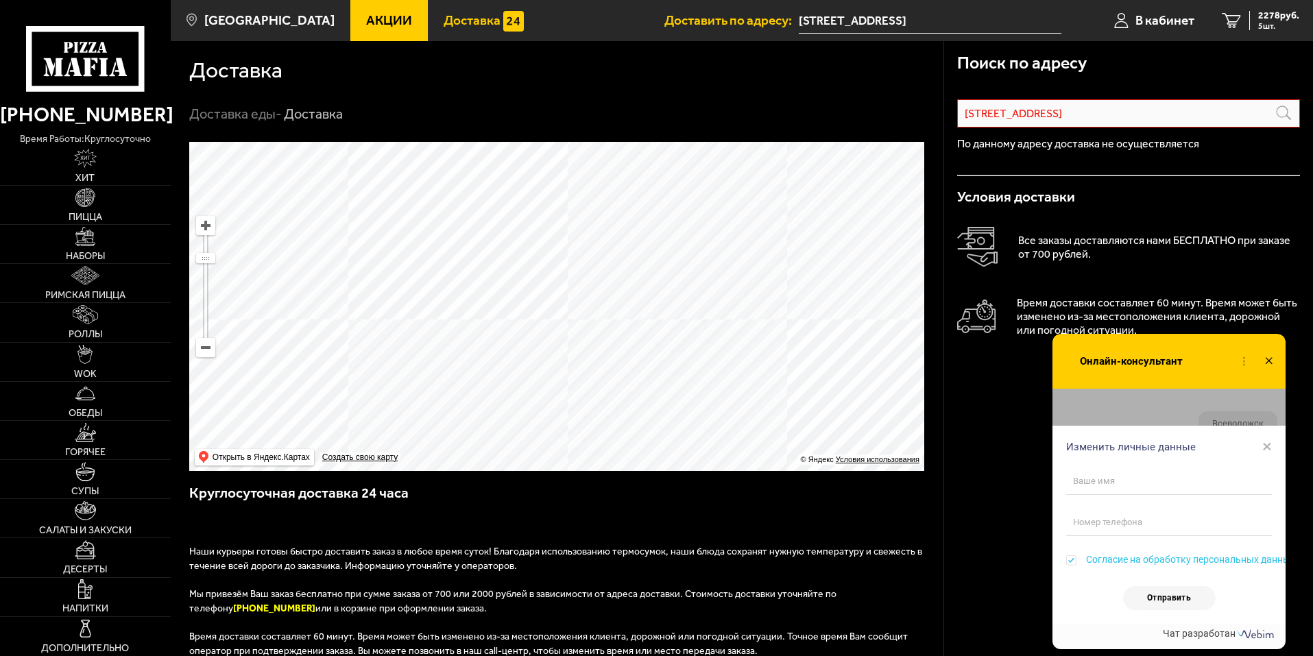
click at [1267, 446] on span "×" at bounding box center [1267, 446] width 10 height 21
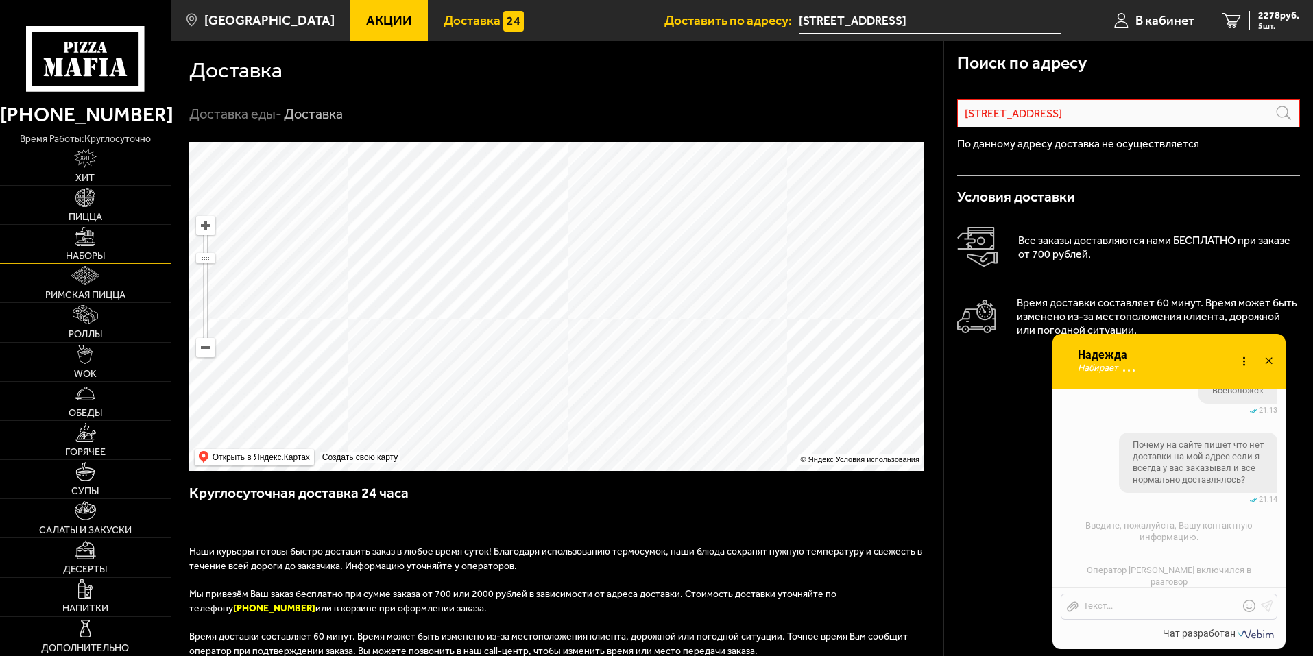
scroll to position [1181, 0]
